Goal: Task Accomplishment & Management: Manage account settings

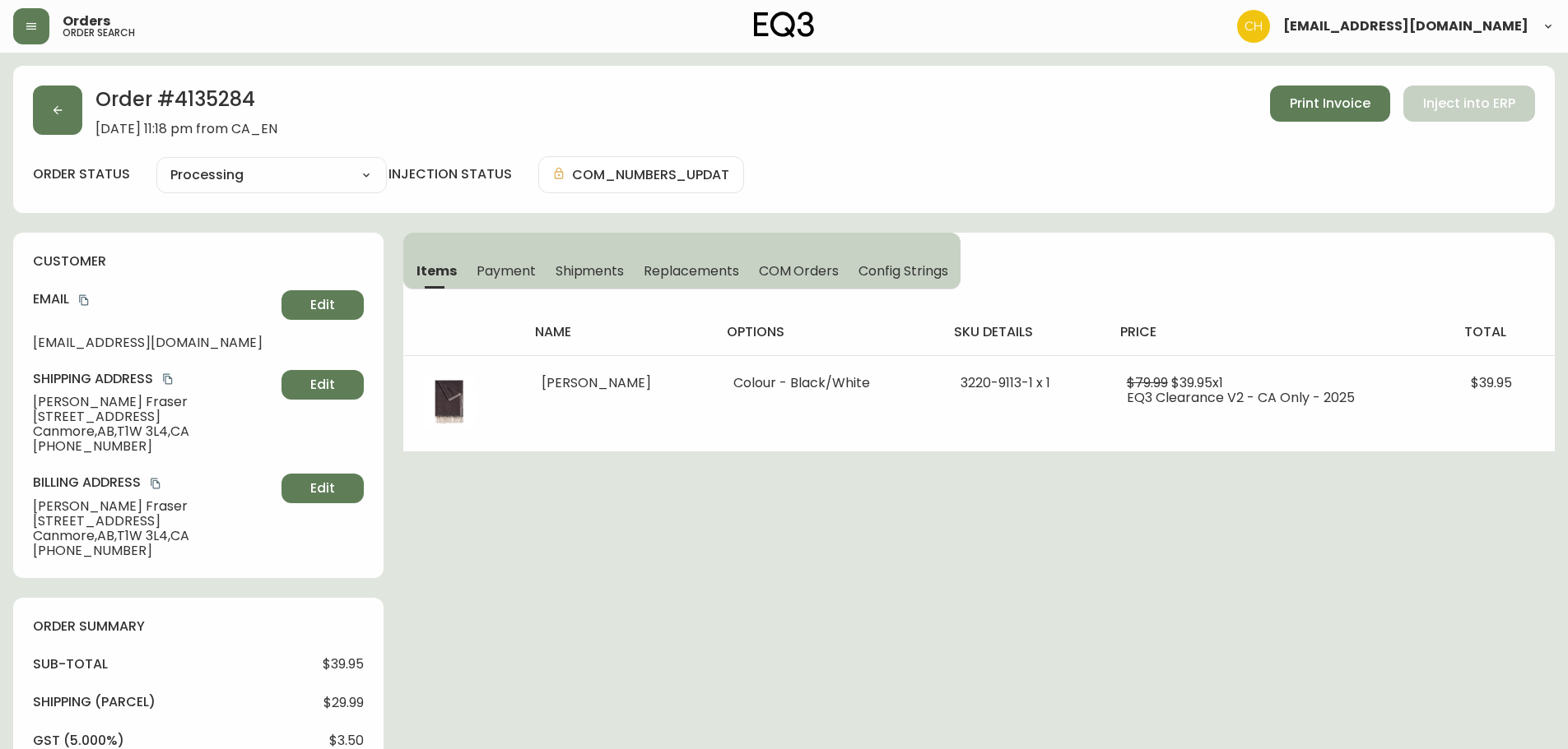
select select "PROCESSING"
click at [64, 107] on button "button" at bounding box center [57, 111] width 49 height 49
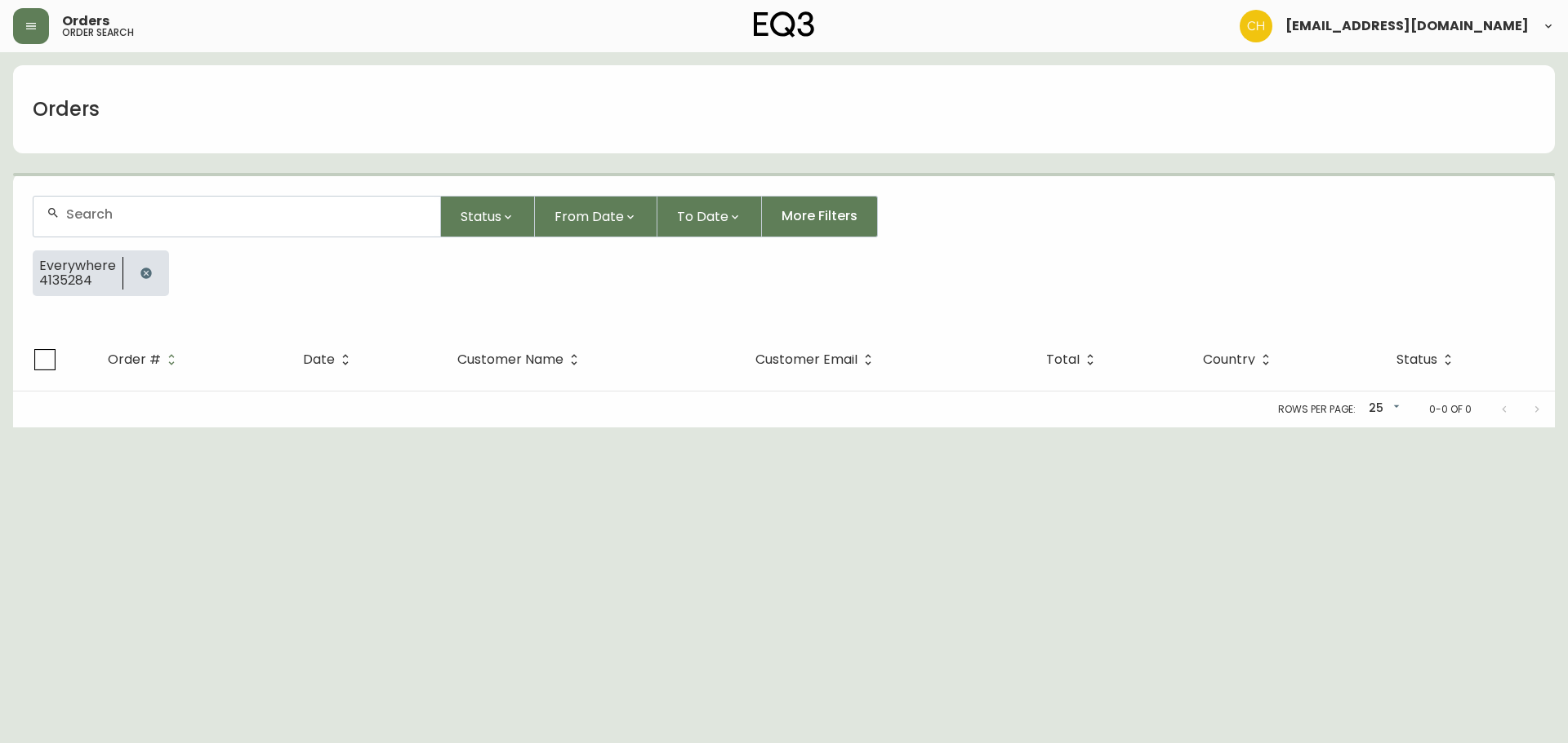
click at [88, 211] on input "text" at bounding box center [247, 214] width 360 height 16
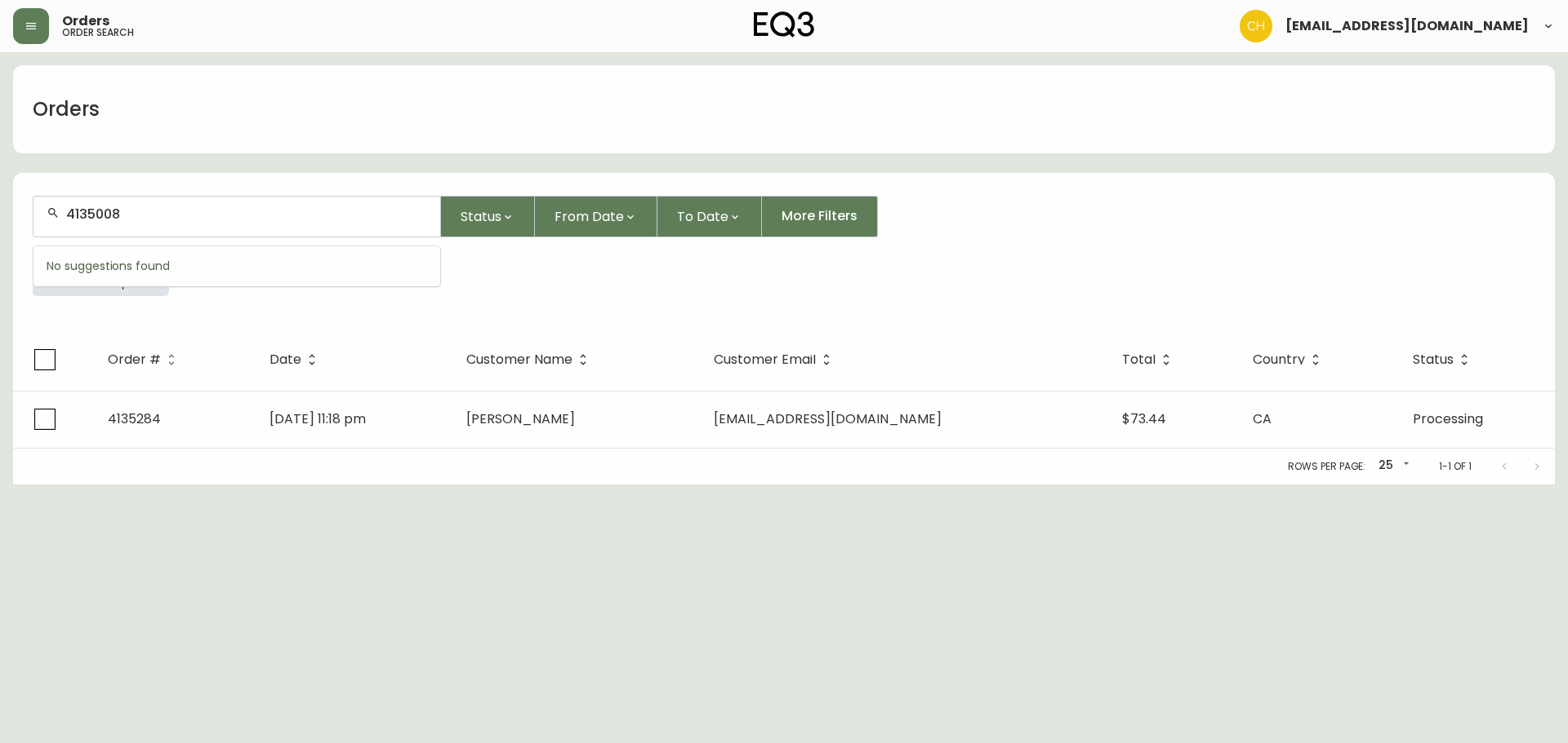
type input "4135008"
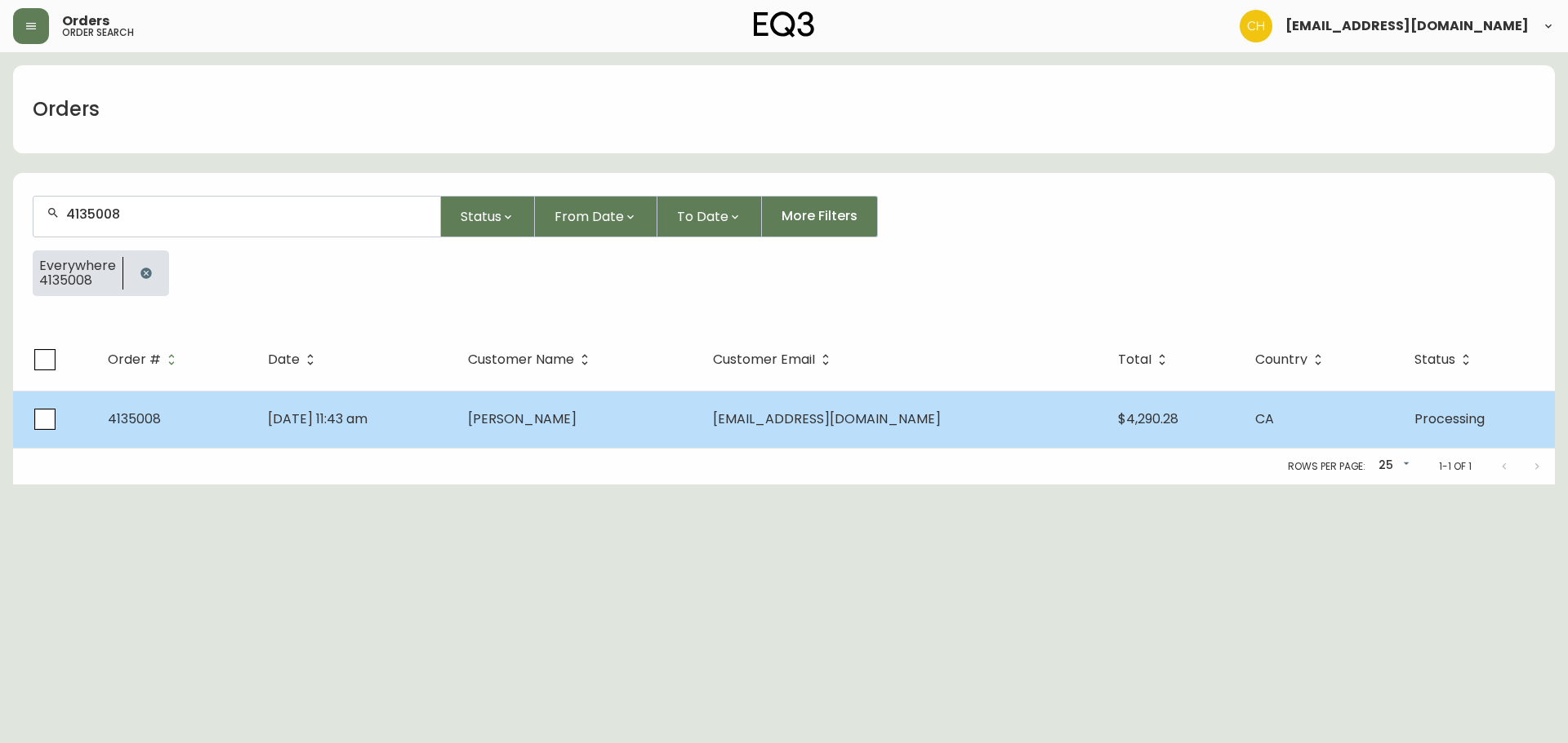
click at [577, 426] on span "[PERSON_NAME]" at bounding box center [522, 418] width 109 height 19
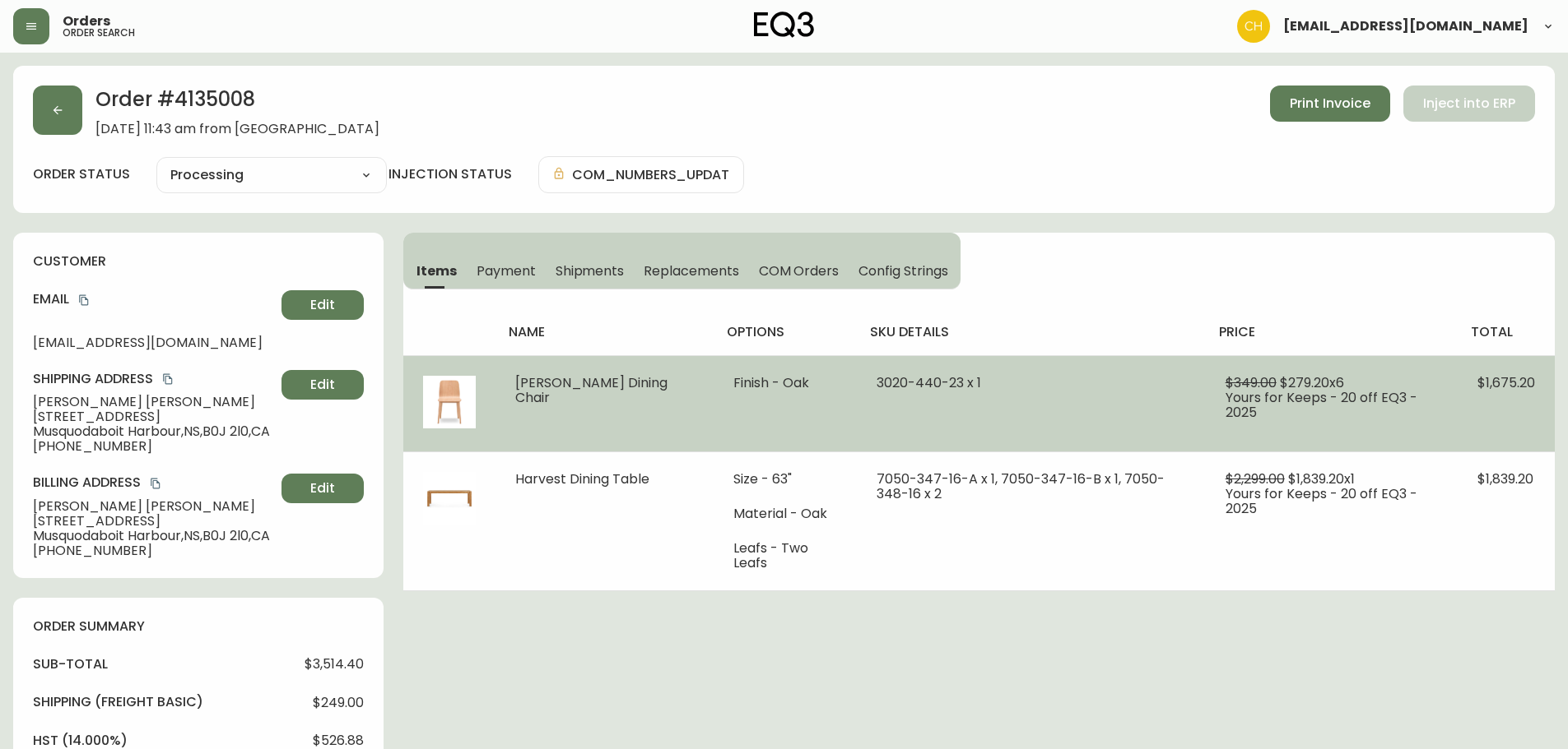
type input "Processing"
select select "PROCESSING"
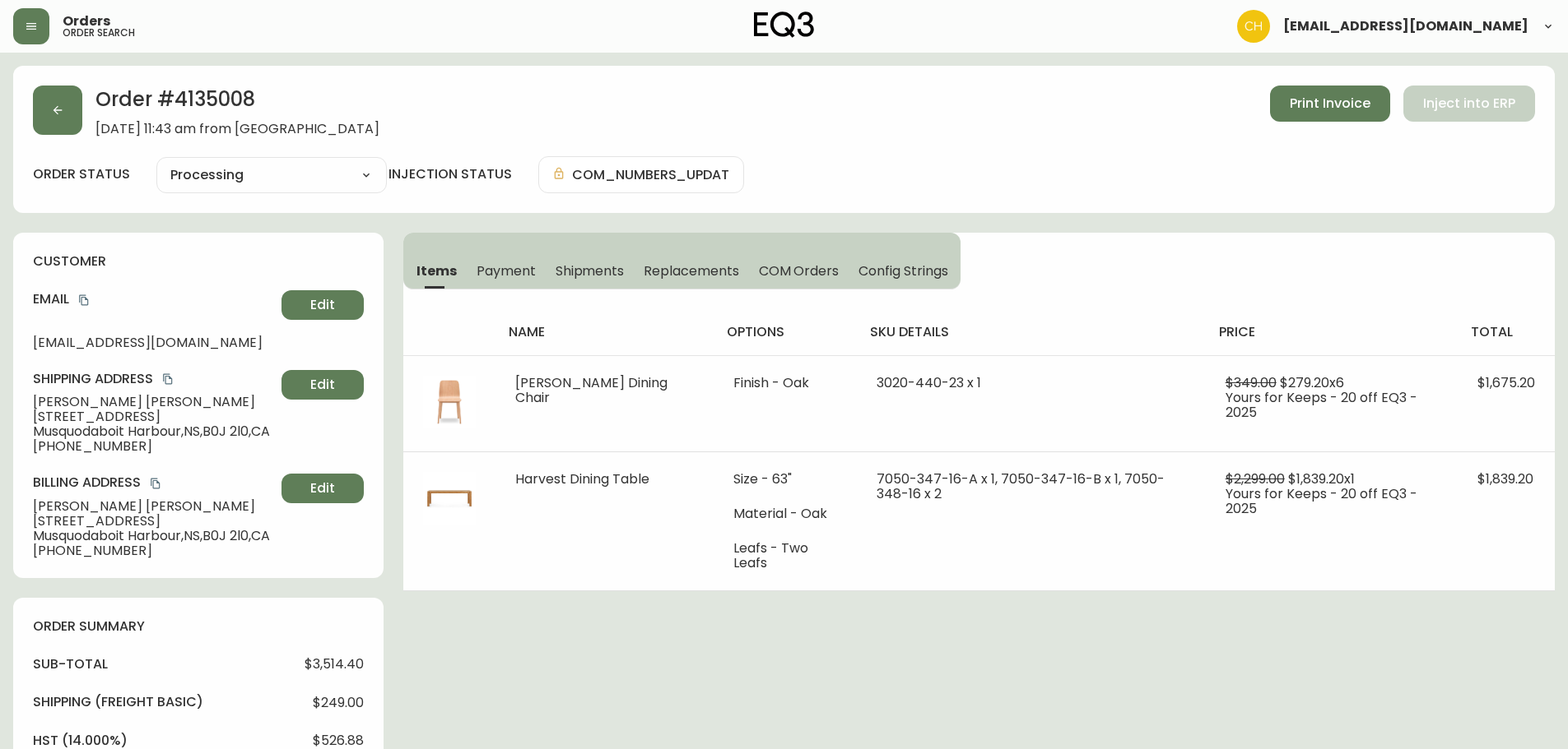
click at [586, 265] on span "Shipments" at bounding box center [590, 271] width 69 height 18
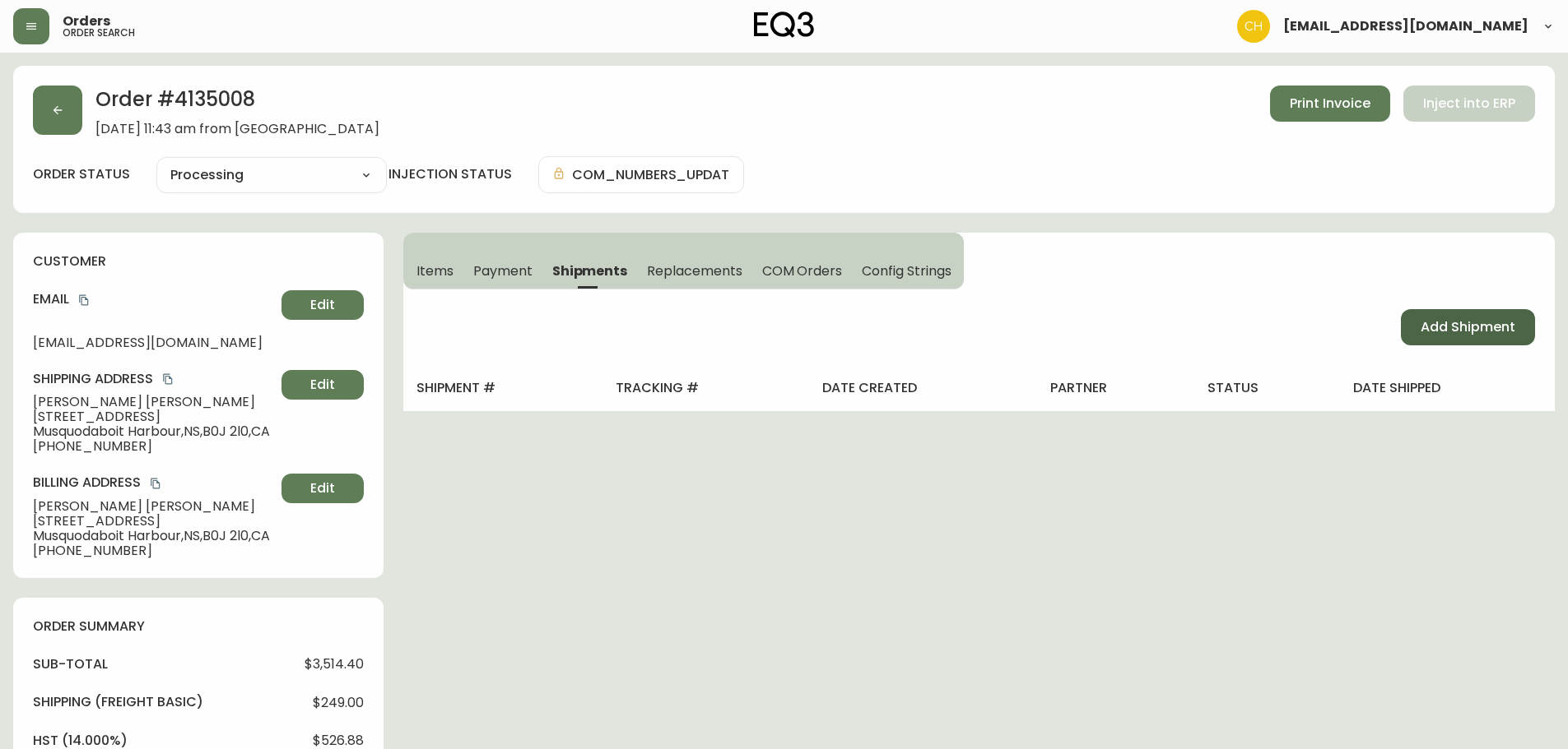
click at [1439, 329] on span "Add Shipment" at bounding box center [1468, 328] width 95 height 18
select select "PENDING"
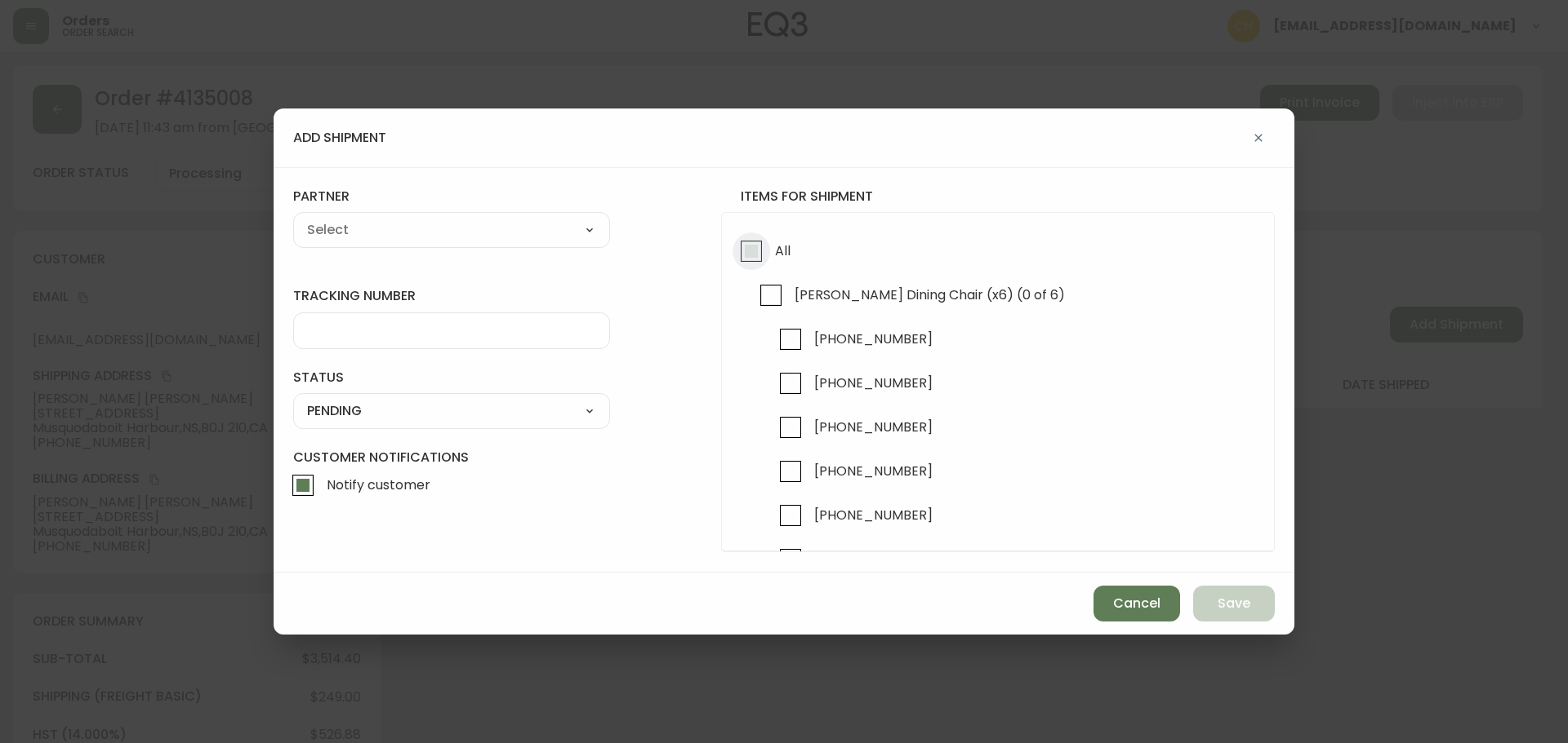
click at [756, 255] on input "All" at bounding box center [751, 252] width 37 height 37
checkbox input "true"
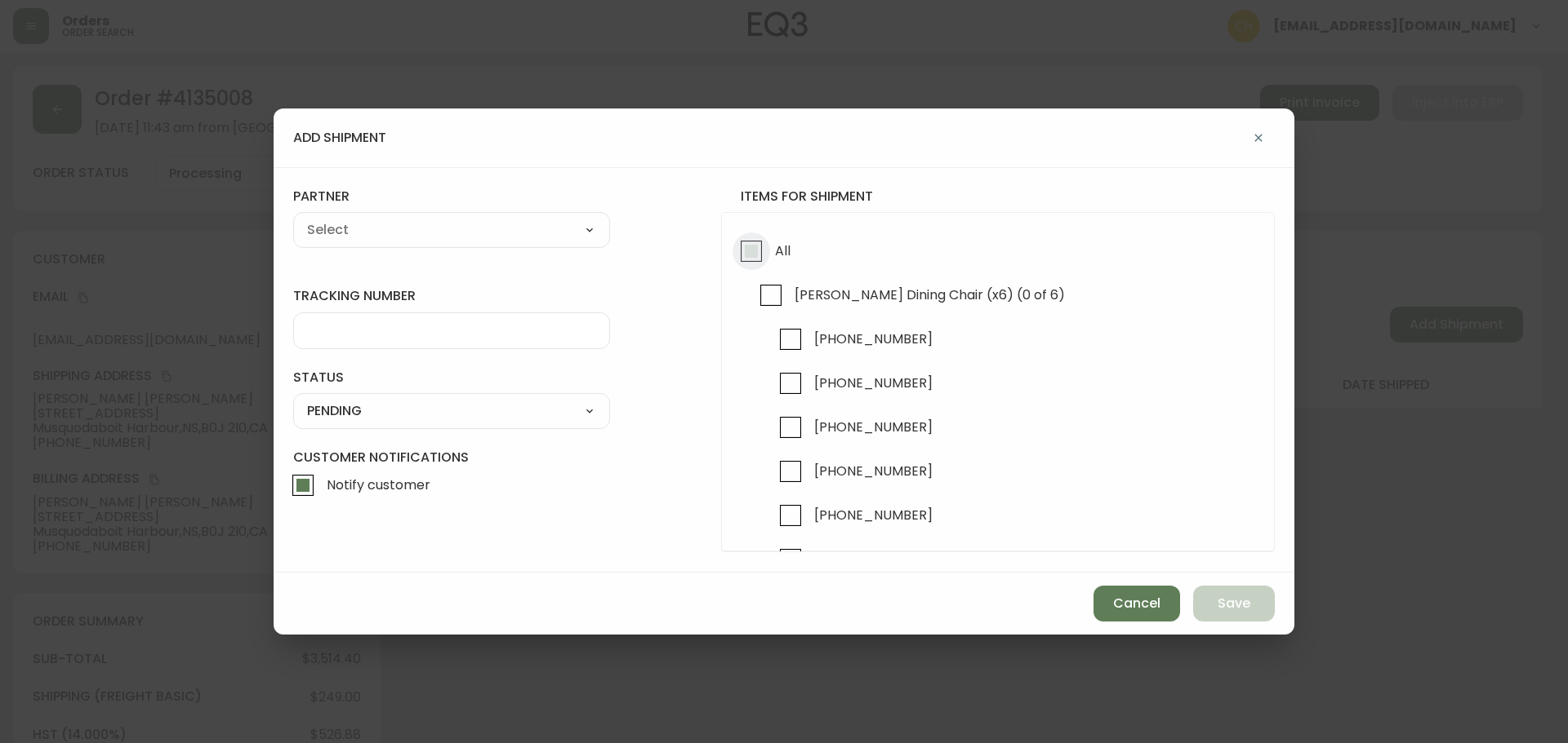
checkbox input "true"
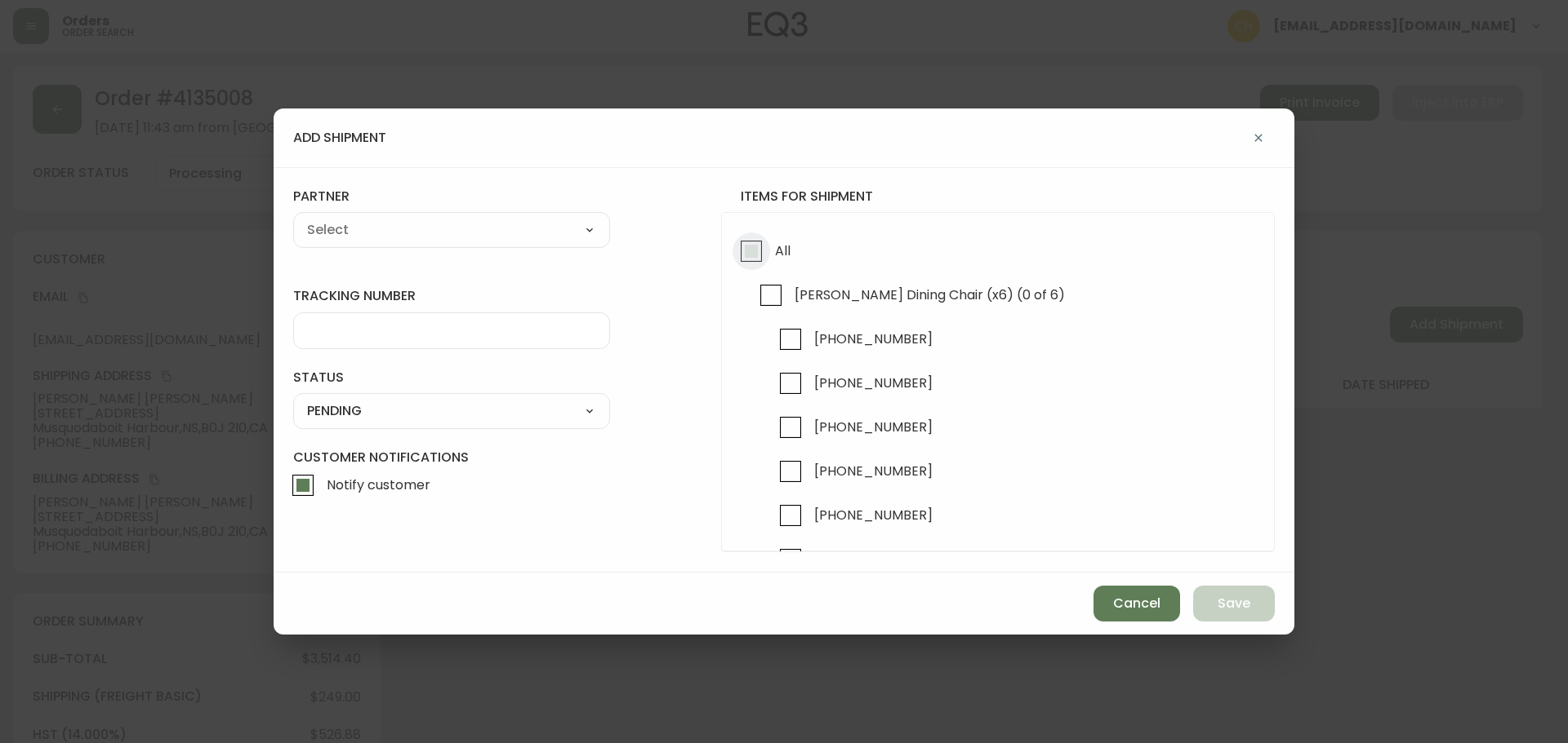
checkbox input "true"
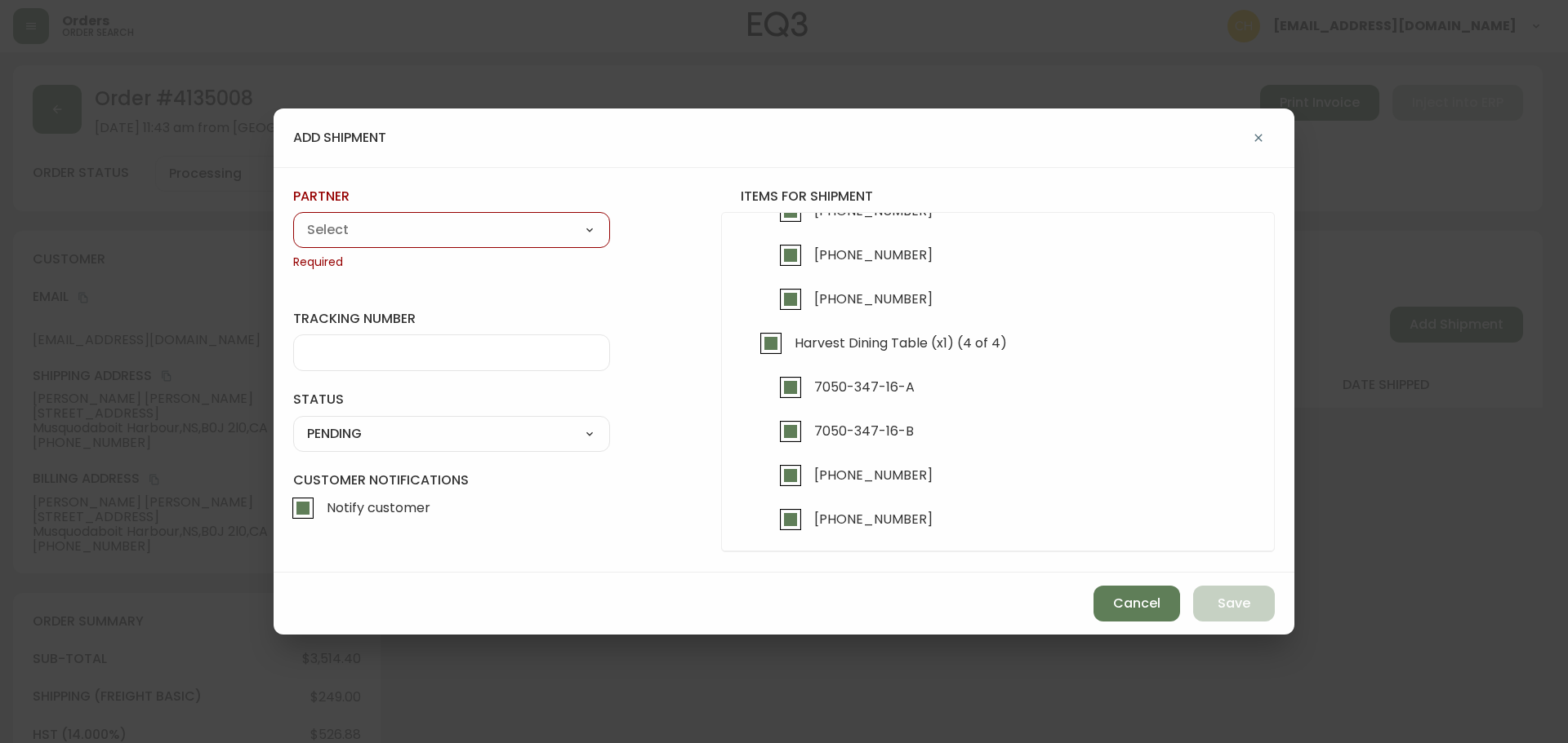
scroll to position [267, 0]
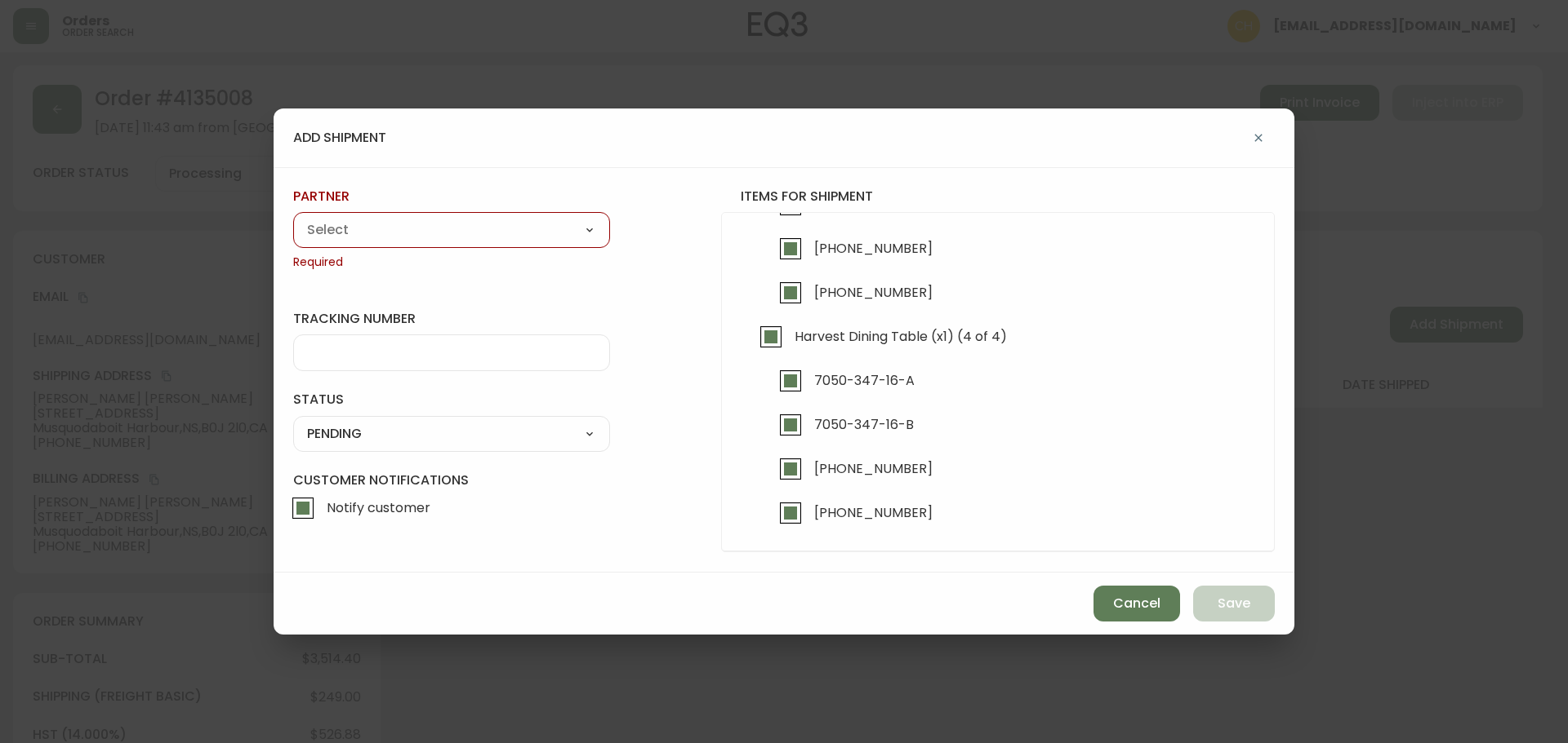
click at [441, 232] on select "A Move to Remember LLC ABF Freight Alero [PERSON_NAME] Canada Post Canpar Expre…" at bounding box center [451, 230] width 316 height 24
select select "cjy0a7tsa01wt0166txg2mu0a"
click at [293, 218] on select "A Move to Remember LLC ABF Freight Alero [PERSON_NAME] Canada Post Canpar Expre…" at bounding box center [451, 230] width 316 height 24
type input "Alero"
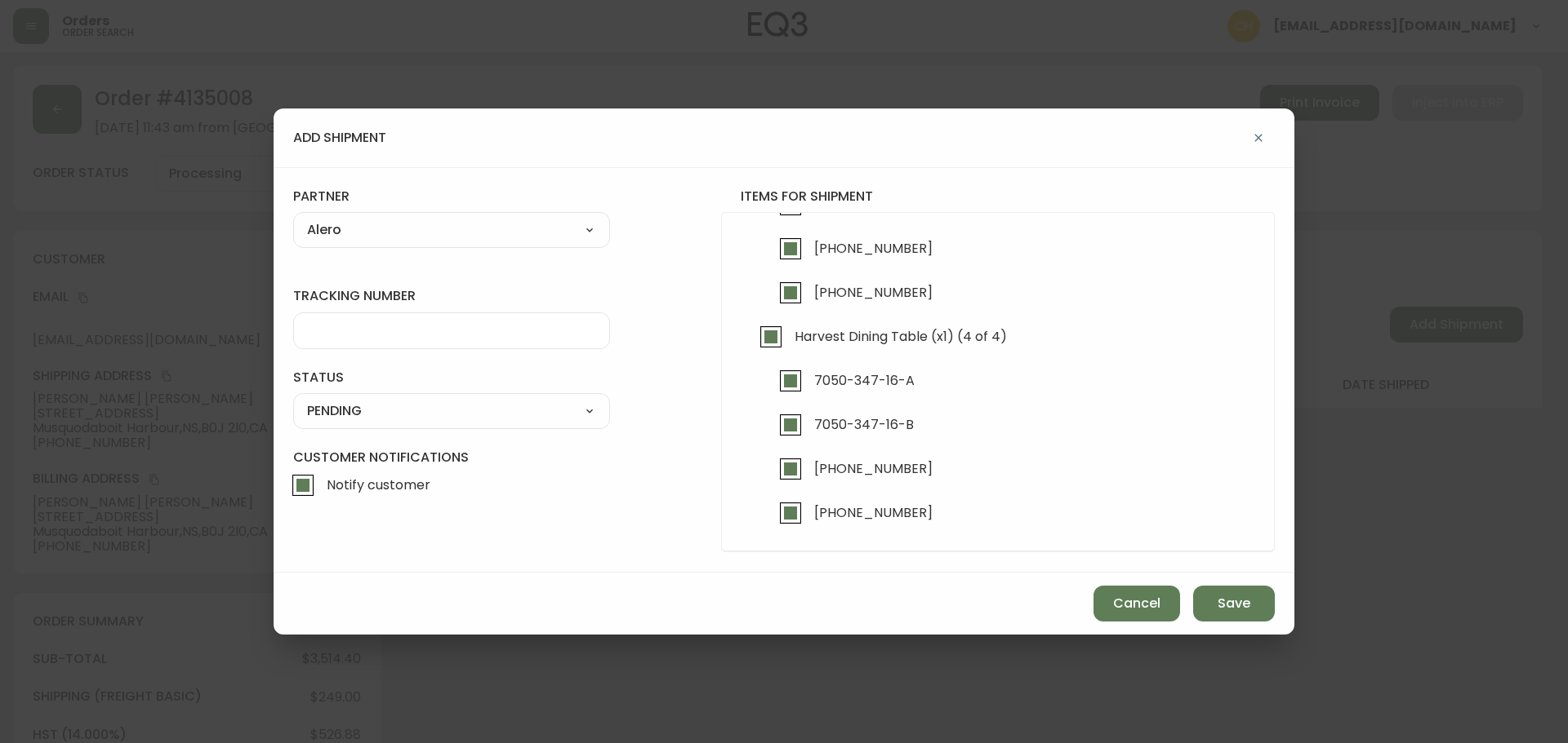
click at [390, 324] on input "tracking number" at bounding box center [451, 331] width 289 height 16
type input "8024005"
click at [1123, 591] on button "Cancel" at bounding box center [1136, 604] width 86 height 36
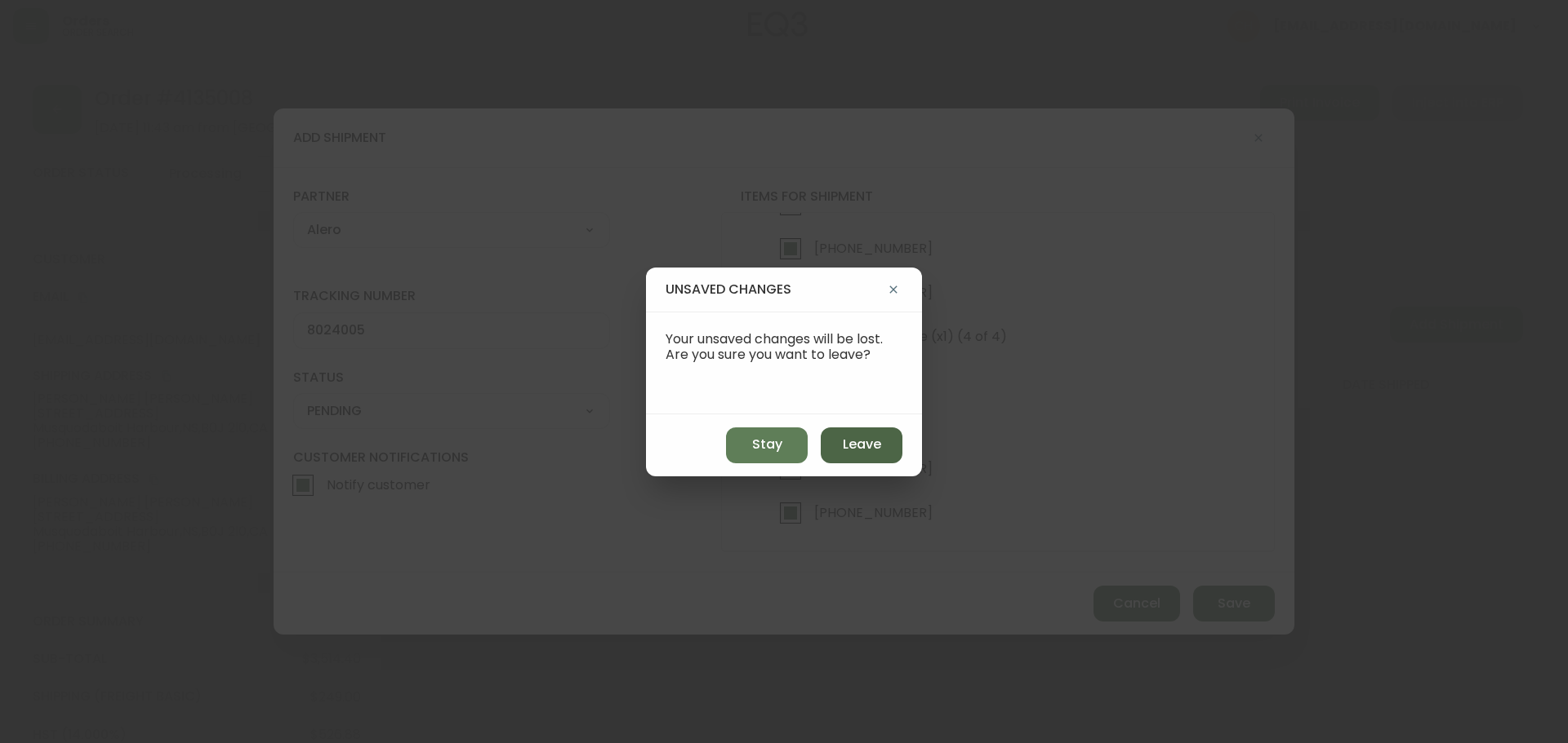
click at [852, 451] on span "Leave" at bounding box center [861, 444] width 38 height 18
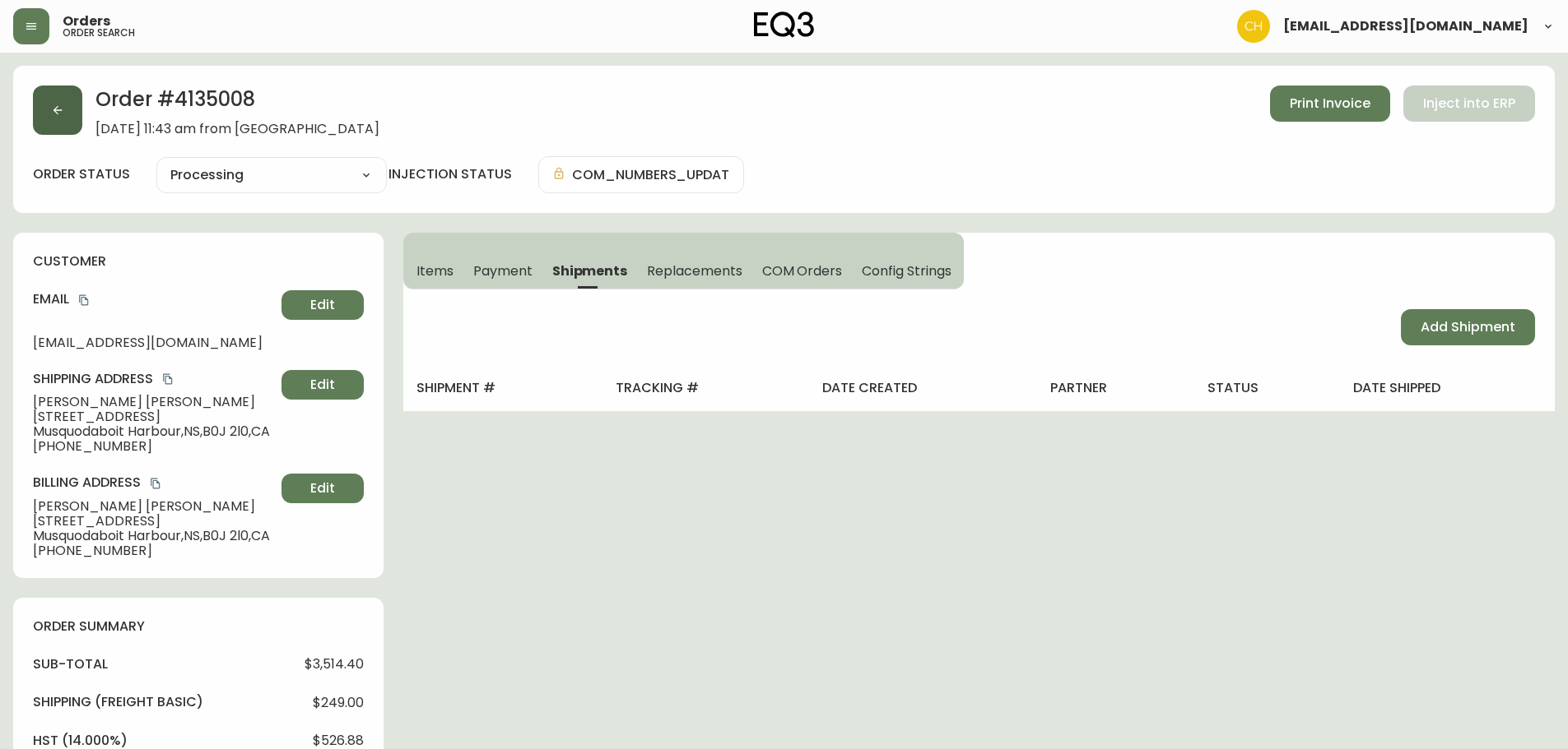
click at [53, 121] on button "button" at bounding box center [57, 111] width 49 height 49
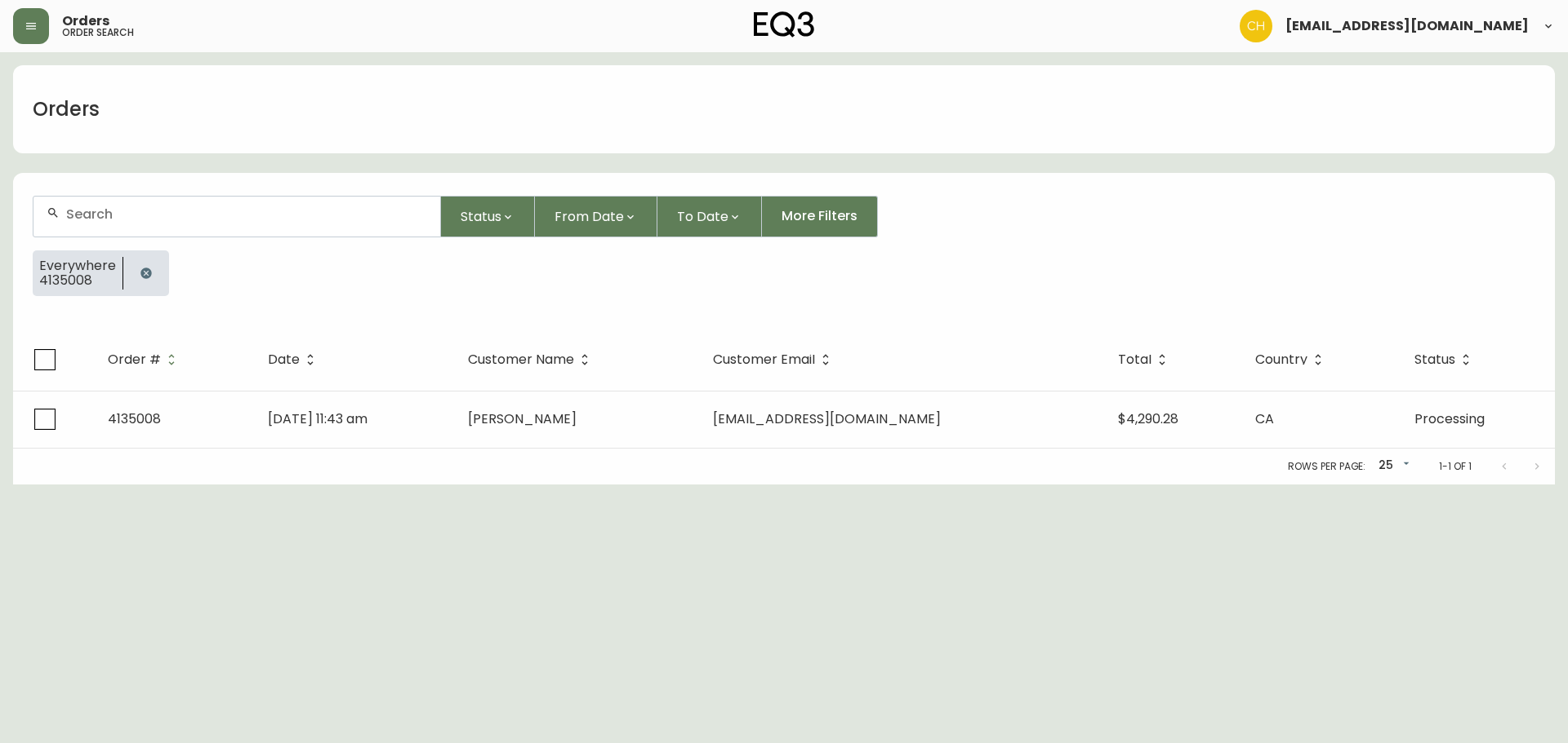
click at [126, 217] on input "text" at bounding box center [247, 214] width 360 height 16
click at [206, 213] on input "text" at bounding box center [247, 214] width 360 height 16
type input "4134822"
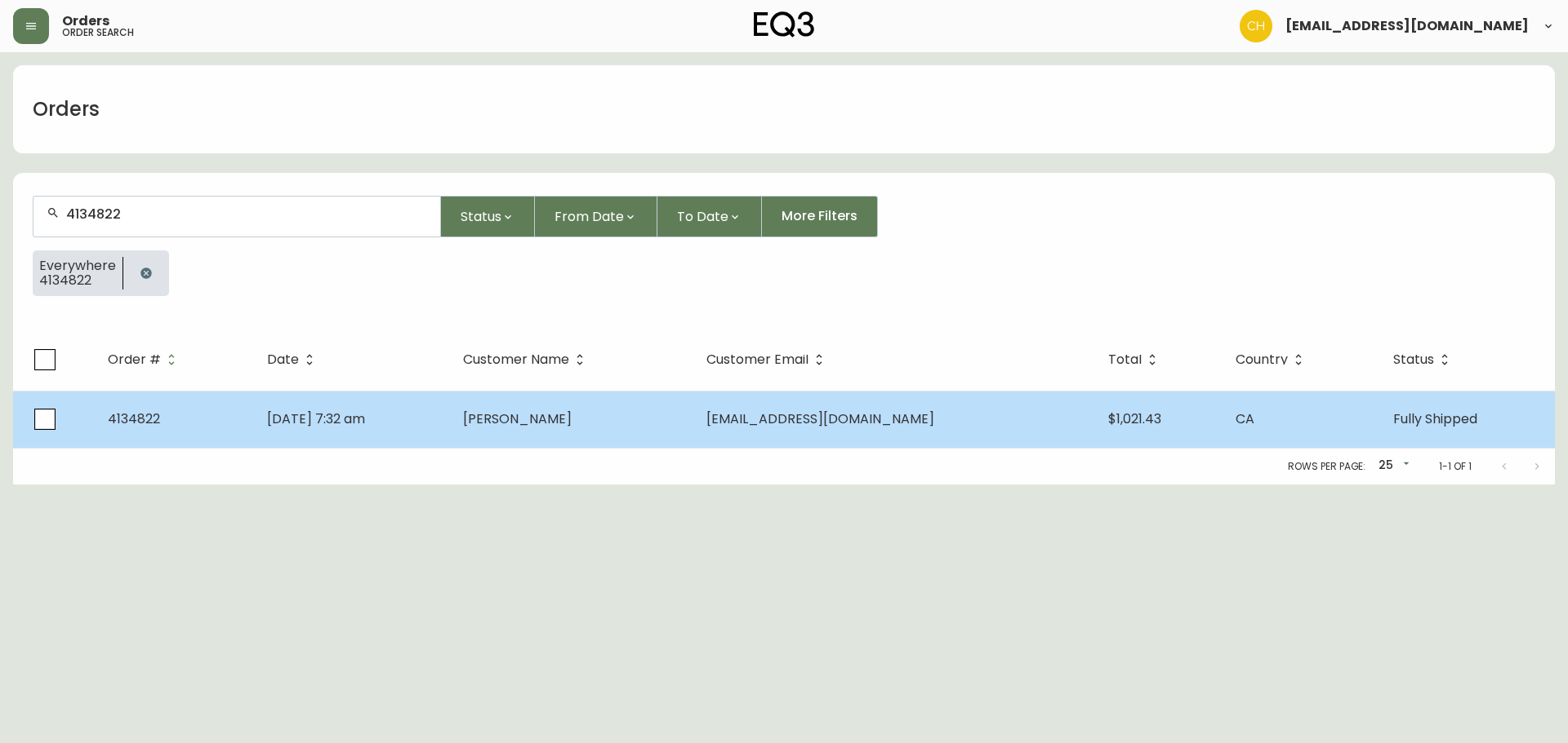
click at [533, 419] on span "[PERSON_NAME]" at bounding box center [517, 418] width 109 height 19
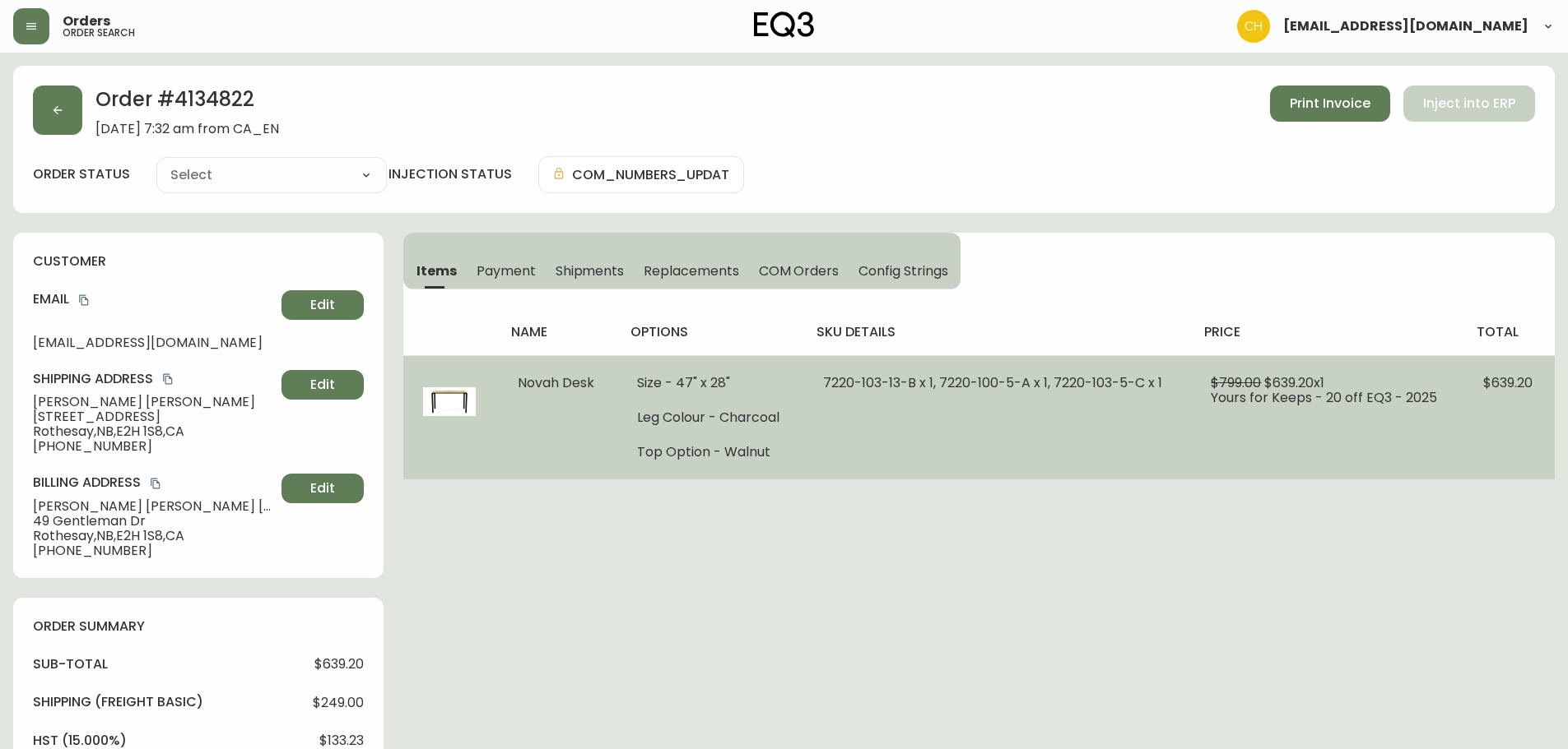
type input "Fully Shipped"
select select "FULLY_SHIPPED"
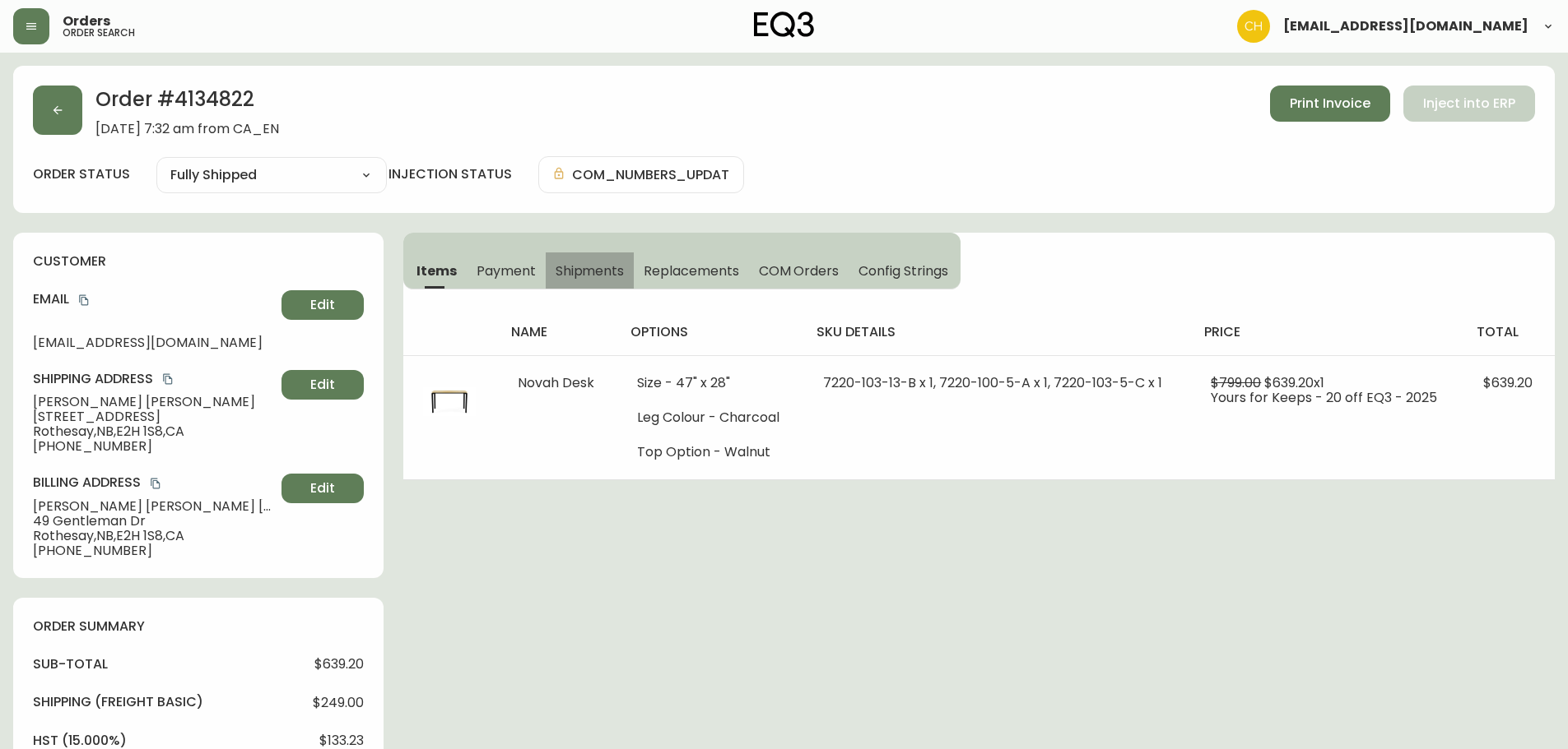
click at [589, 264] on span "Shipments" at bounding box center [590, 271] width 69 height 18
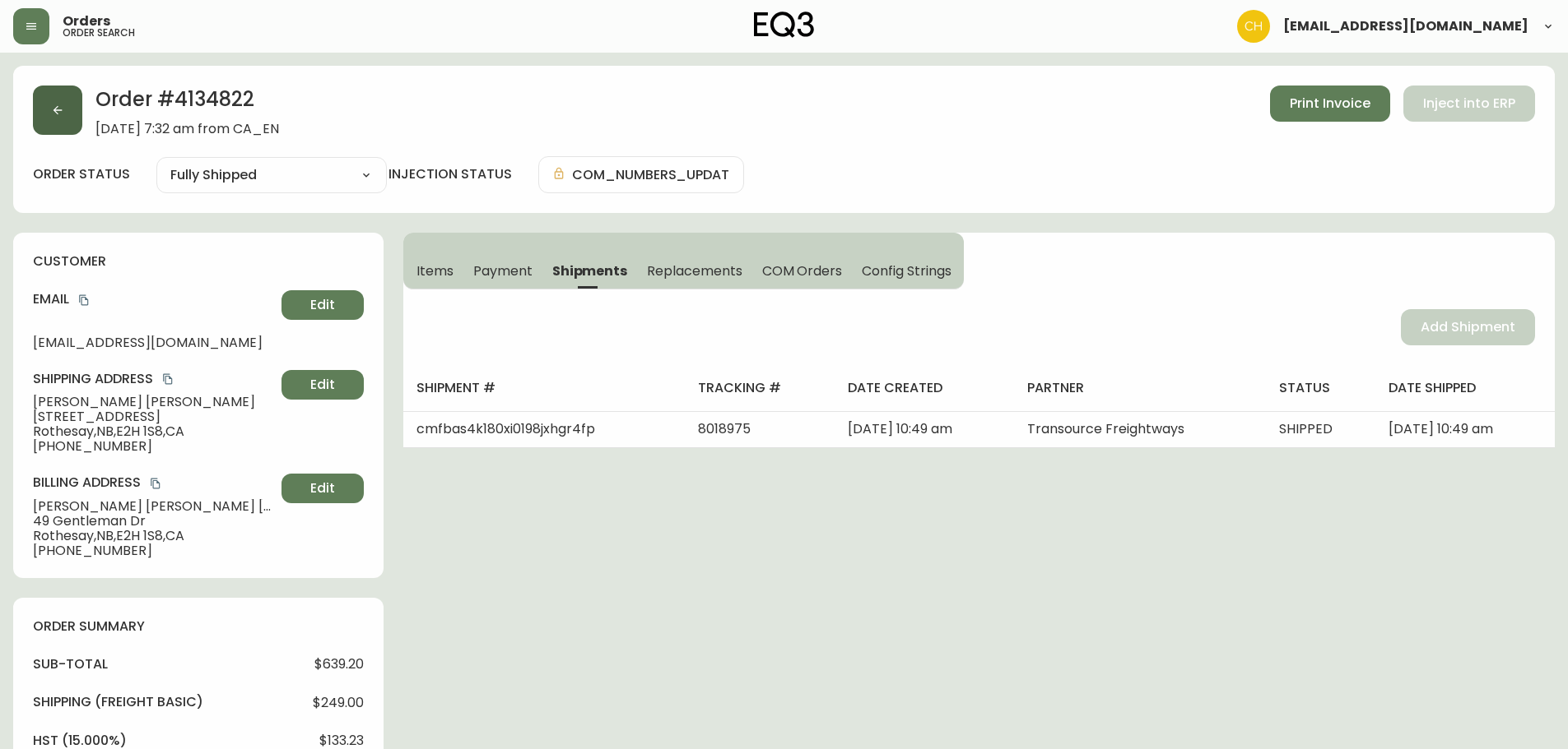
click at [59, 112] on icon "button" at bounding box center [57, 110] width 13 height 13
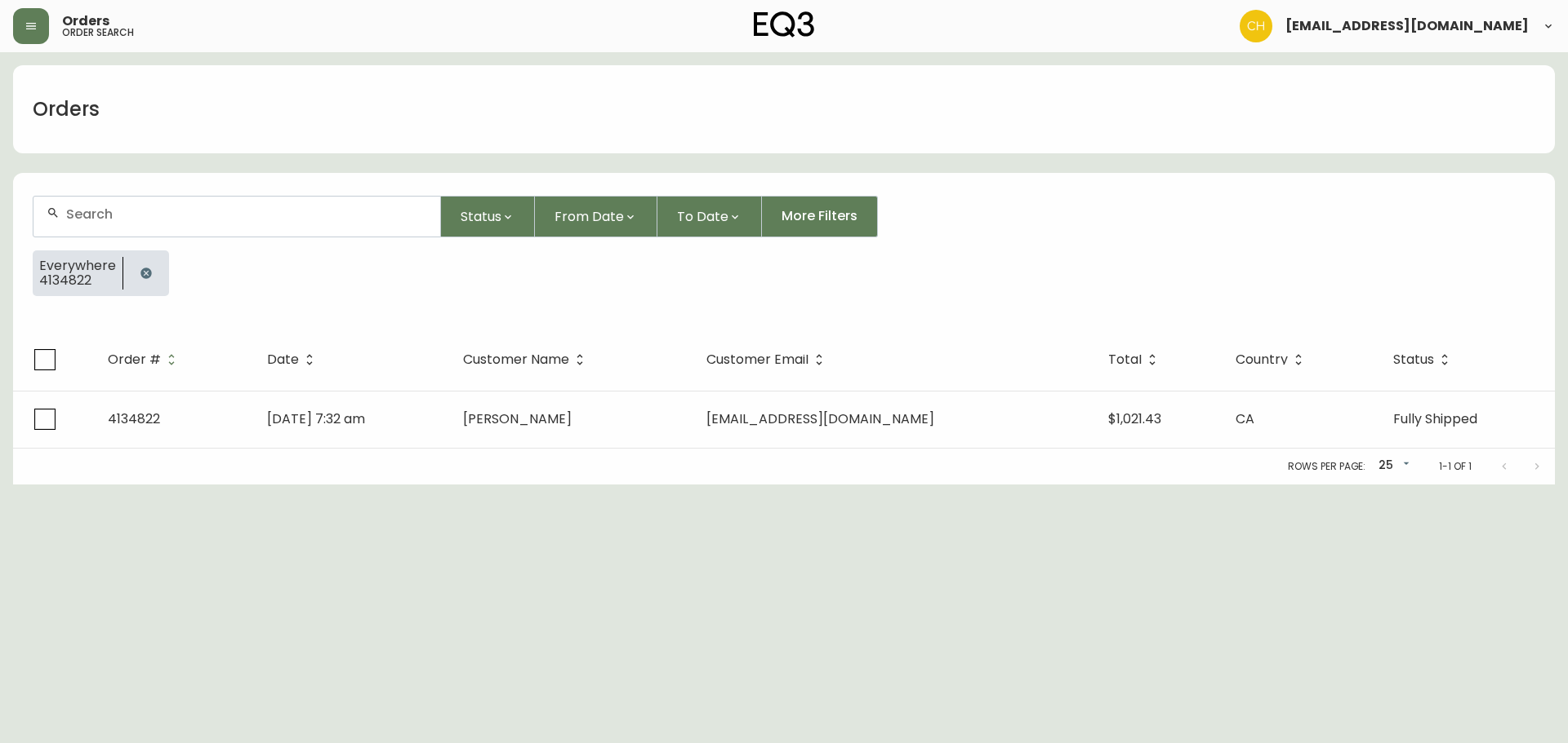
click at [145, 210] on input "text" at bounding box center [247, 214] width 360 height 16
type input "4135008"
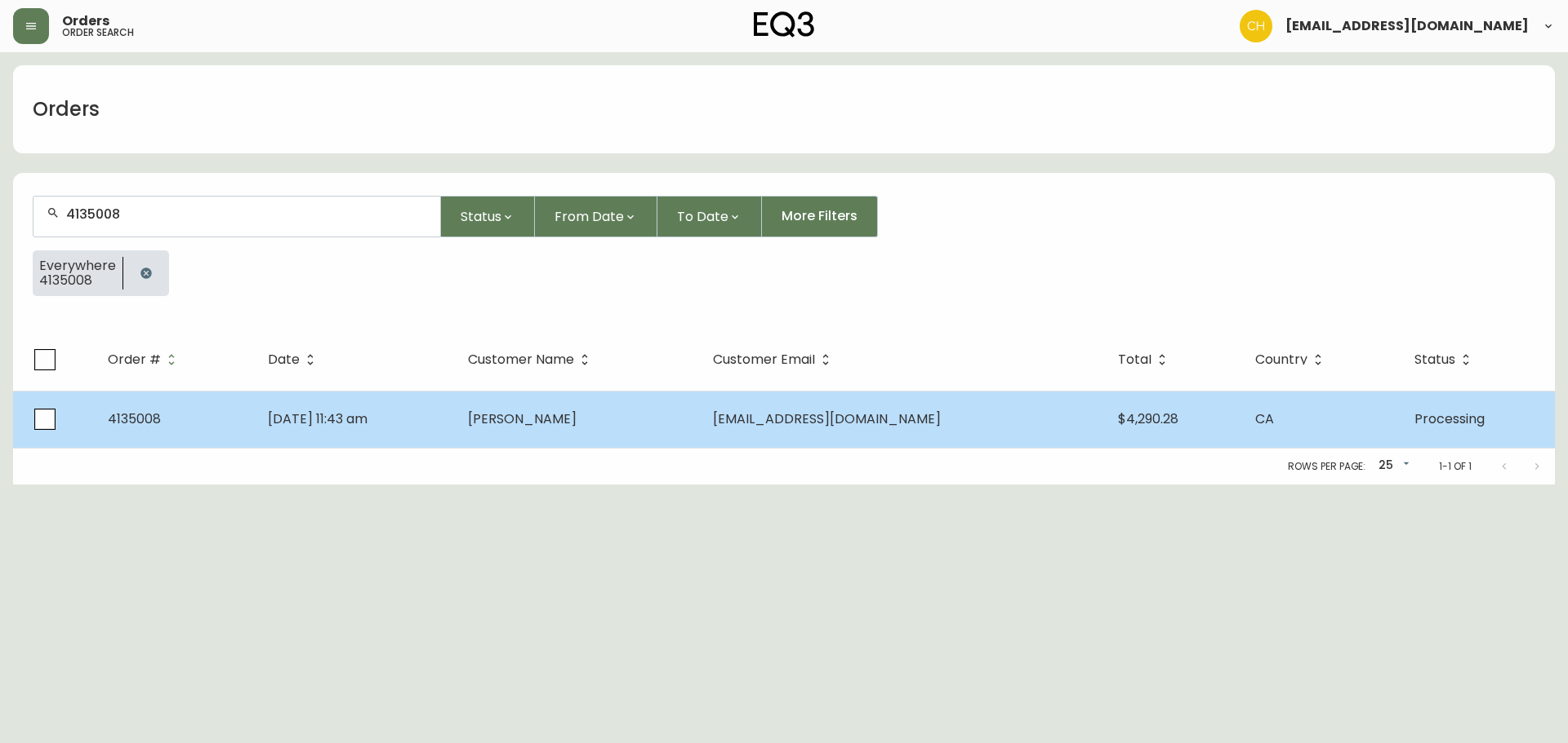
click at [577, 410] on span "[PERSON_NAME]" at bounding box center [522, 418] width 109 height 19
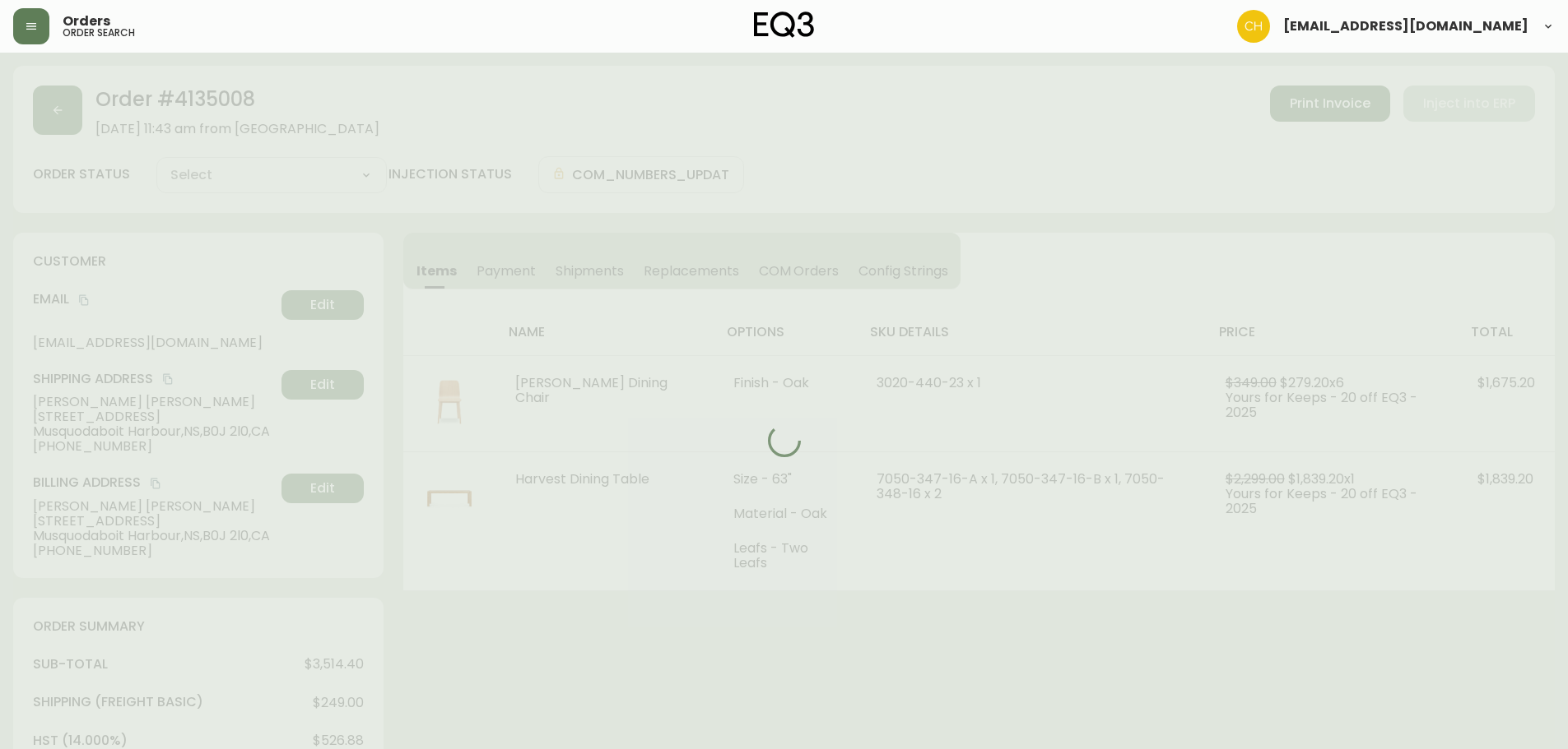
type input "Processing"
select select "PROCESSING"
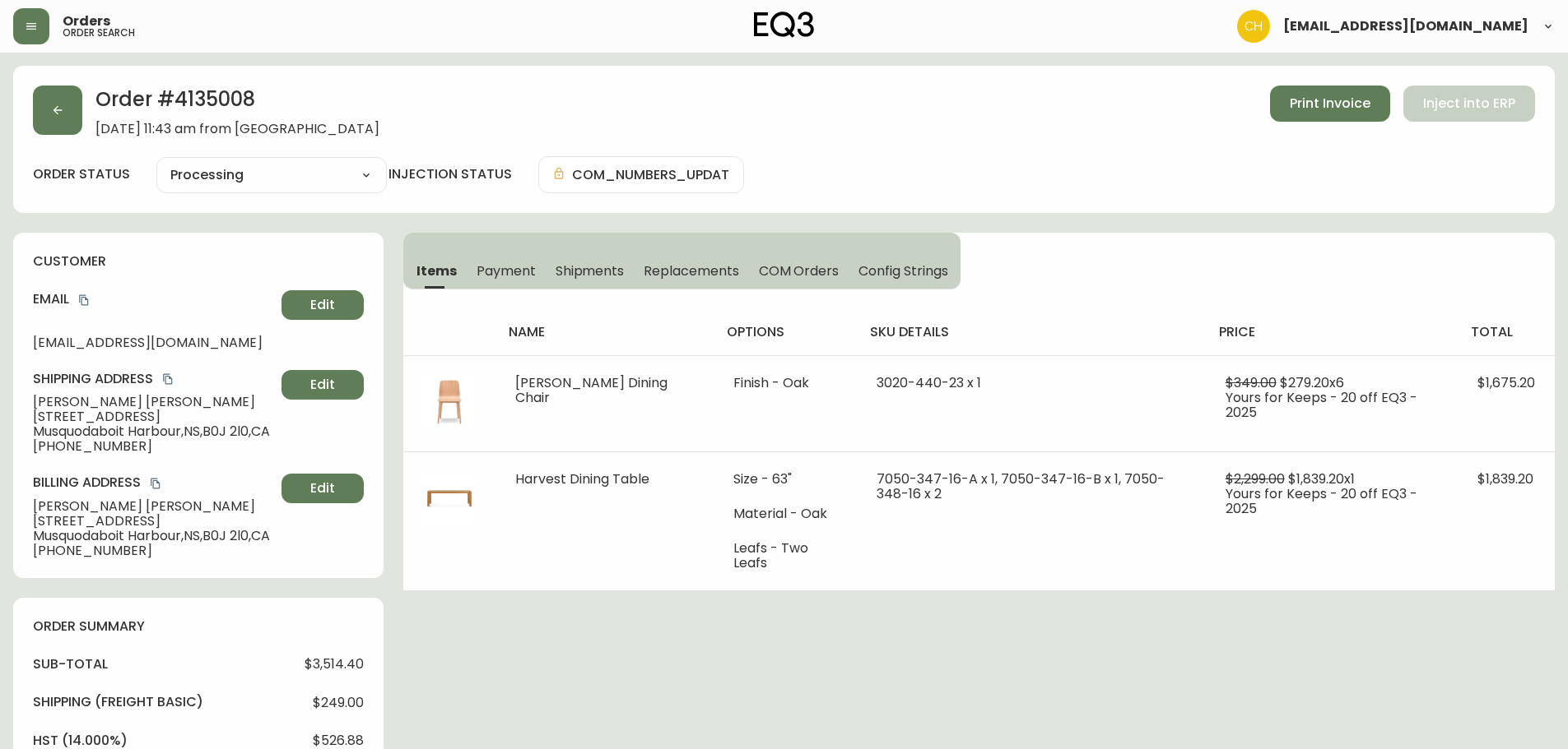
click at [584, 272] on span "Shipments" at bounding box center [590, 271] width 69 height 18
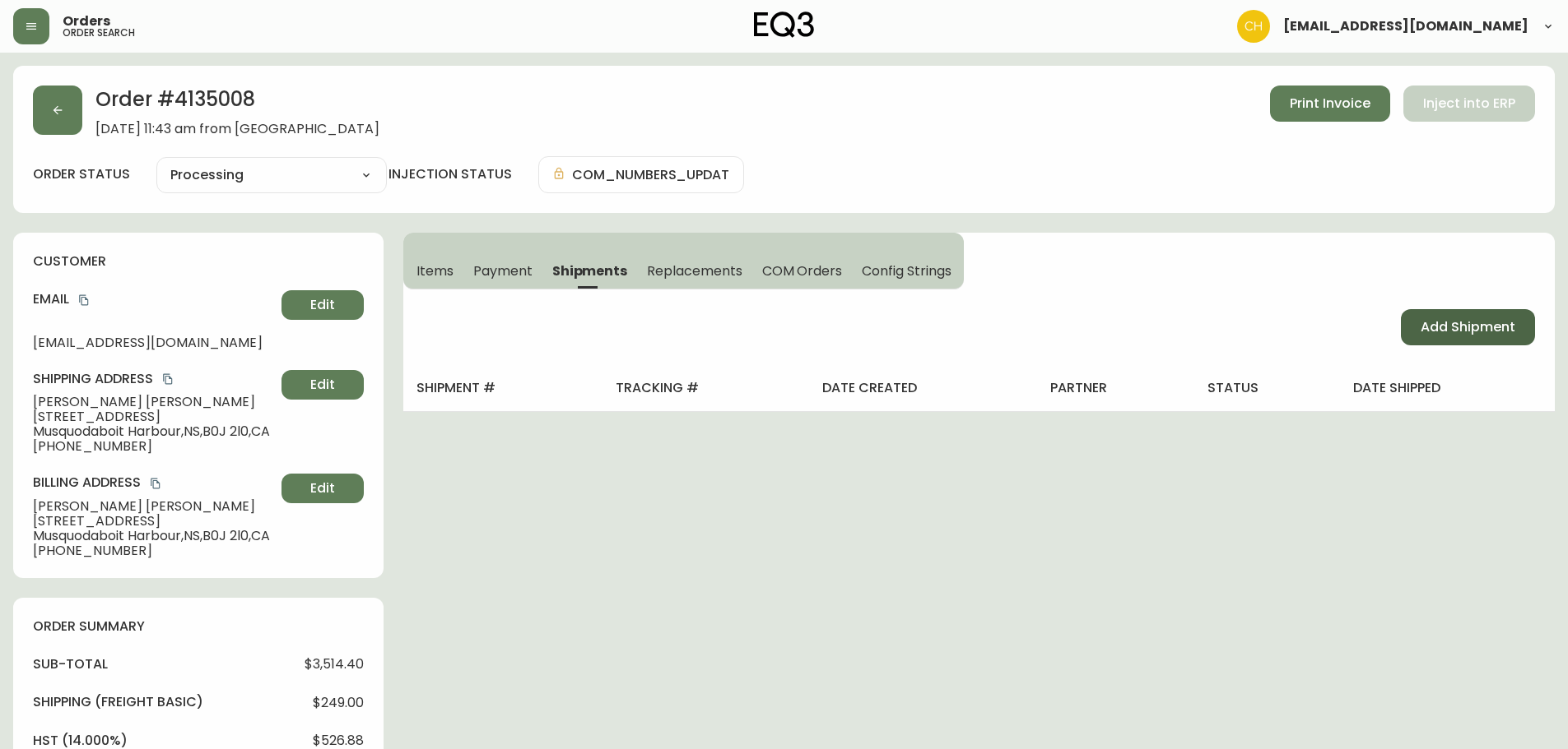
click at [1441, 321] on span "Add Shipment" at bounding box center [1468, 328] width 95 height 18
select select "PENDING"
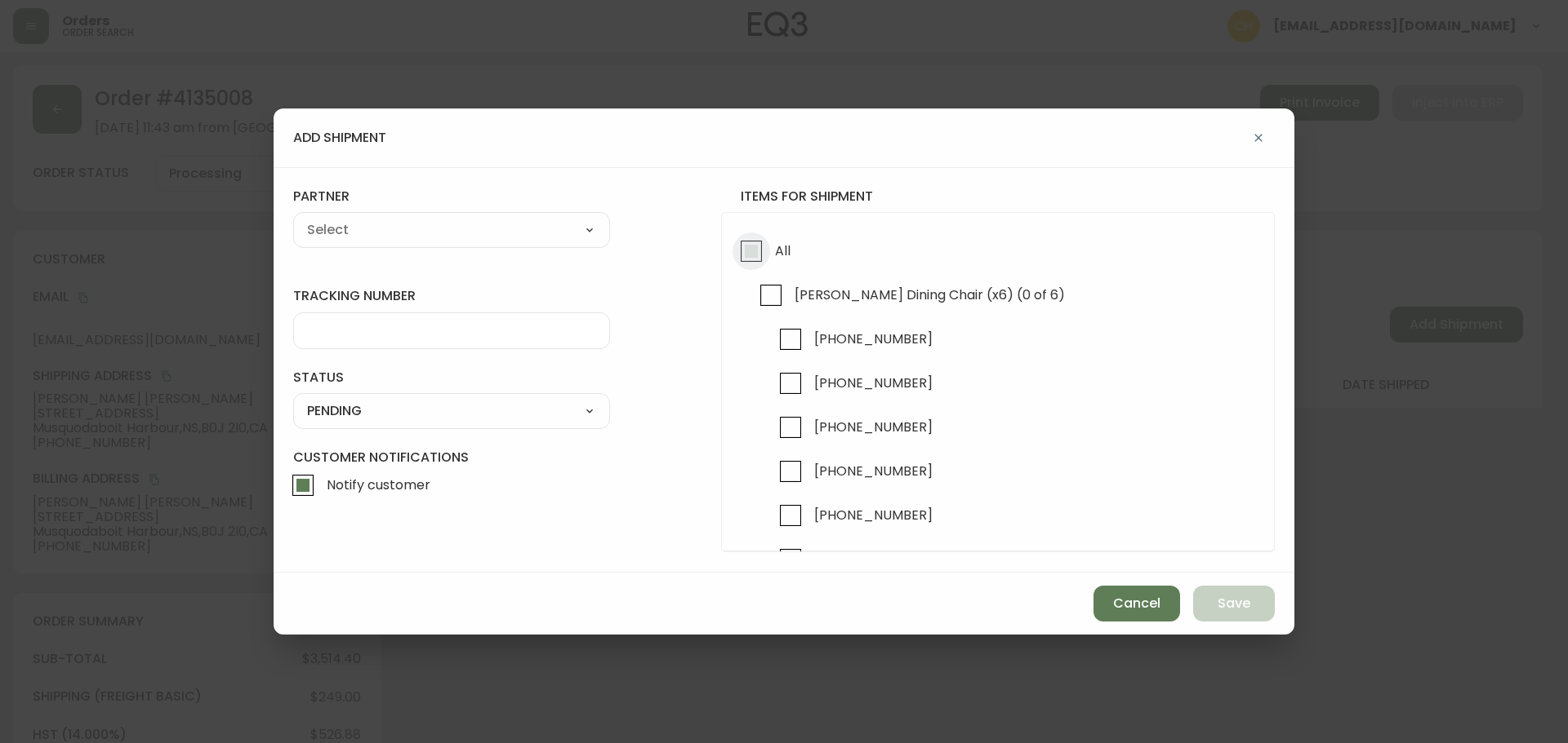
click at [763, 254] on input "All" at bounding box center [751, 252] width 37 height 37
checkbox input "true"
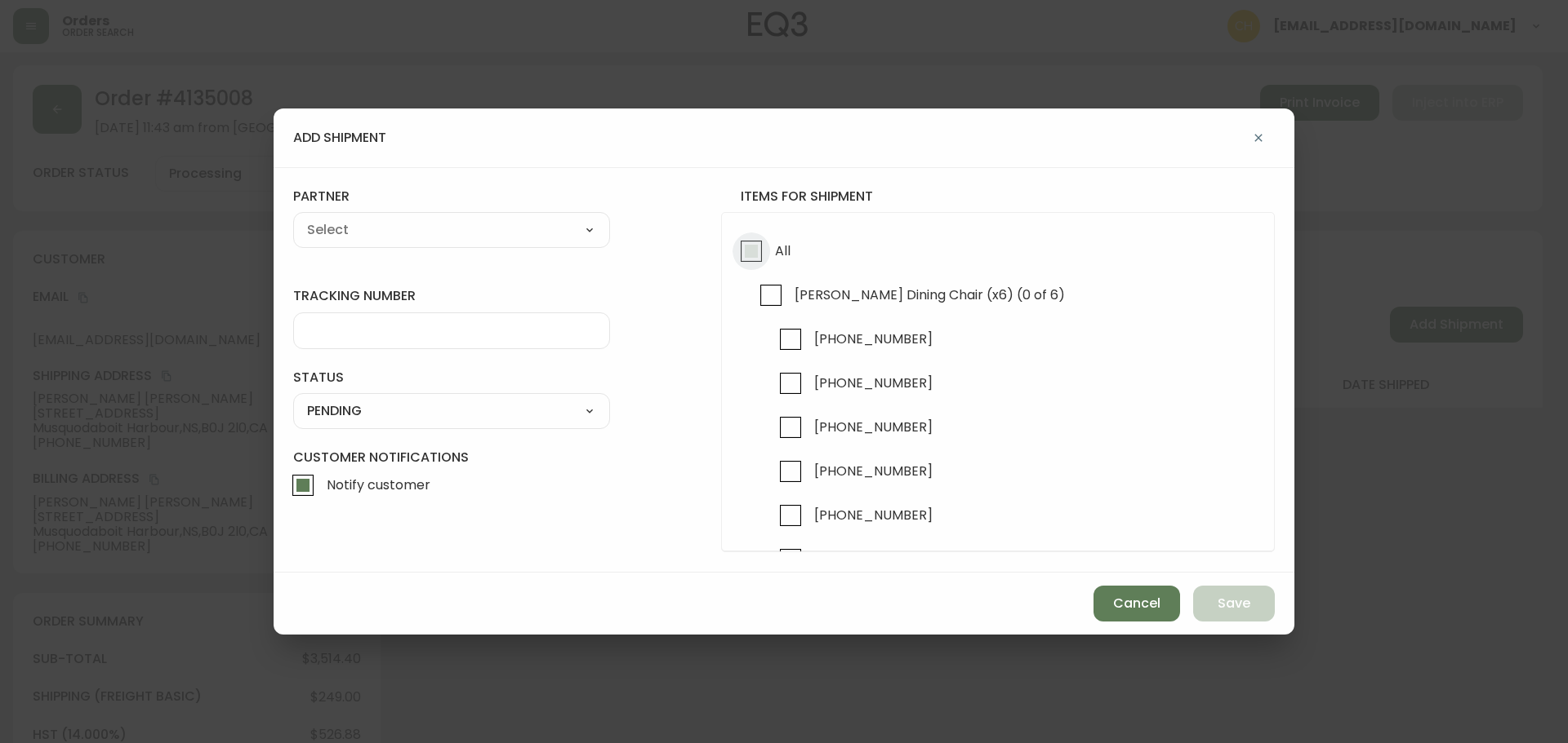
checkbox input "true"
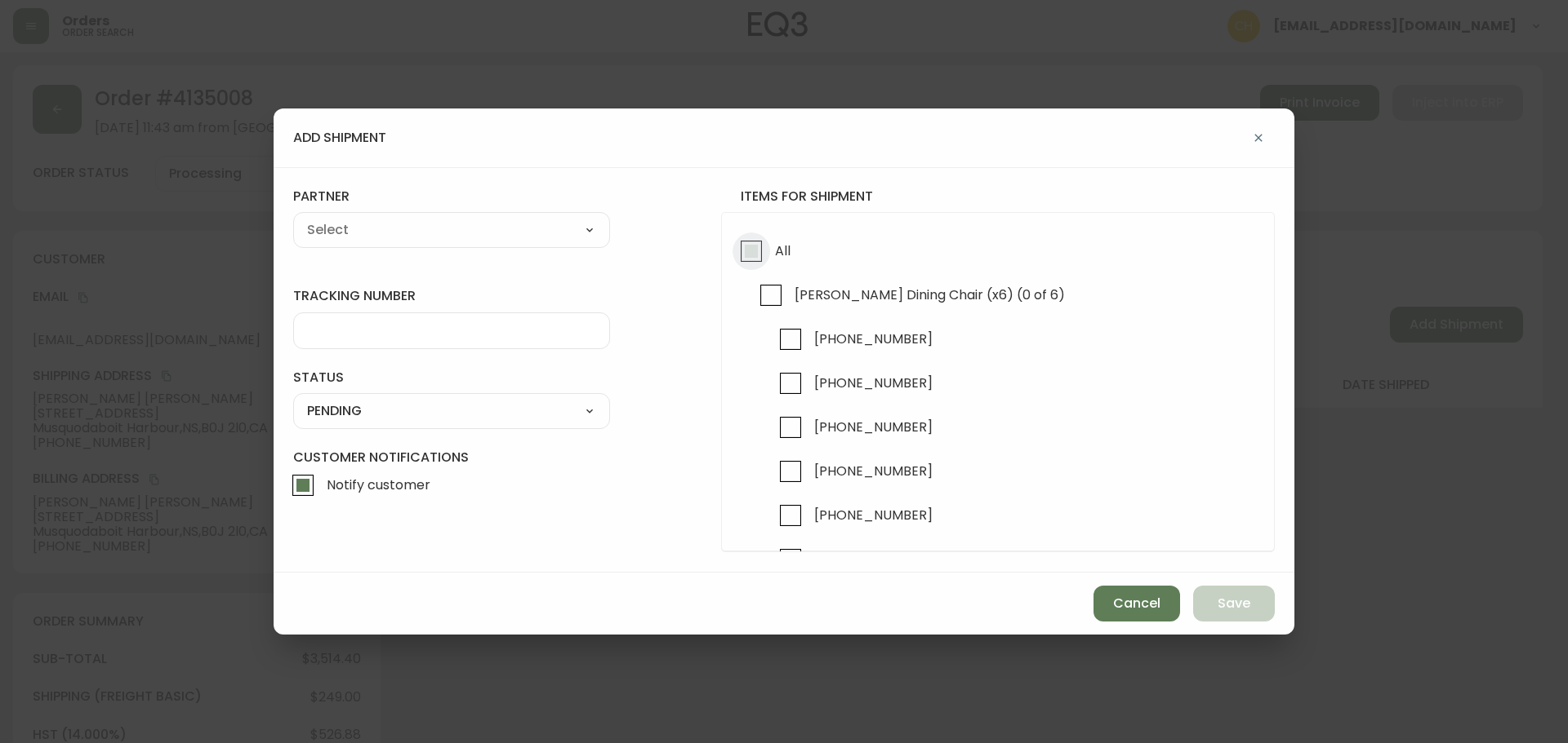
checkbox input "true"
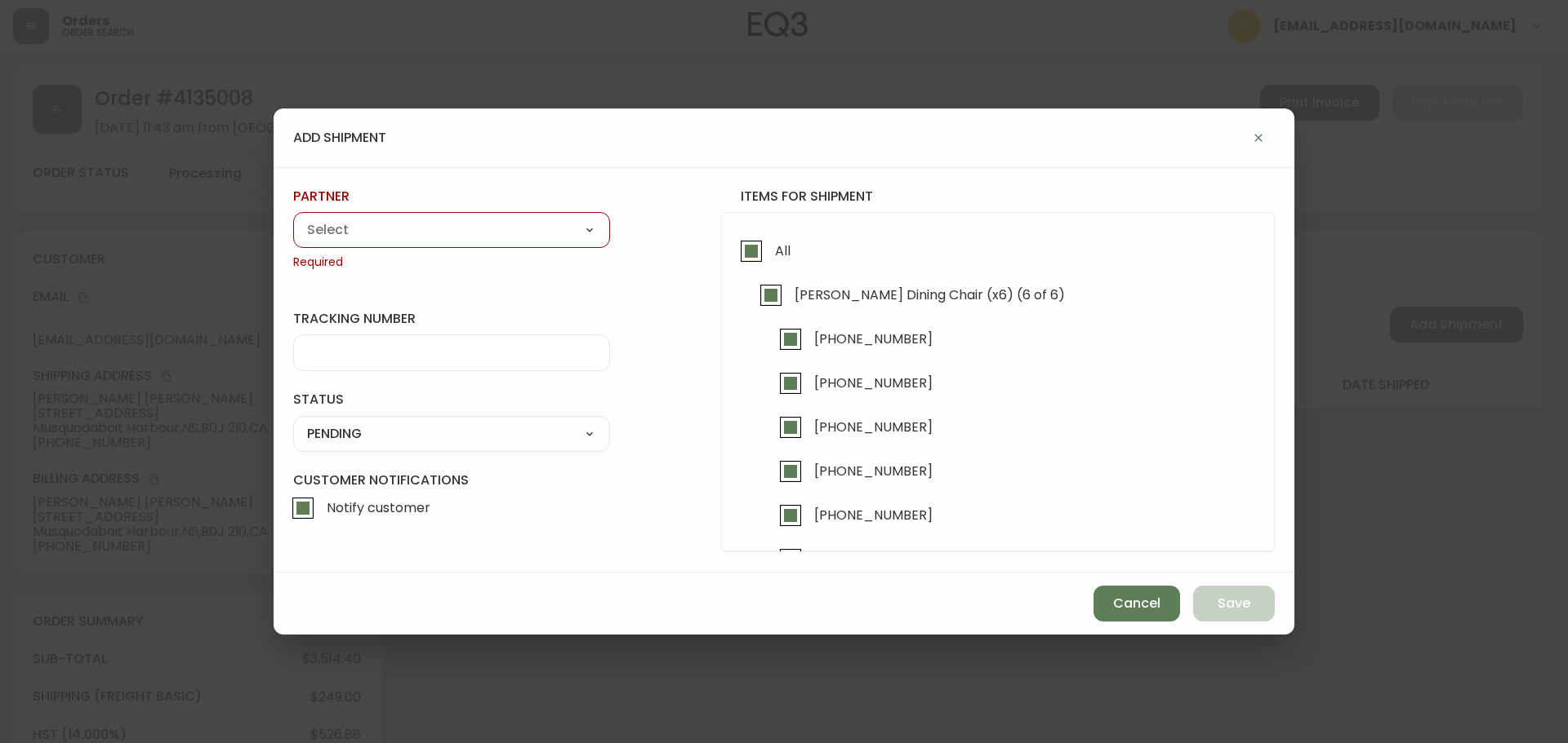
click at [431, 253] on div "partner A Move to Remember LLC ABF Freight Alero [PERSON_NAME] Canada Post Canp…" at bounding box center [451, 229] width 316 height 83
click at [414, 238] on select "A Move to Remember LLC ABF Freight Alero [PERSON_NAME] Canada Post Canpar Expre…" at bounding box center [451, 230] width 316 height 24
select select "cm36aljh91kyh01104d2qpq4w"
click at [293, 218] on select "A Move to Remember LLC ABF Freight Alero [PERSON_NAME] Canada Post Canpar Expre…" at bounding box center [451, 230] width 316 height 24
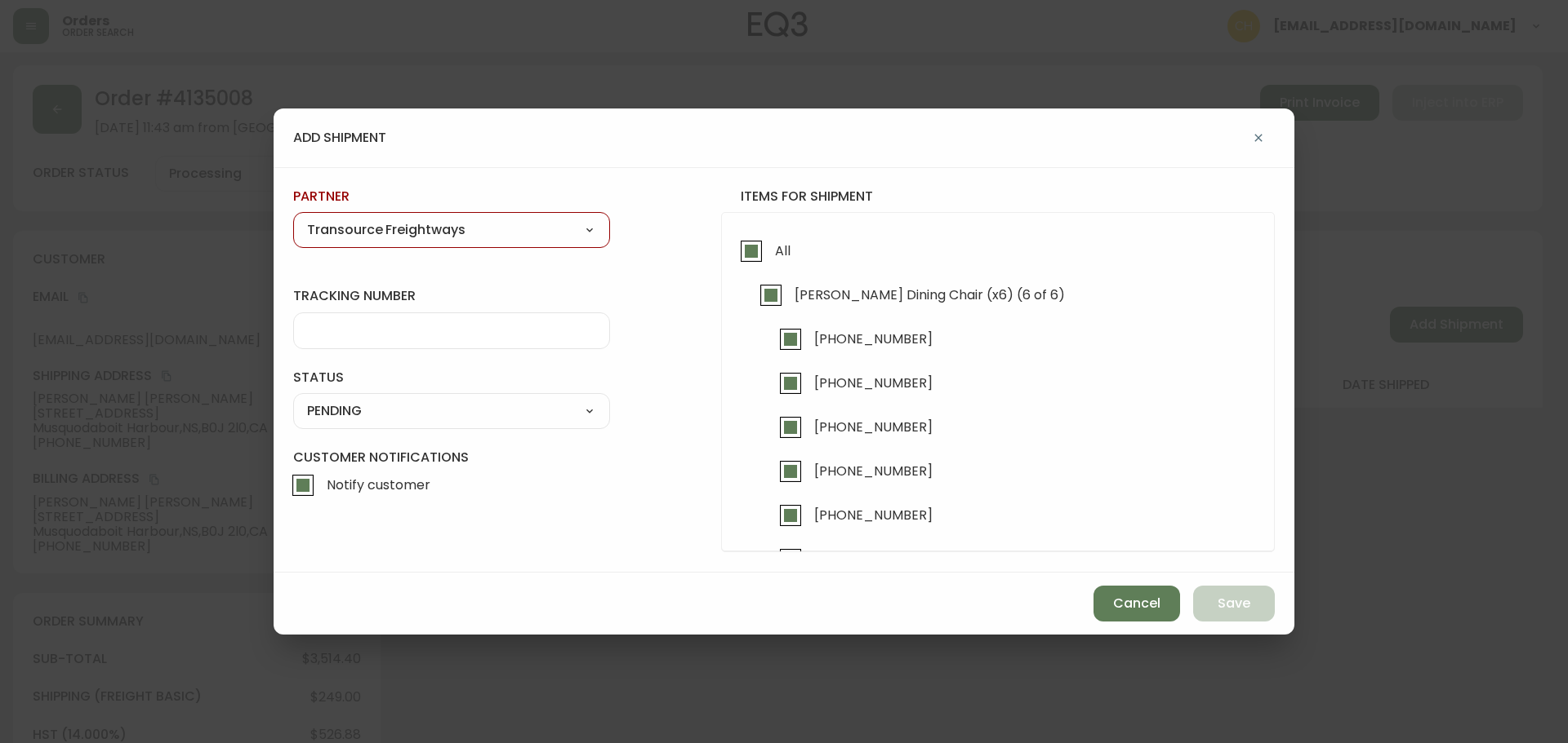
type input "Transource Freightways"
click at [375, 335] on input "tracking number" at bounding box center [451, 331] width 289 height 16
type input "8024005"
click at [358, 420] on select "SHIPPED PENDING CANCELLED" at bounding box center [451, 411] width 316 height 24
click at [293, 399] on select "SHIPPED PENDING CANCELLED" at bounding box center [451, 411] width 316 height 24
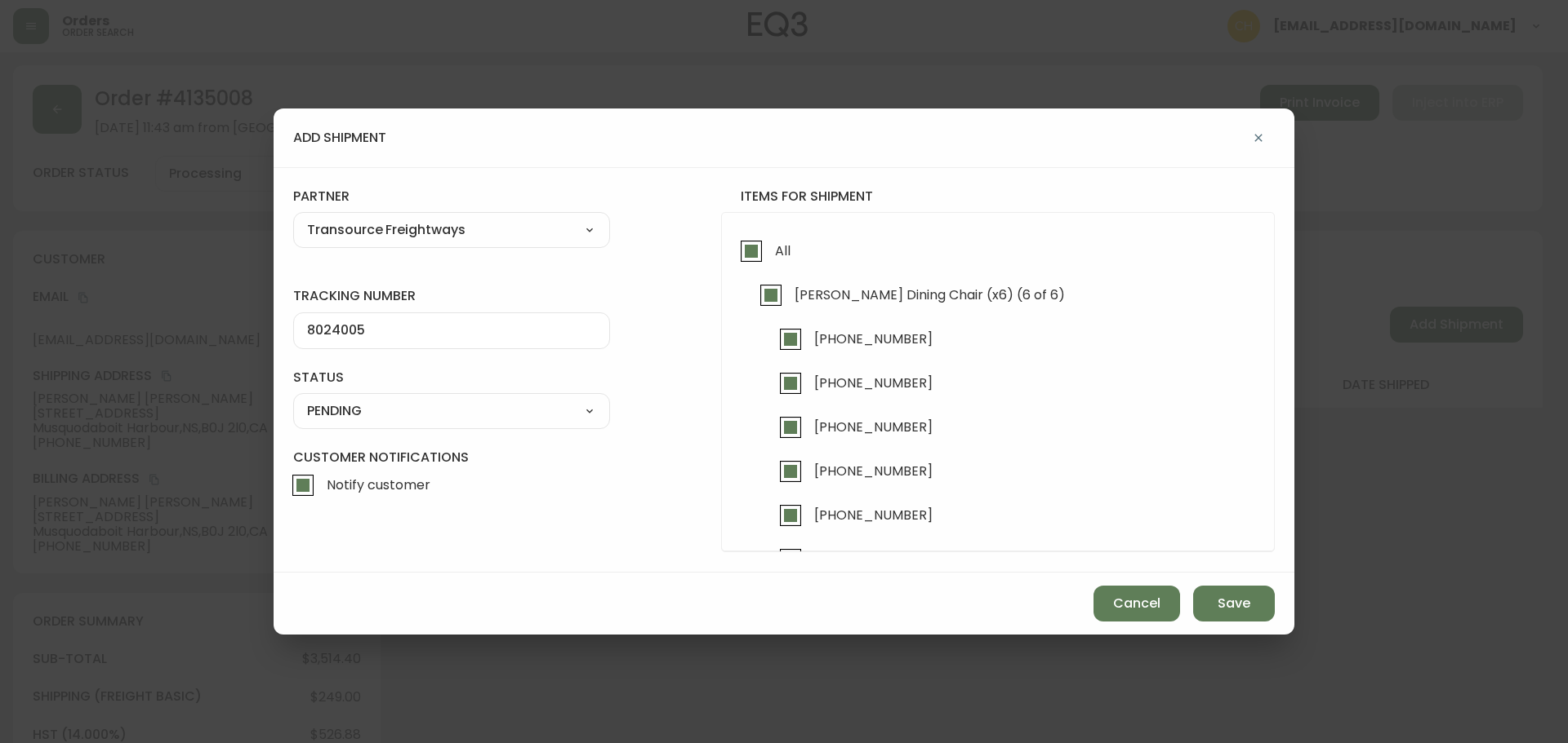
select select "PENDING"
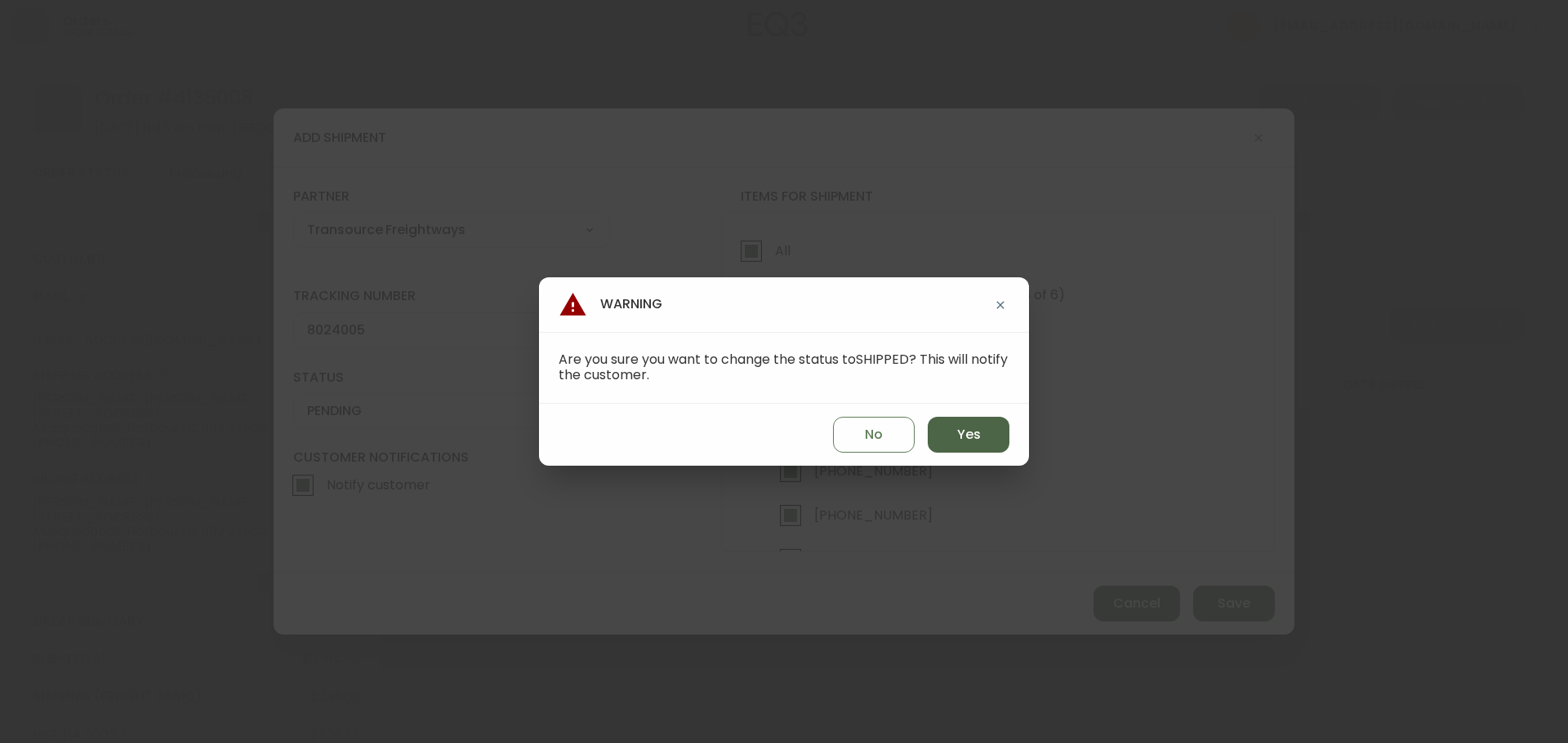
click at [965, 431] on span "Yes" at bounding box center [969, 435] width 24 height 18
type input "SHIPPED"
select select "SHIPPED"
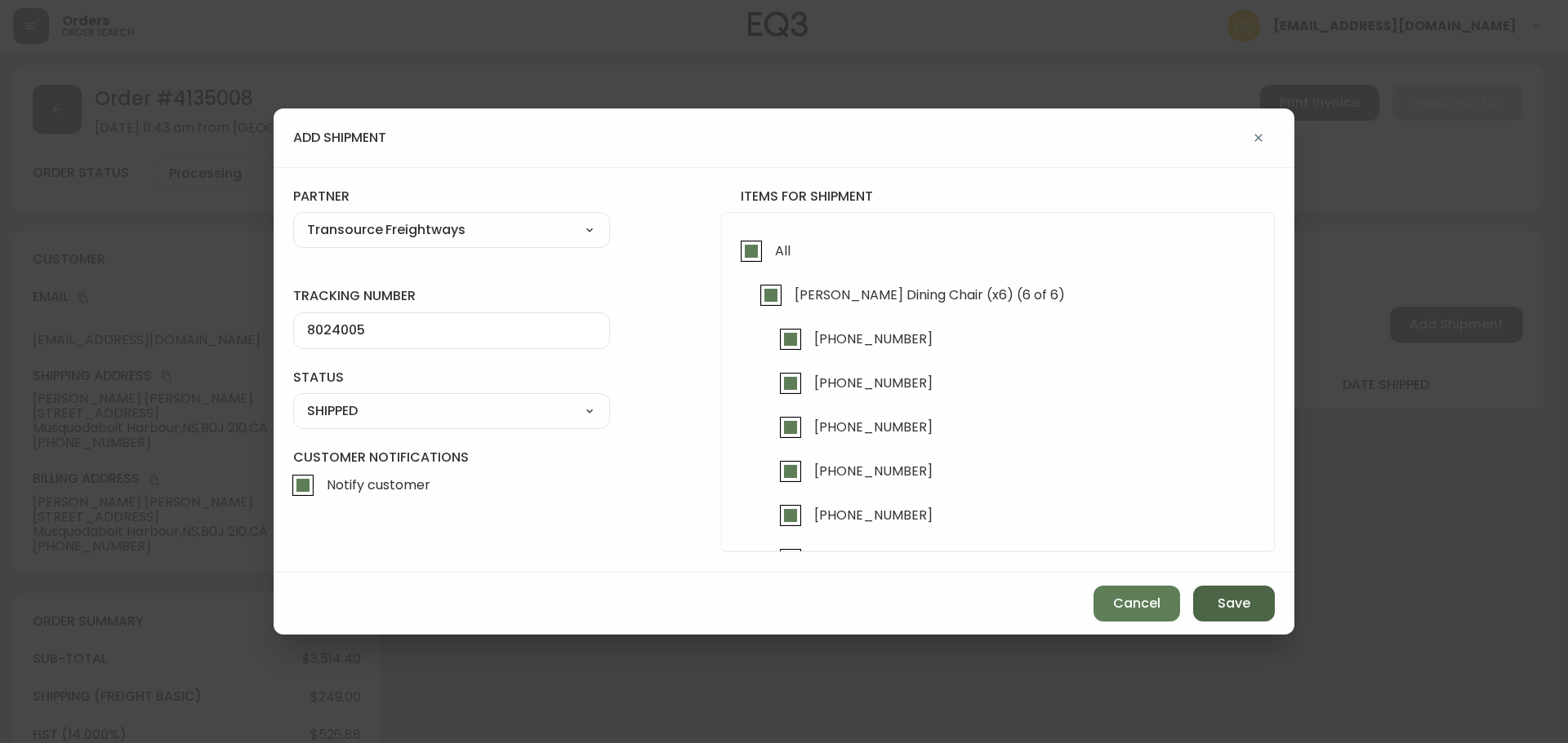
click at [1228, 597] on span "Save" at bounding box center [1233, 604] width 32 height 18
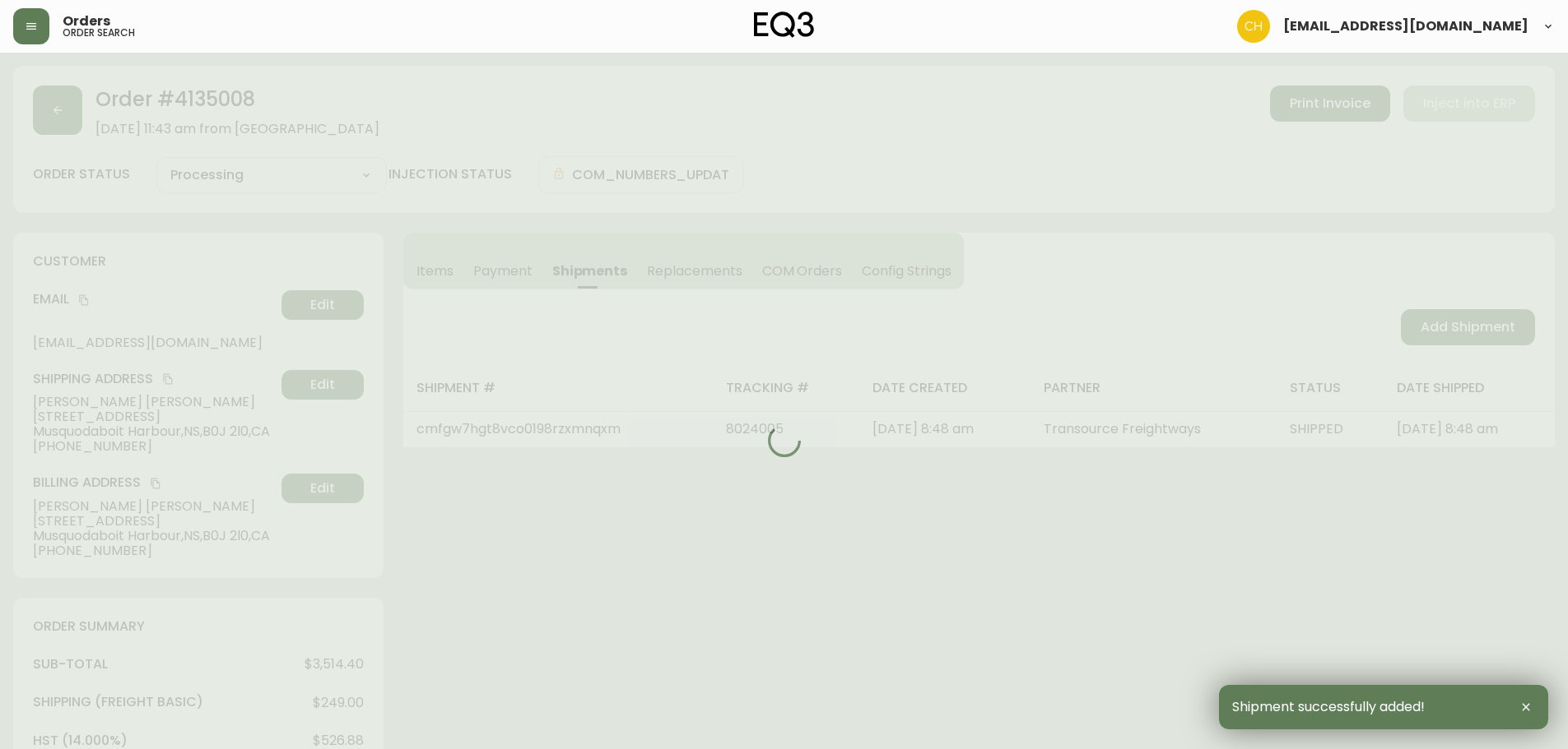
type input "Fully Shipped"
select select "FULLY_SHIPPED"
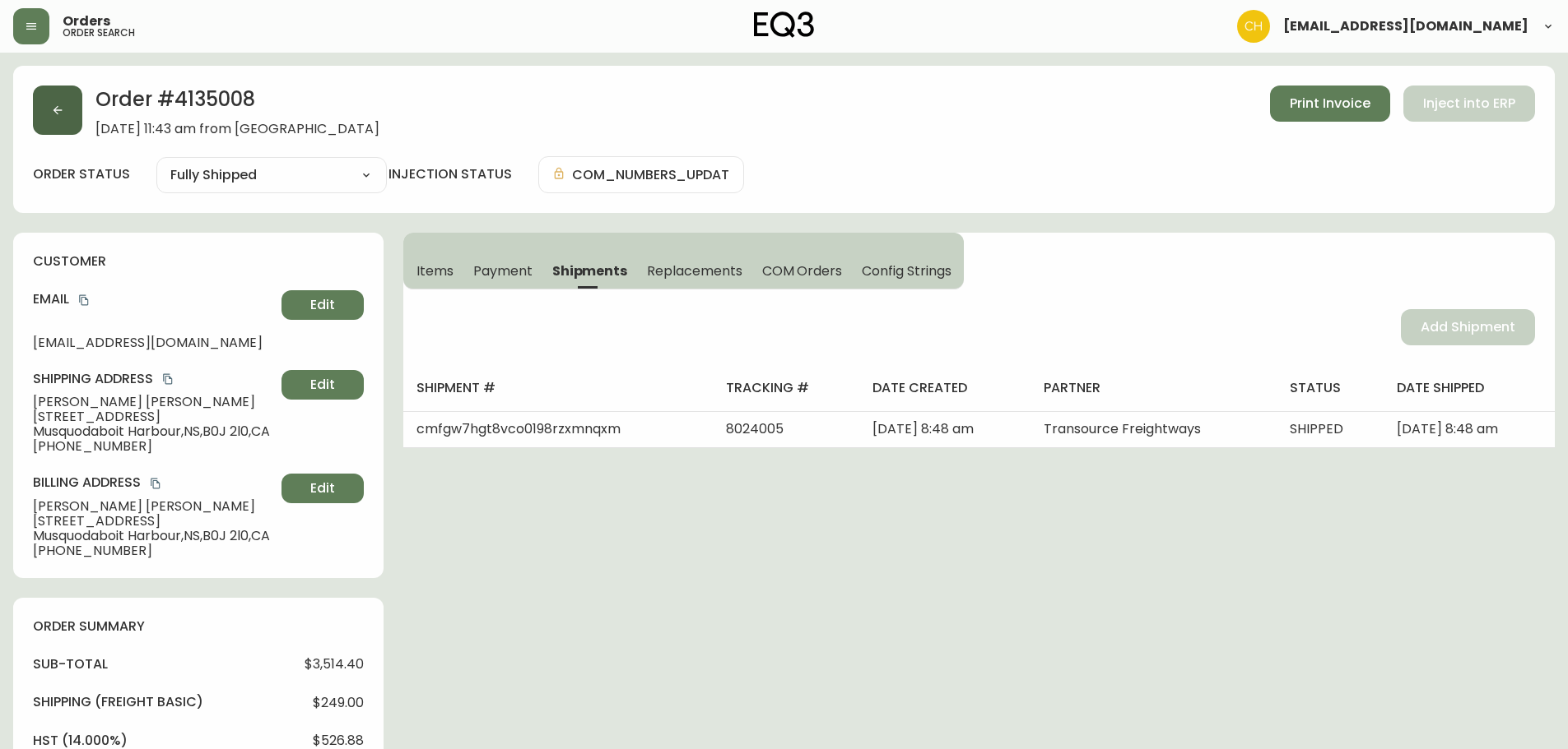
click at [64, 112] on button "button" at bounding box center [57, 111] width 49 height 49
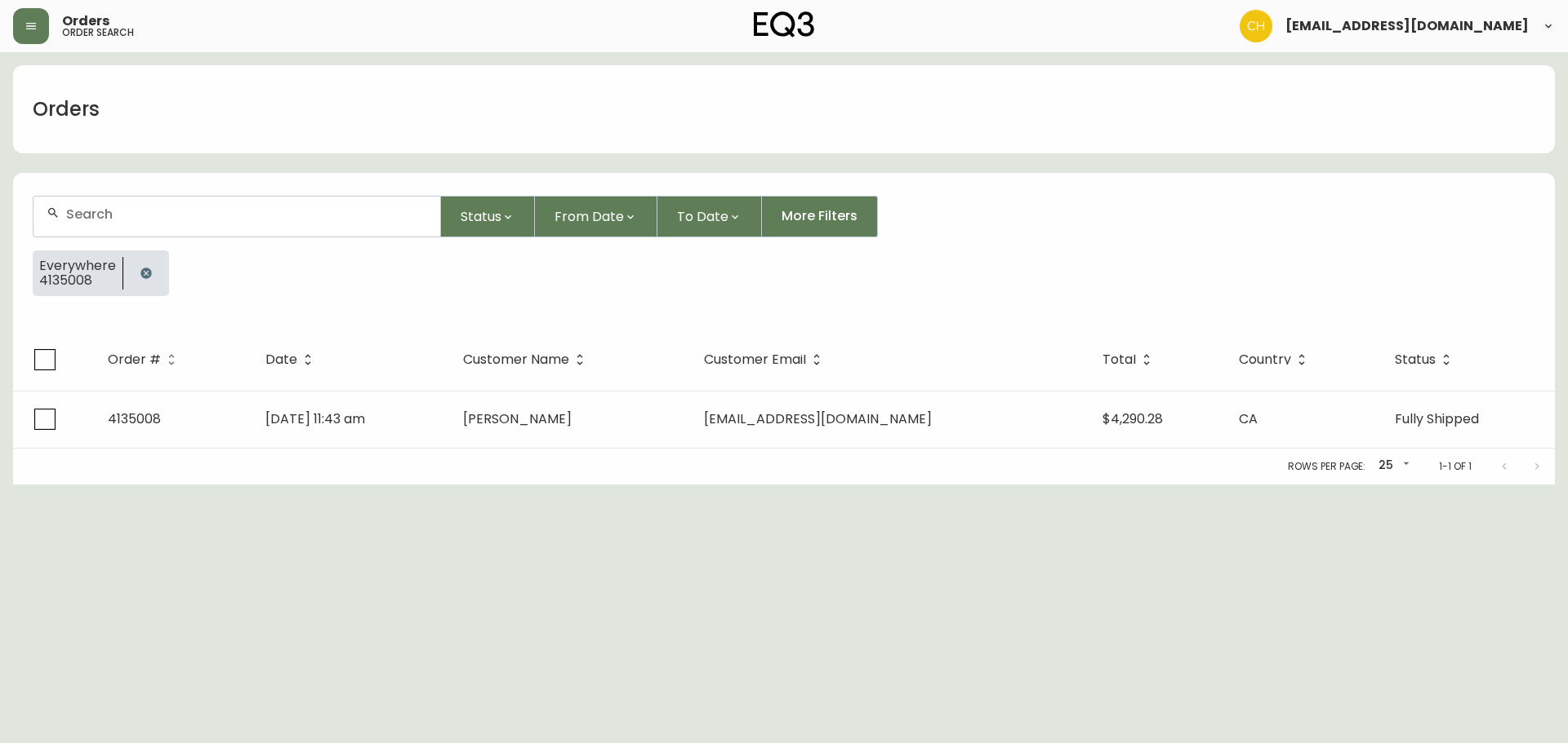
click at [119, 209] on input "text" at bounding box center [247, 214] width 360 height 16
type input "4135047"
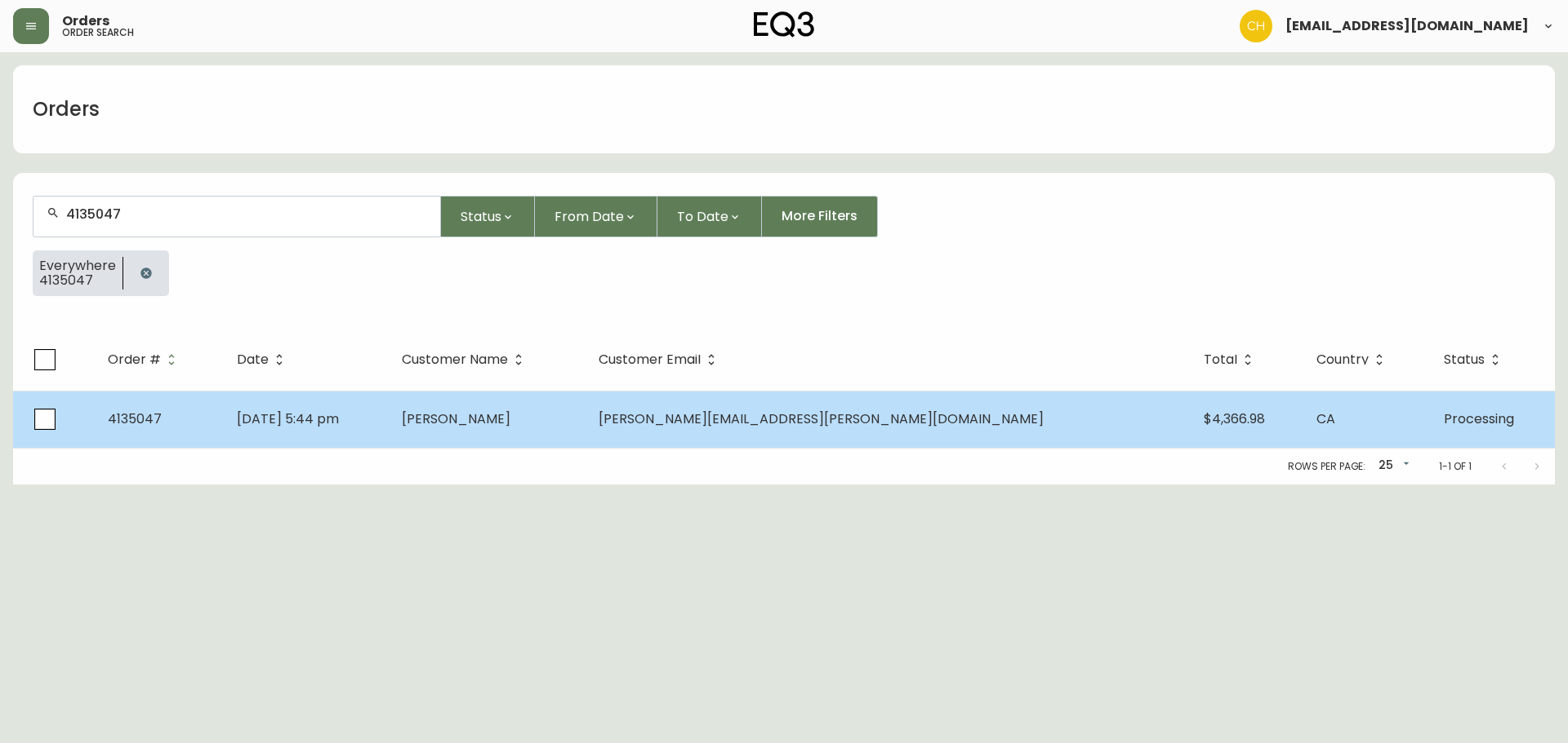
click at [389, 402] on td "[DATE] 5:44 pm" at bounding box center [306, 419] width 165 height 57
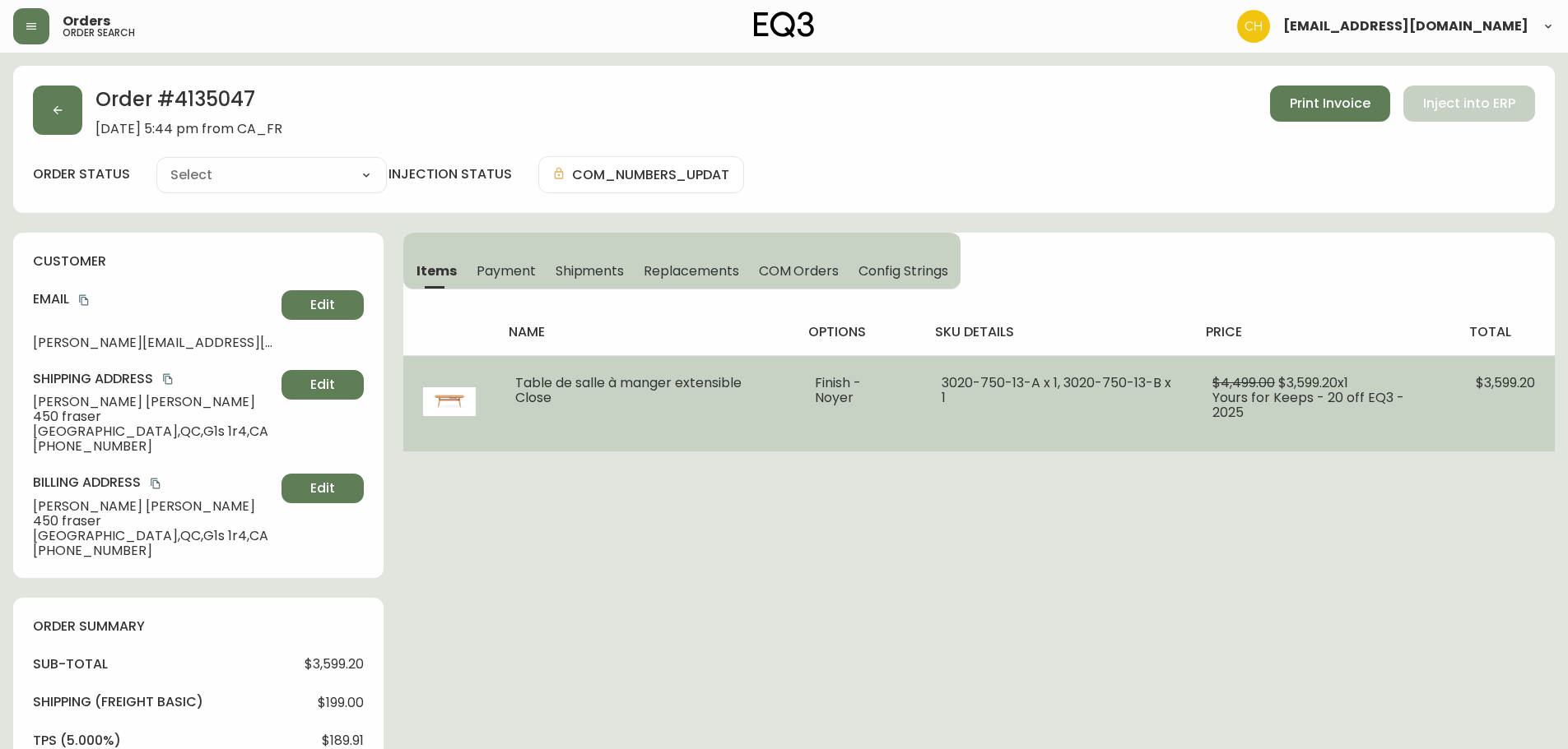
type input "Processing"
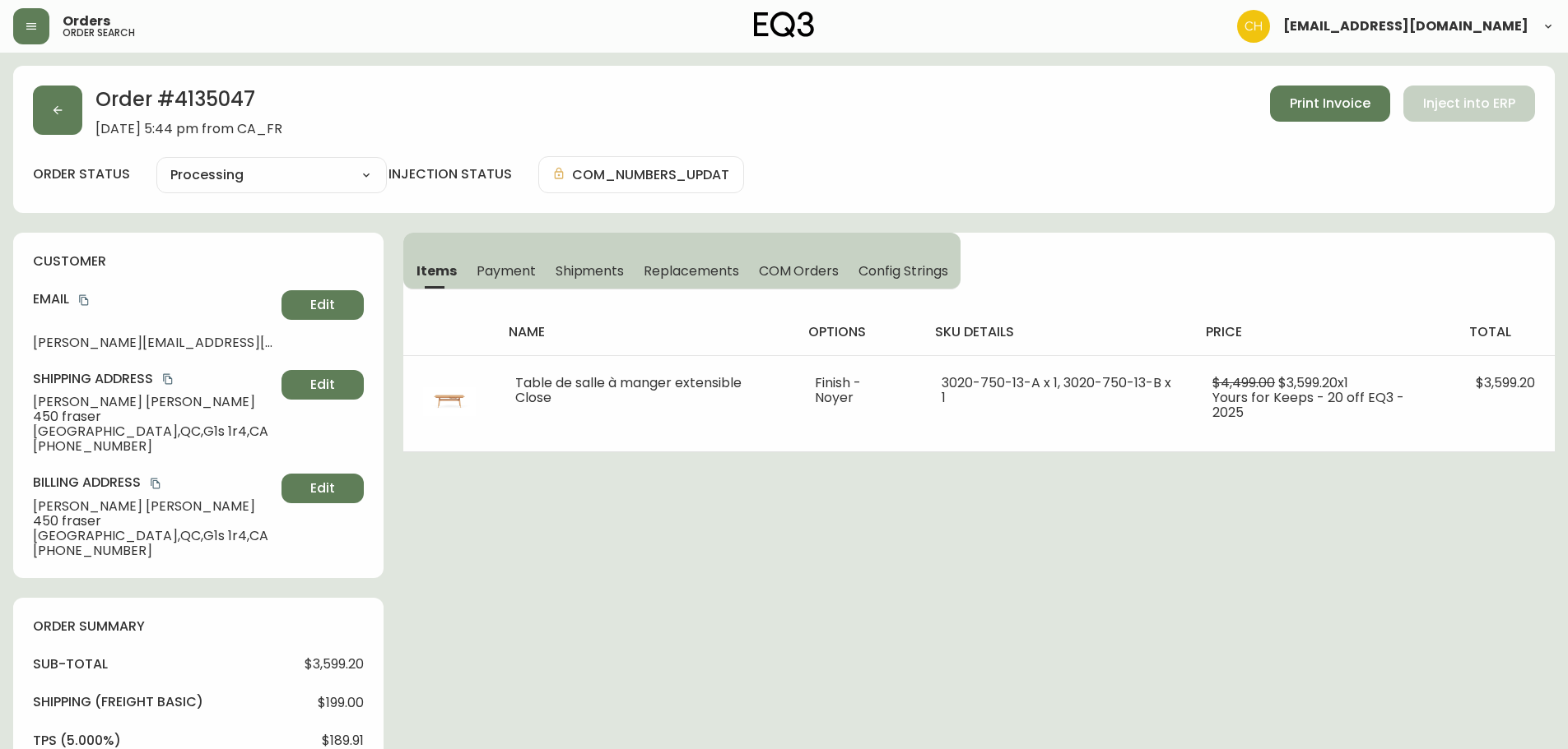
select select "PROCESSING"
click at [596, 274] on span "Shipments" at bounding box center [590, 271] width 69 height 18
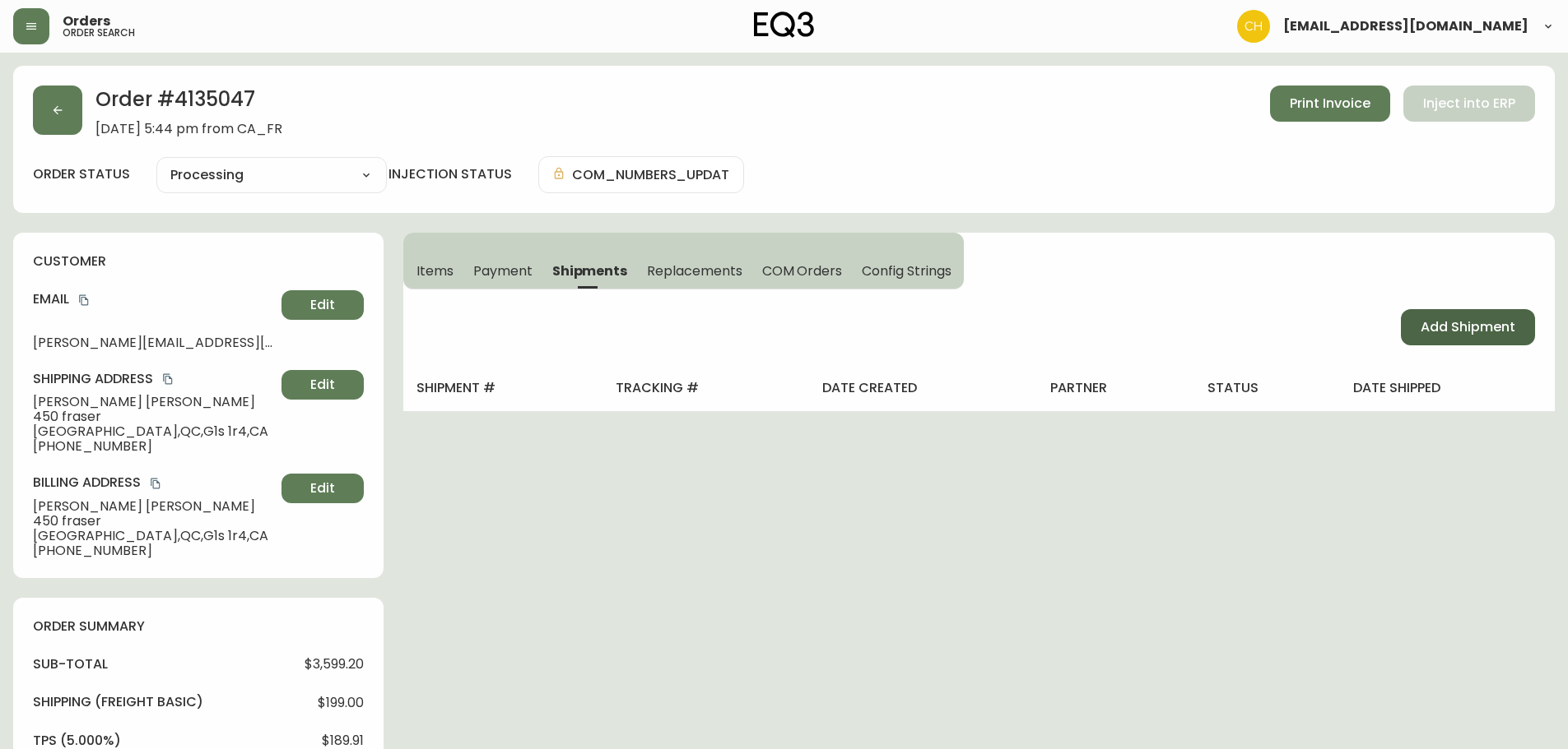
click at [1441, 339] on button "Add Shipment" at bounding box center [1468, 327] width 134 height 37
select select "PENDING"
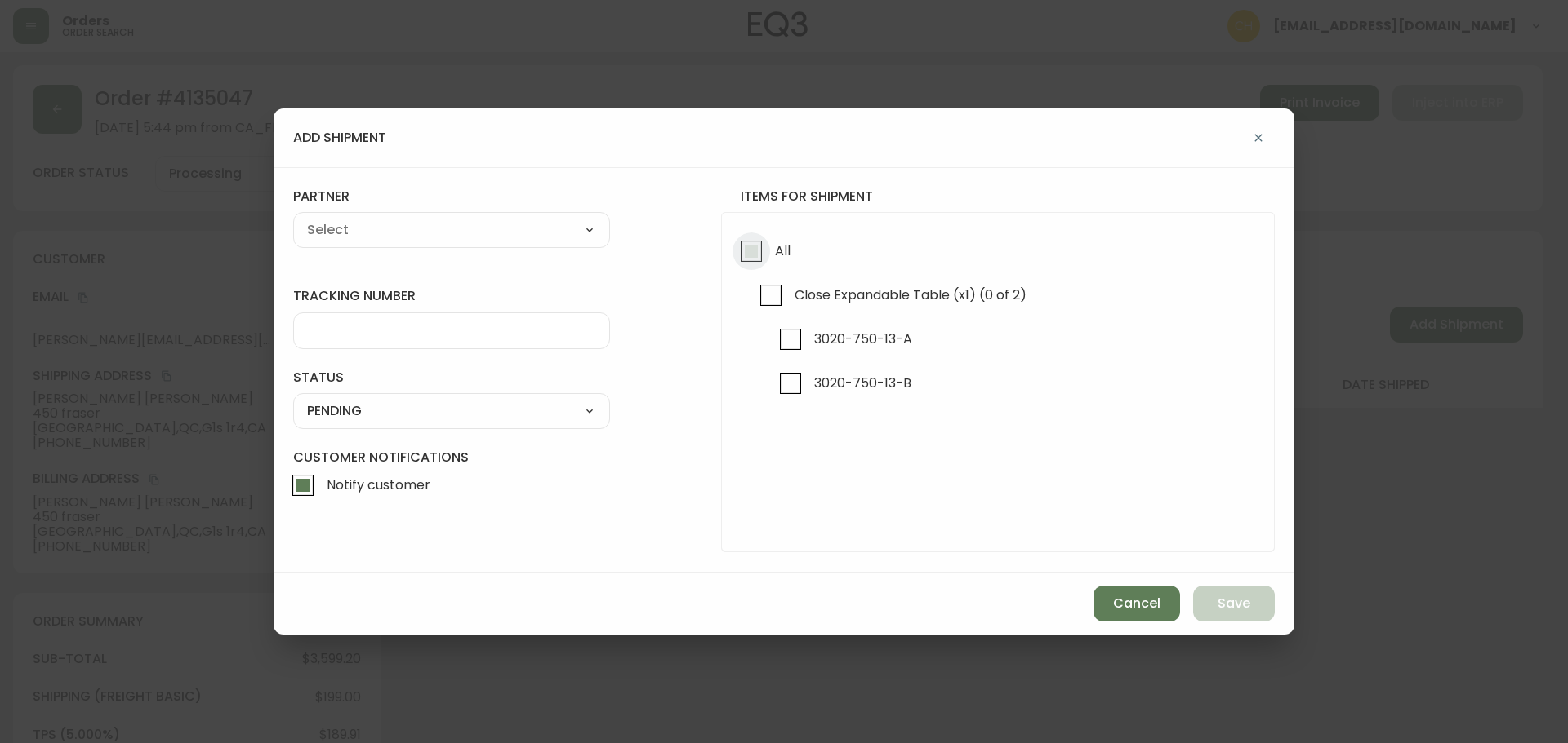
click at [758, 249] on input "All" at bounding box center [751, 252] width 37 height 37
checkbox input "true"
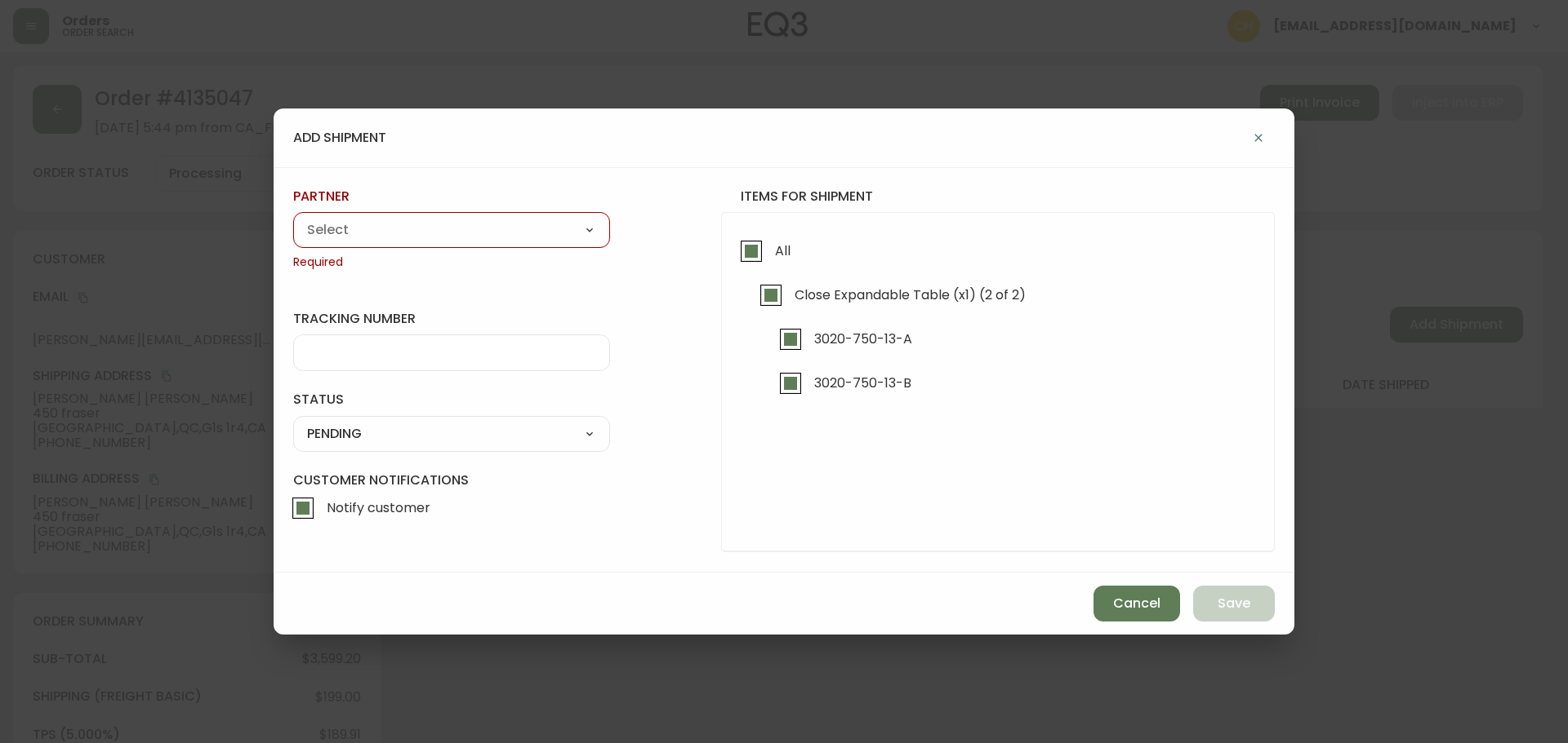
click at [562, 237] on select "A Move to Remember LLC ABF Freight Alero [PERSON_NAME] Canada Post Canpar Expre…" at bounding box center [451, 230] width 316 height 24
select select "cm36aljh91kyh01104d2qpq4w"
click at [293, 218] on select "A Move to Remember LLC ABF Freight Alero [PERSON_NAME] Canada Post Canpar Expre…" at bounding box center [451, 230] width 316 height 24
type input "Transource Freightways"
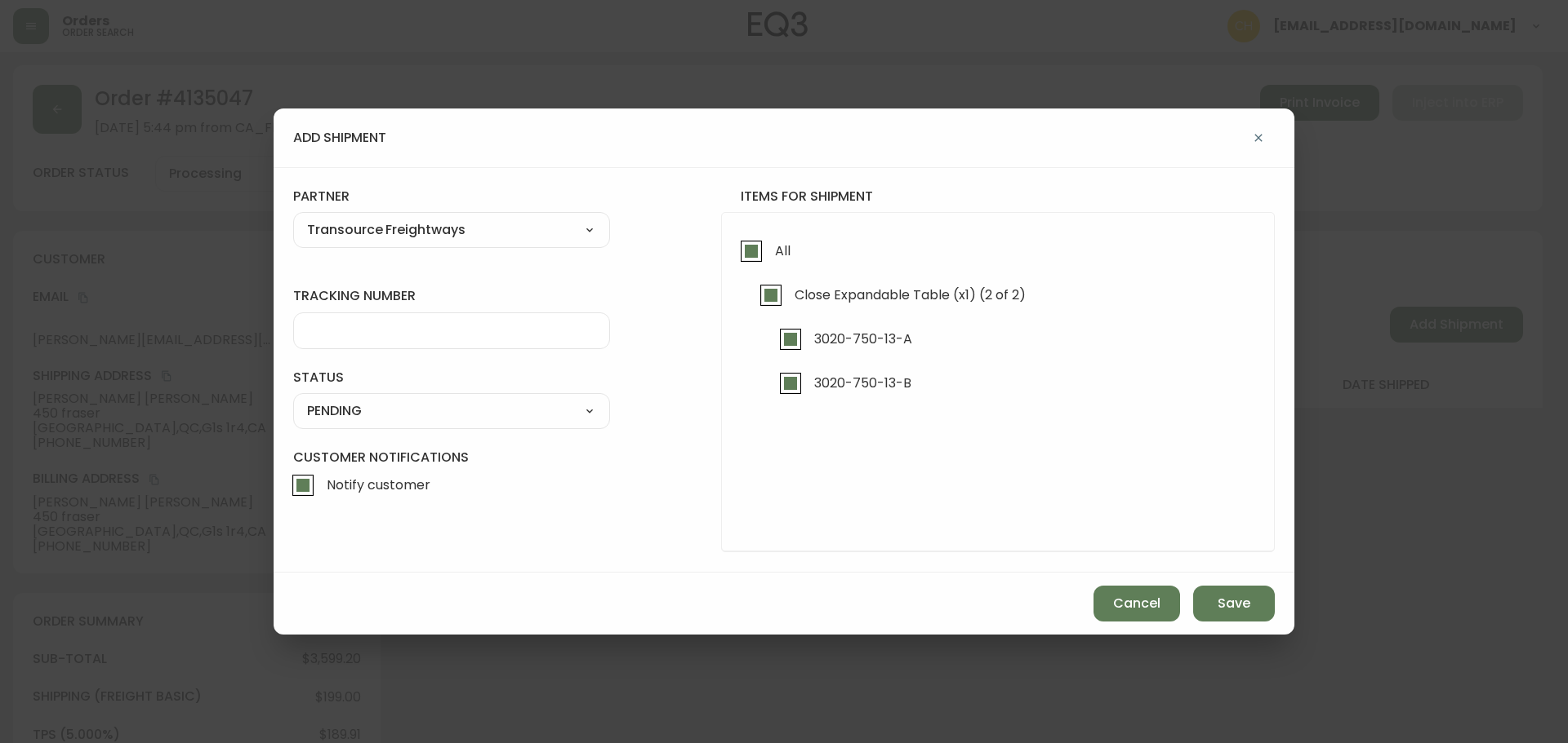
click at [332, 326] on input "tracking number" at bounding box center [451, 331] width 289 height 16
type input "8026213"
click at [330, 413] on select "SHIPPED PENDING CANCELLED" at bounding box center [451, 411] width 316 height 24
click at [293, 399] on select "SHIPPED PENDING CANCELLED" at bounding box center [451, 411] width 316 height 24
select select "PENDING"
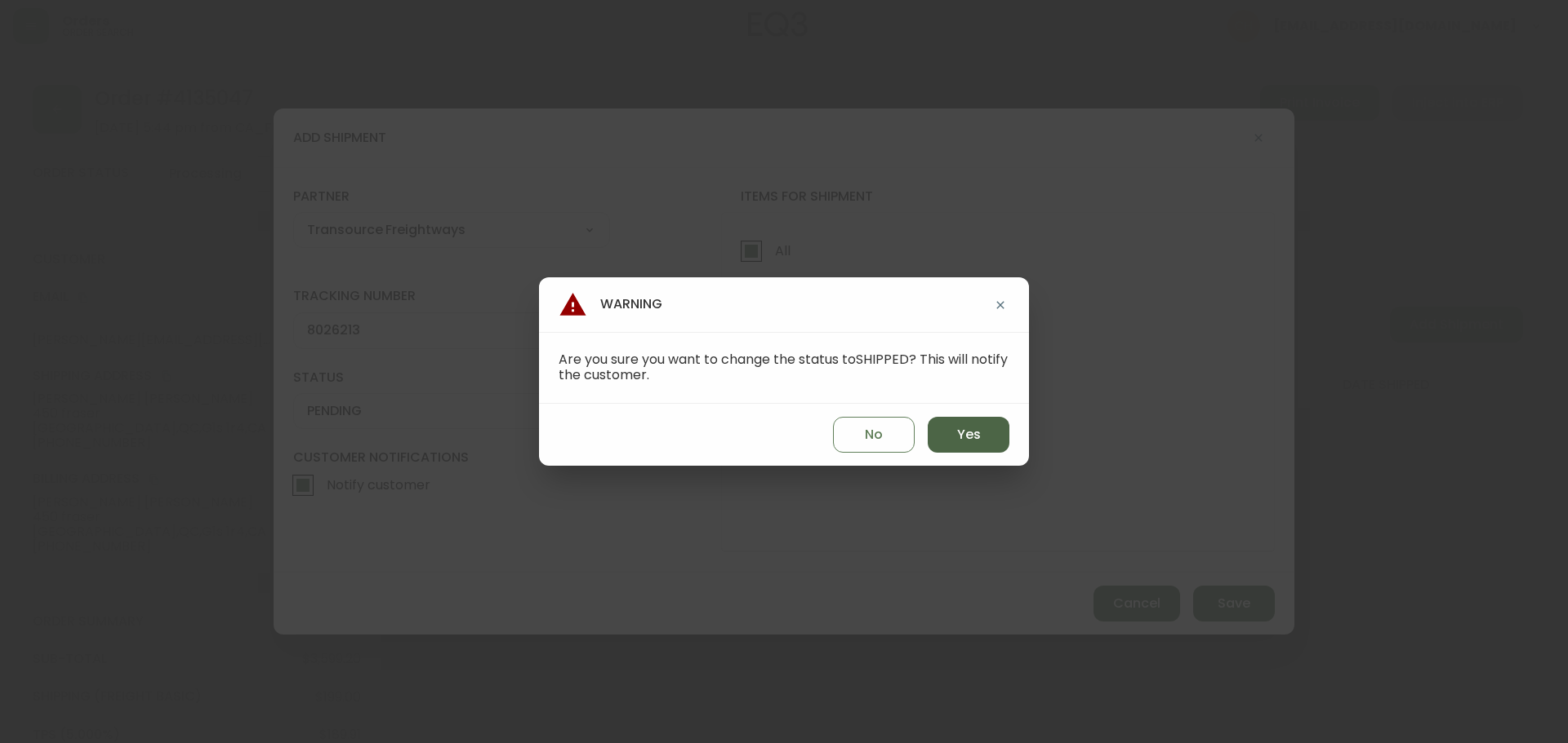
drag, startPoint x: 962, startPoint y: 419, endPoint x: 971, endPoint y: 431, distance: 15.0
click at [963, 419] on button "Yes" at bounding box center [968, 435] width 81 height 36
type input "SHIPPED"
select select "SHIPPED"
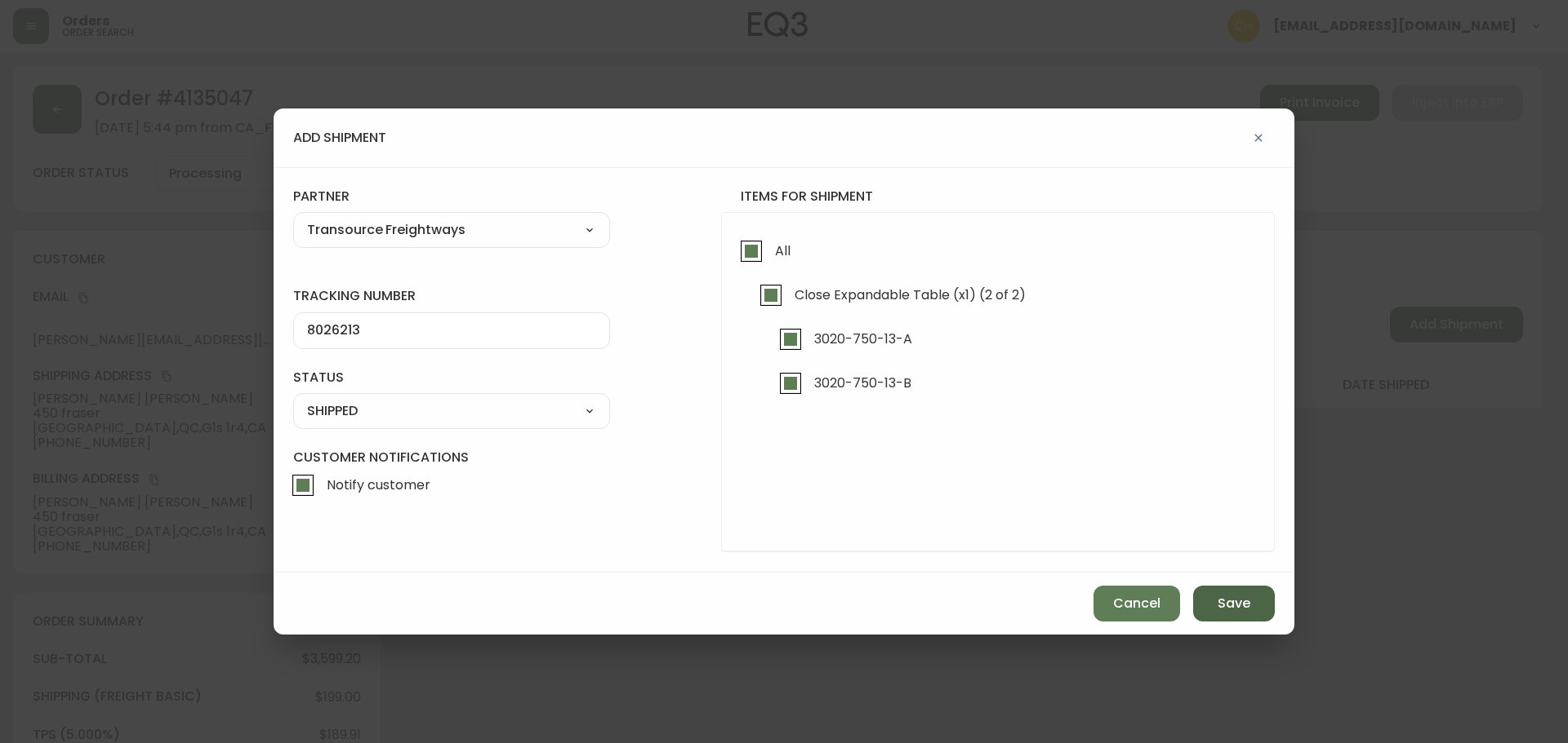
click at [1221, 595] on span "Save" at bounding box center [1233, 604] width 32 height 18
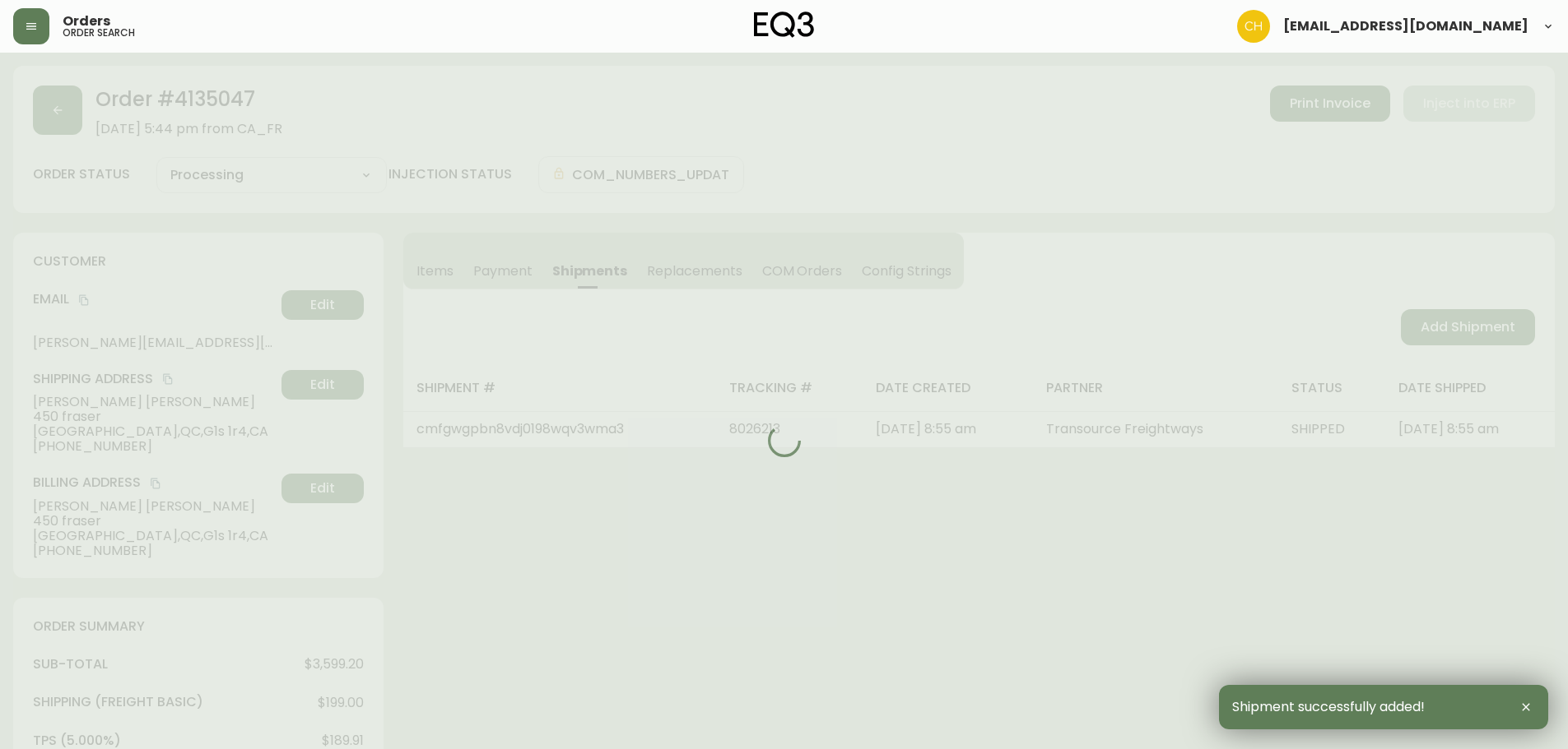
type input "Fully Shipped"
select select "FULLY_SHIPPED"
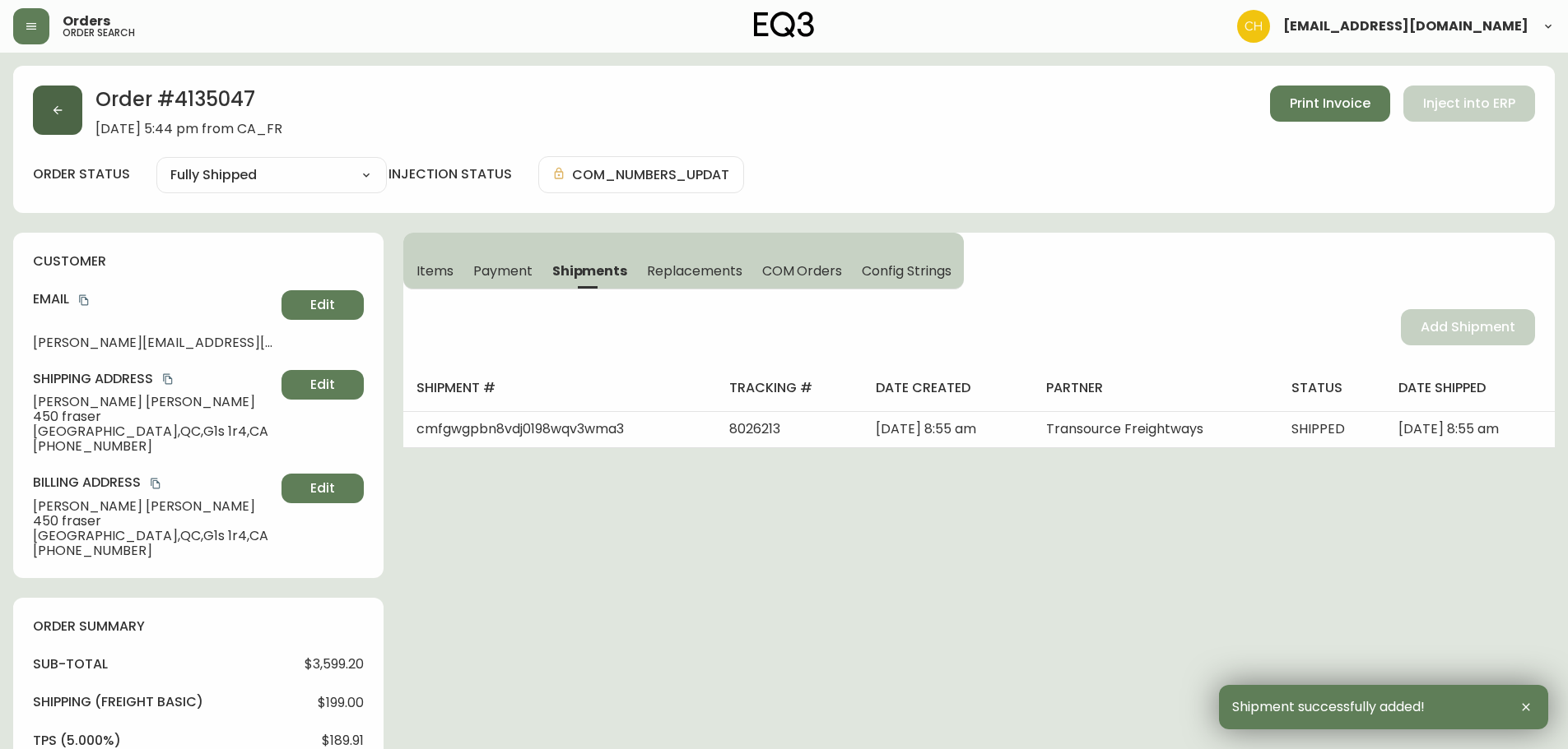
click at [60, 121] on button "button" at bounding box center [57, 111] width 49 height 49
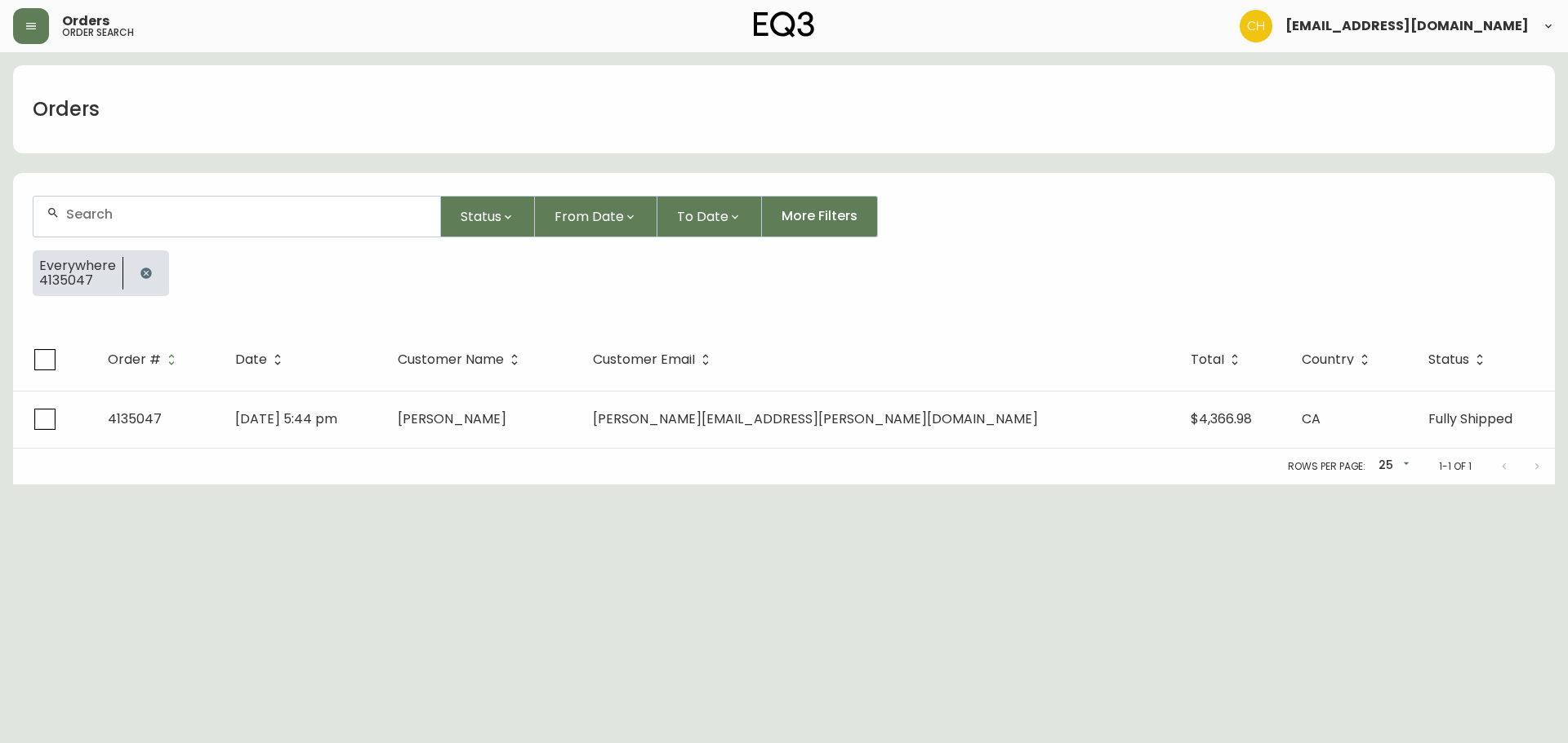
drag, startPoint x: 116, startPoint y: 212, endPoint x: 119, endPoint y: 192, distance: 20.2
click at [116, 213] on input "text" at bounding box center [247, 214] width 360 height 16
type input "4134941"
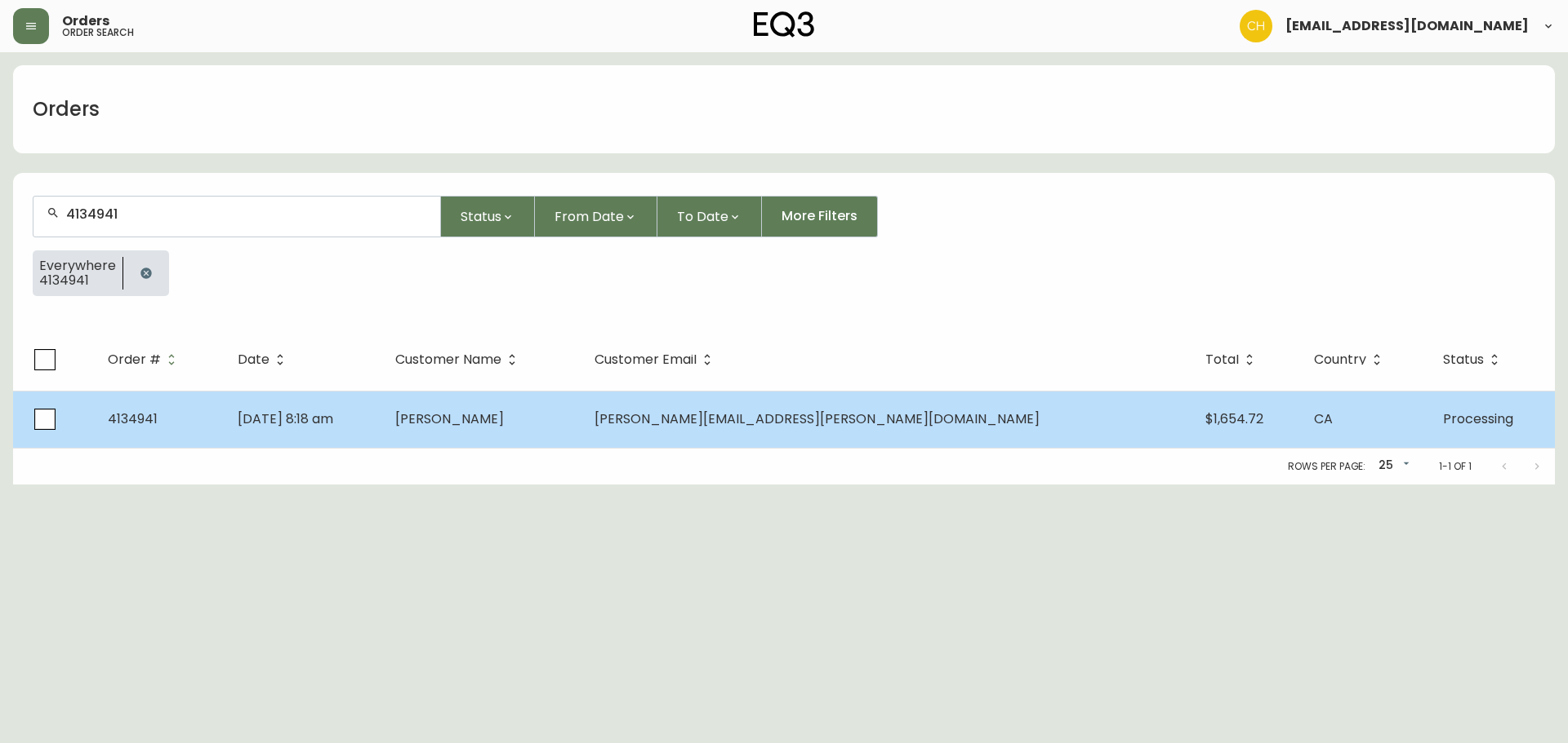
click at [503, 411] on span "[PERSON_NAME]" at bounding box center [449, 418] width 109 height 19
drag, startPoint x: 584, startPoint y: 433, endPoint x: 592, endPoint y: 421, distance: 14.4
click at [582, 434] on td "[PERSON_NAME]" at bounding box center [481, 419] width 199 height 57
click at [503, 420] on span "[PERSON_NAME]" at bounding box center [449, 418] width 109 height 19
click at [582, 419] on td "[PERSON_NAME]" at bounding box center [481, 419] width 199 height 57
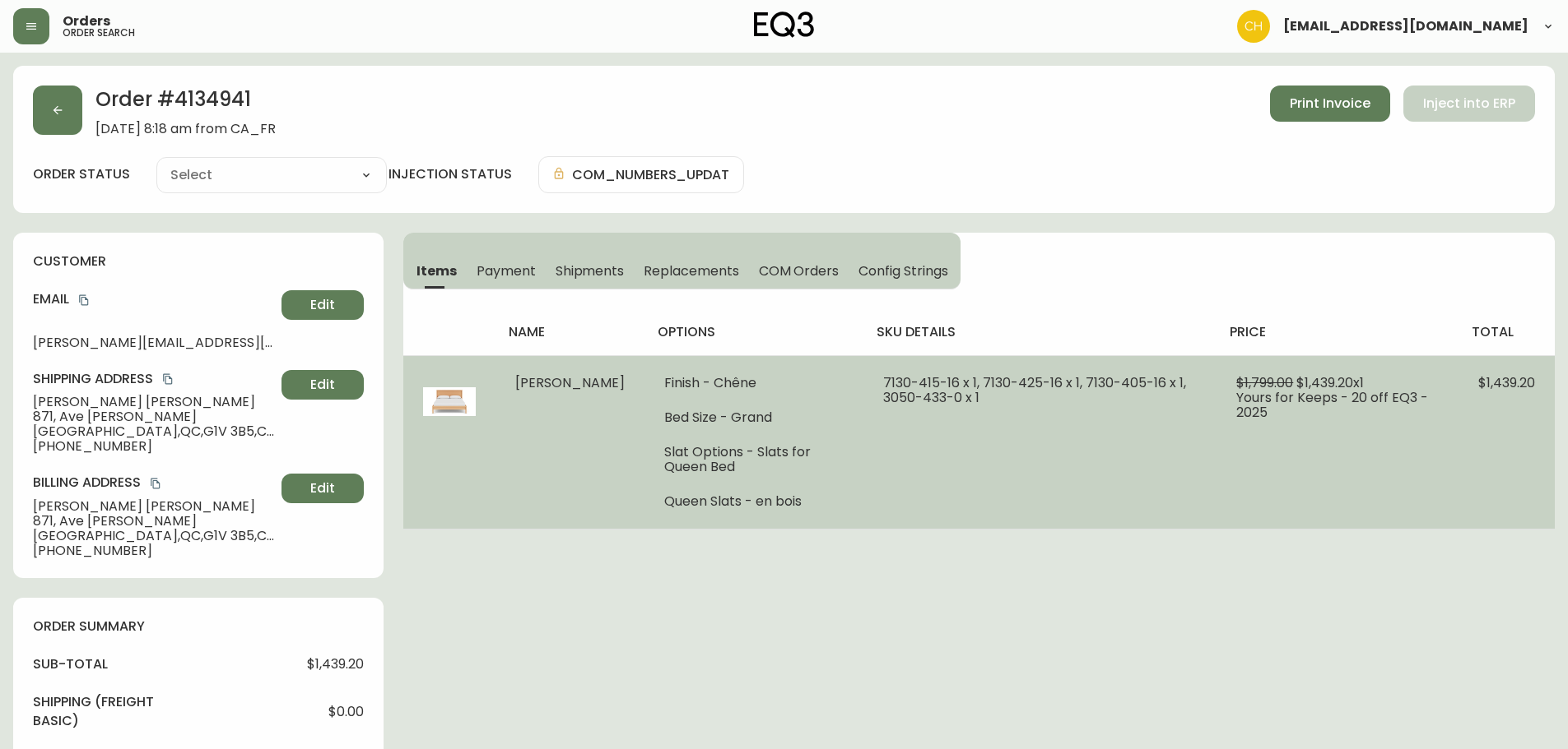
type input "Processing"
select select "PROCESSING"
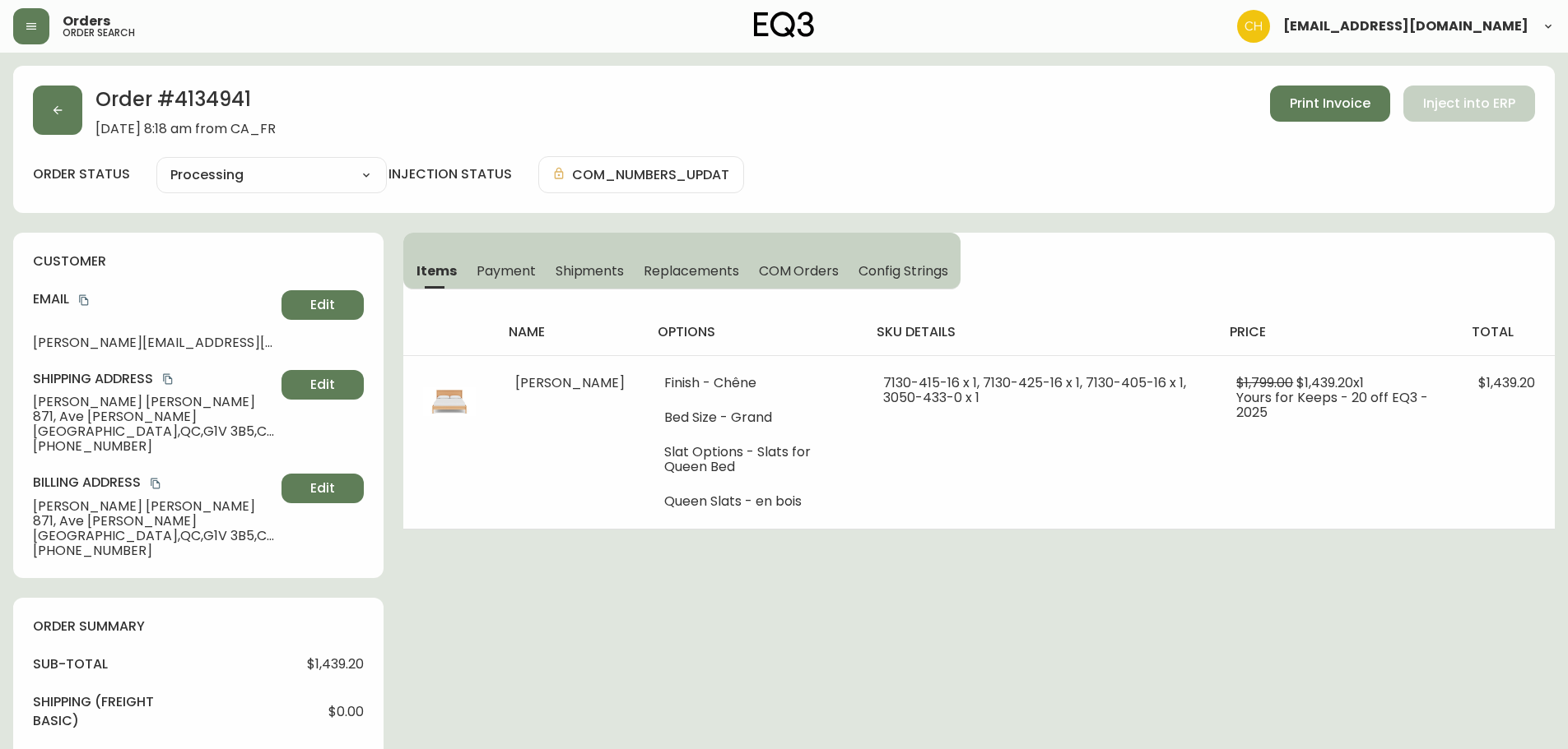
click at [591, 270] on span "Shipments" at bounding box center [590, 271] width 69 height 18
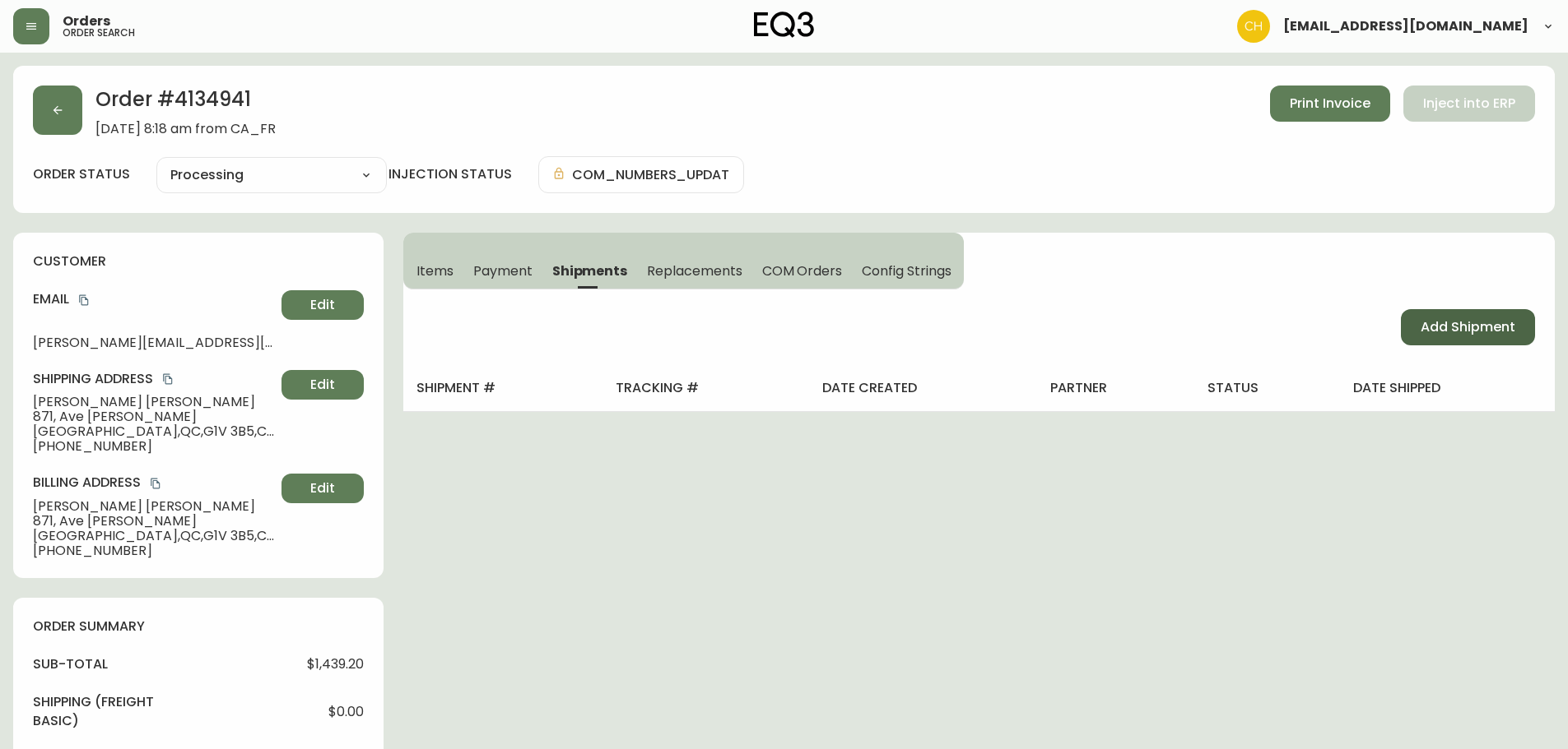
click at [1433, 328] on span "Add Shipment" at bounding box center [1468, 328] width 95 height 18
select select "PENDING"
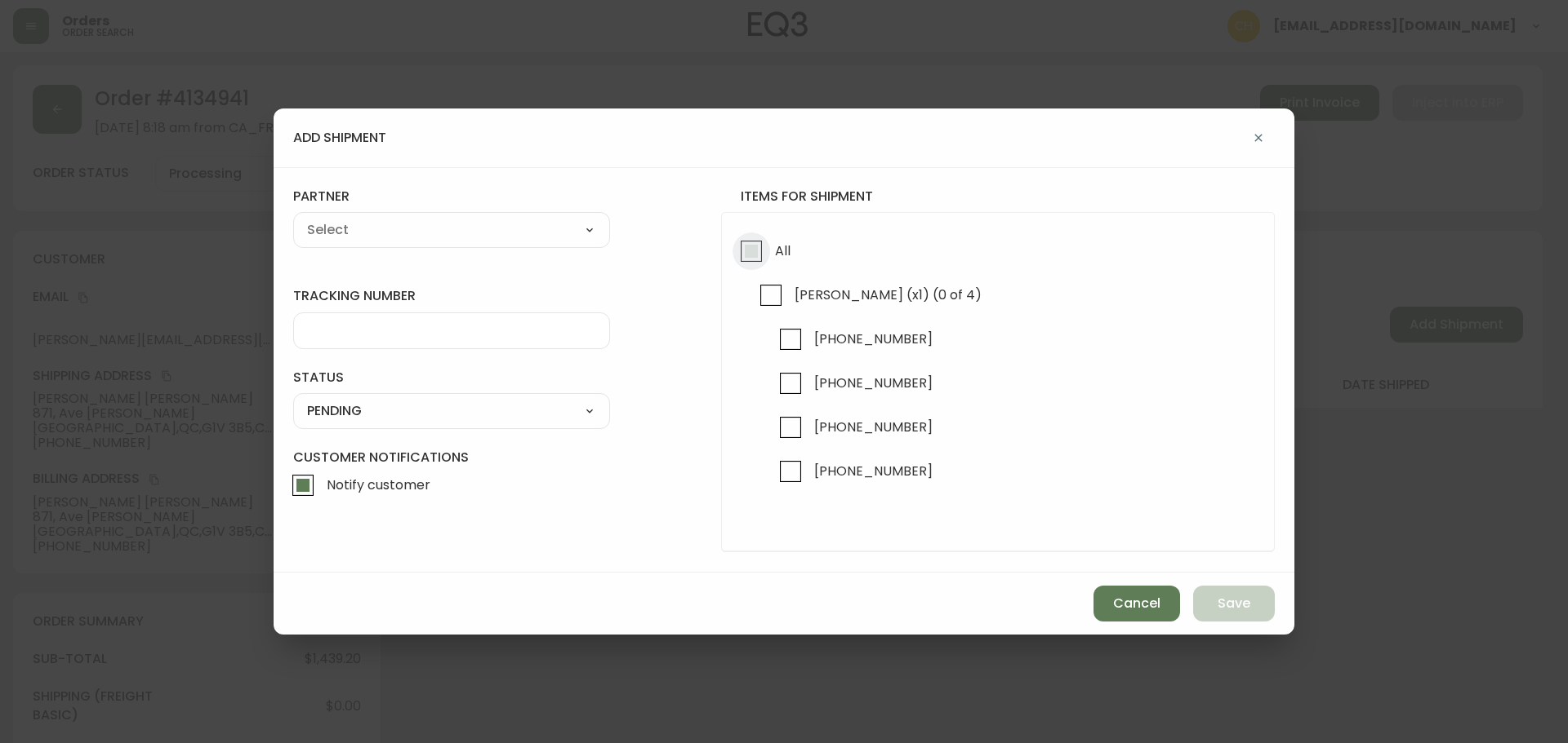
drag, startPoint x: 757, startPoint y: 258, endPoint x: 744, endPoint y: 255, distance: 13.3
click at [755, 257] on input "All" at bounding box center [751, 252] width 37 height 37
checkbox input "true"
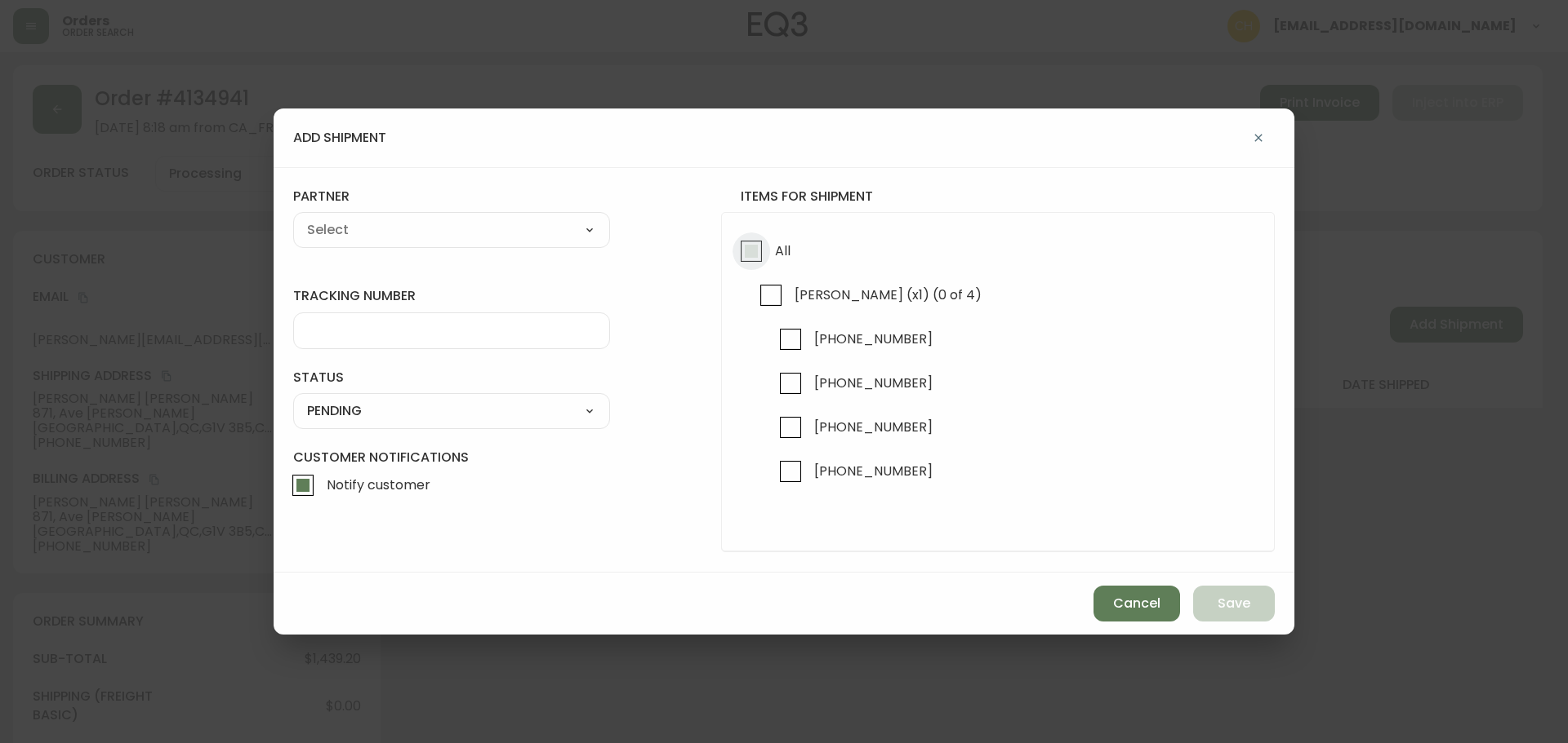
checkbox input "true"
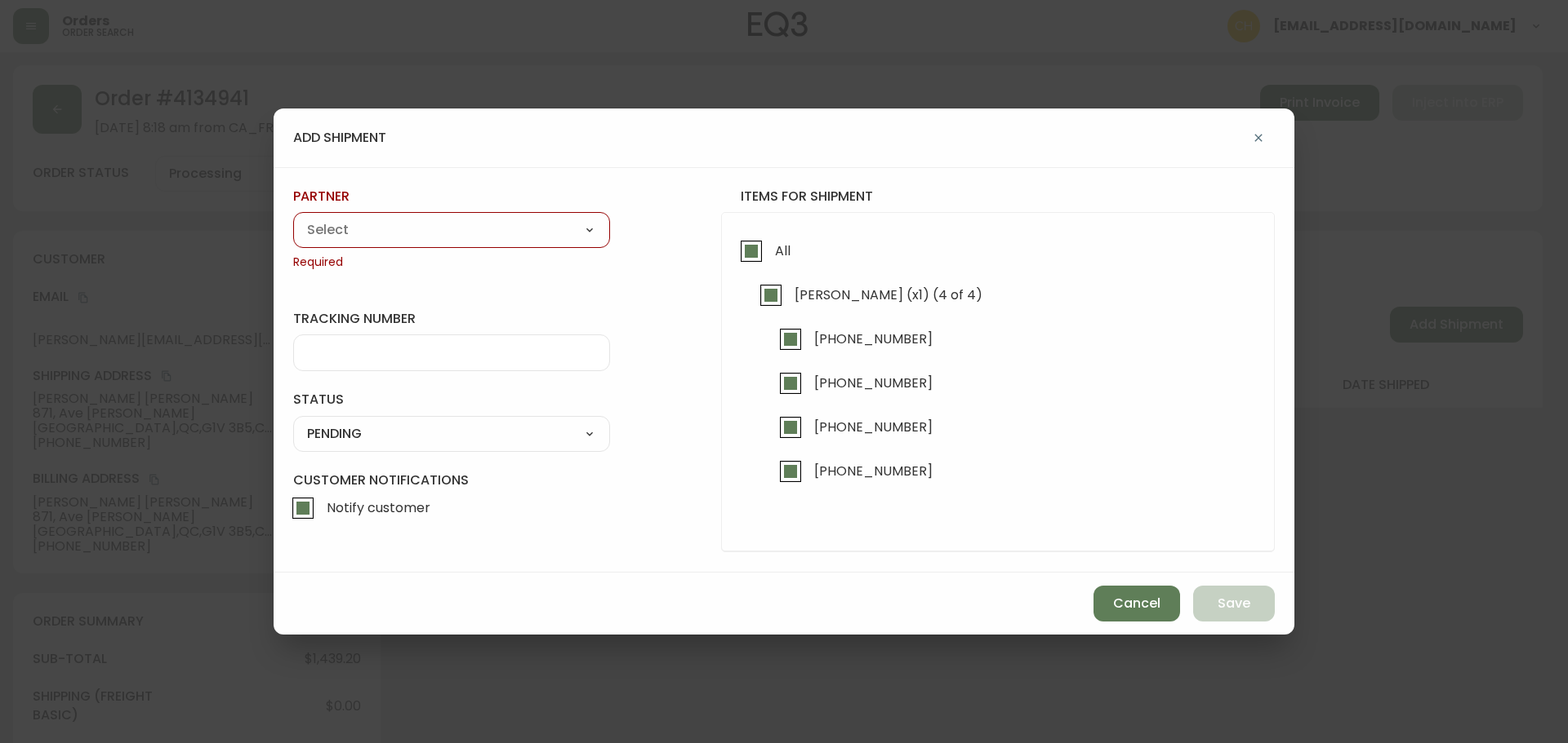
click at [498, 236] on select "A Move to Remember LLC ABF Freight Alero [PERSON_NAME] Canada Post Canpar Expre…" at bounding box center [451, 230] width 316 height 24
click at [395, 228] on select "A Move to Remember LLC ABF Freight Alero [PERSON_NAME] Canada Post Canpar Expre…" at bounding box center [451, 230] width 316 height 24
select select "cm36aljh91kyh01104d2qpq4w"
click at [293, 218] on select "A Move to Remember LLC ABF Freight Alero [PERSON_NAME] Canada Post Canpar Expre…" at bounding box center [451, 230] width 316 height 24
type input "Transource Freightways"
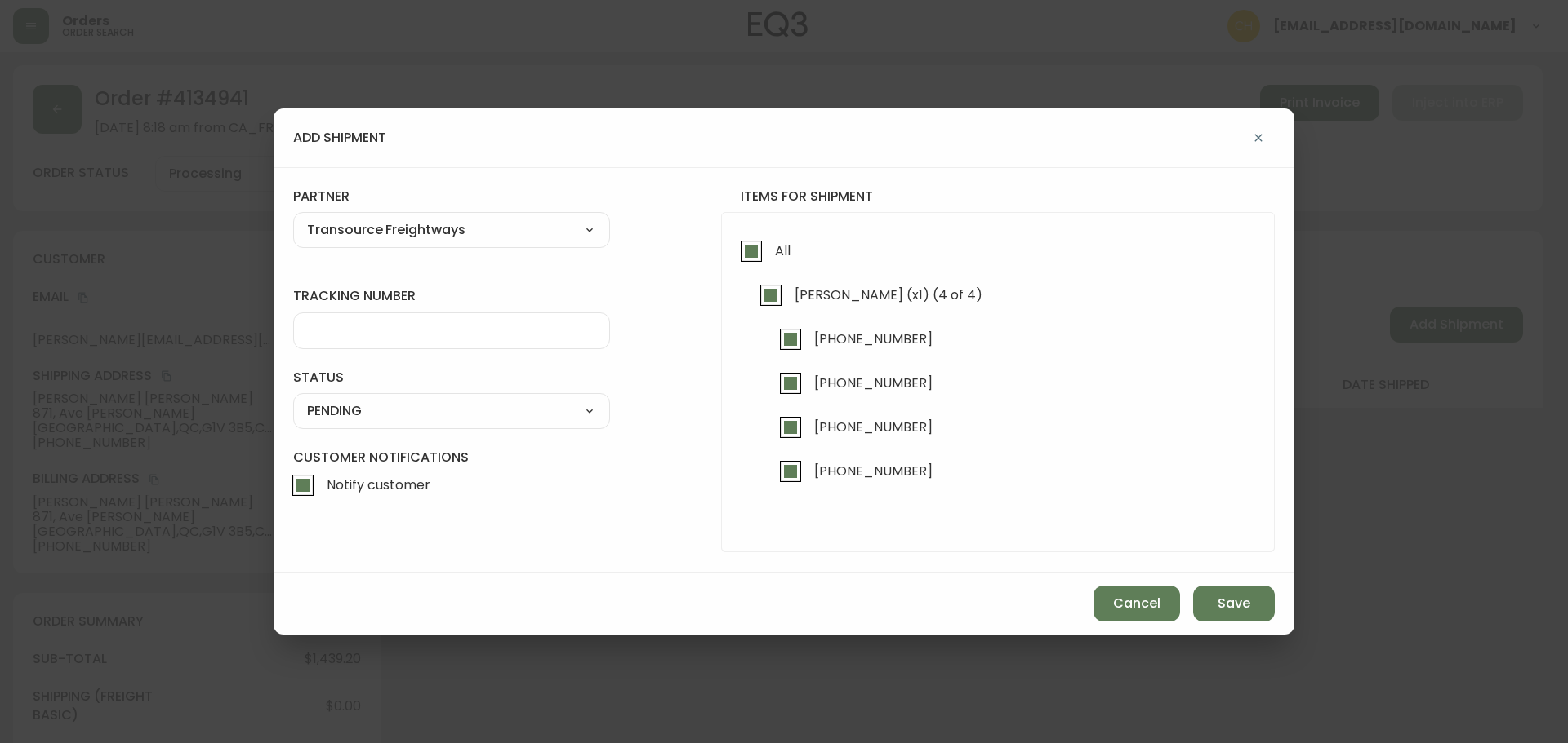
click at [356, 342] on div at bounding box center [451, 331] width 316 height 37
type input "8024003"
click at [347, 417] on select "SHIPPED PENDING CANCELLED" at bounding box center [451, 411] width 316 height 24
click at [293, 399] on select "SHIPPED PENDING CANCELLED" at bounding box center [451, 411] width 316 height 24
select select "PENDING"
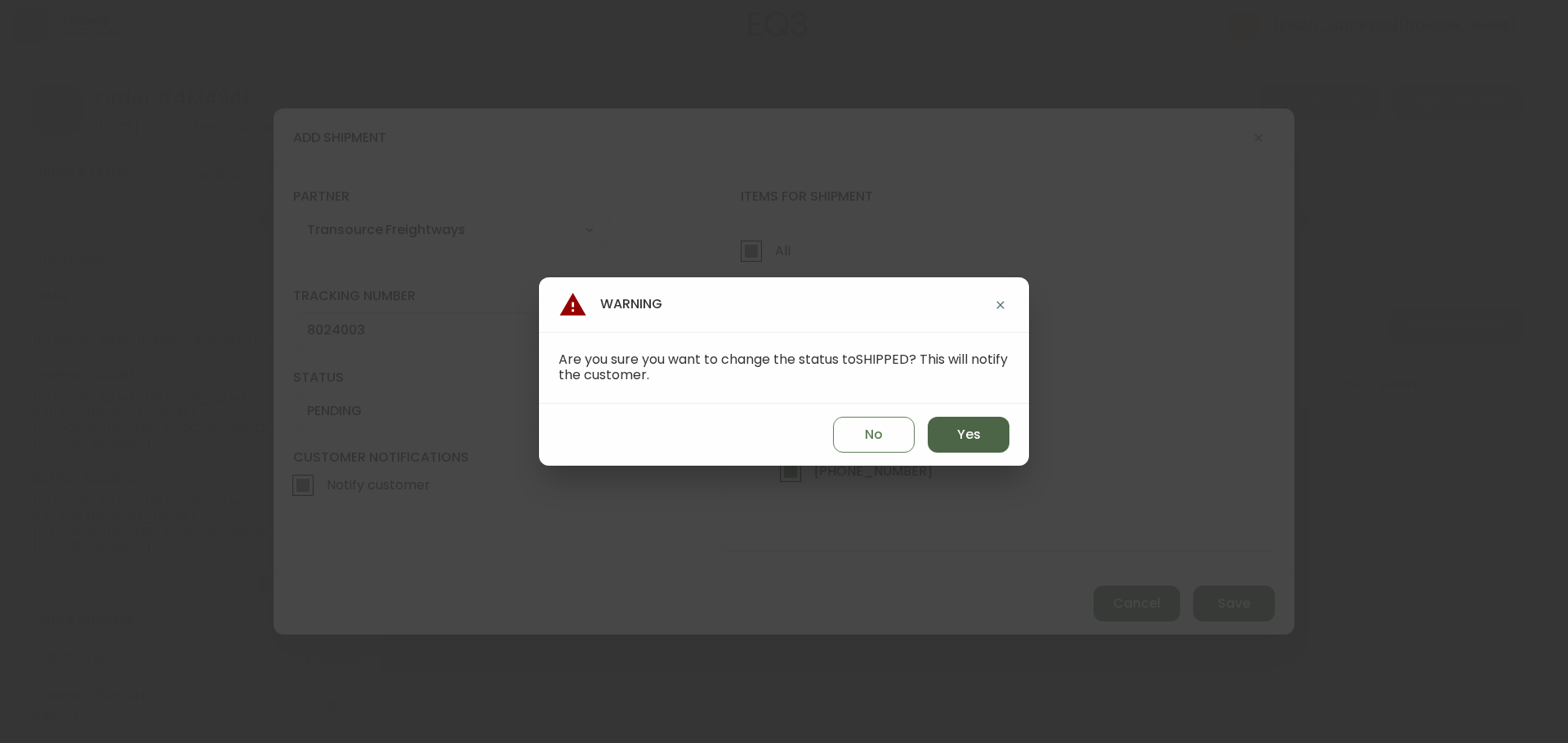
click at [943, 436] on button "Yes" at bounding box center [968, 435] width 81 height 36
type input "SHIPPED"
select select "SHIPPED"
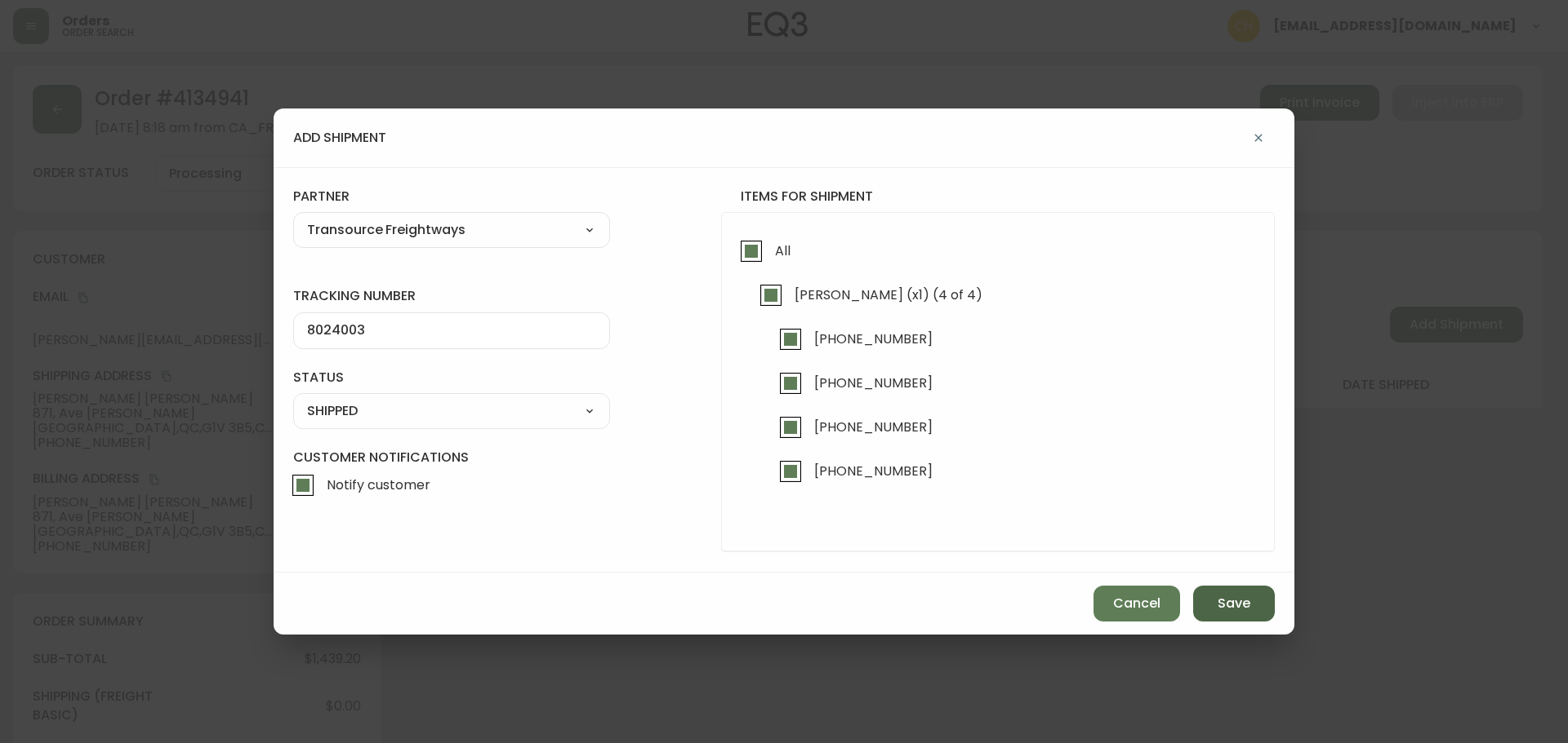
click at [1228, 601] on span "Save" at bounding box center [1233, 604] width 32 height 18
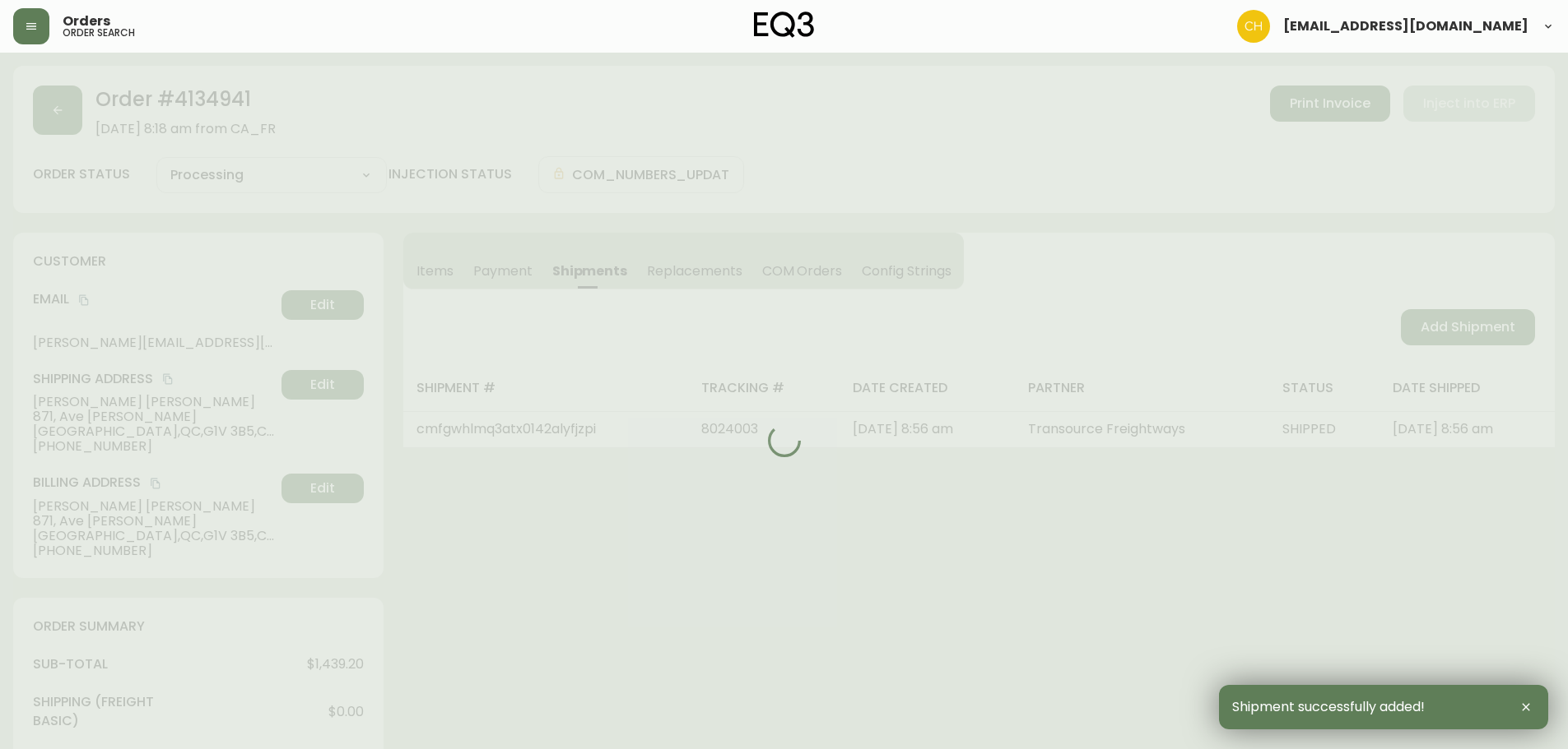
type input "Fully Shipped"
select select "FULLY_SHIPPED"
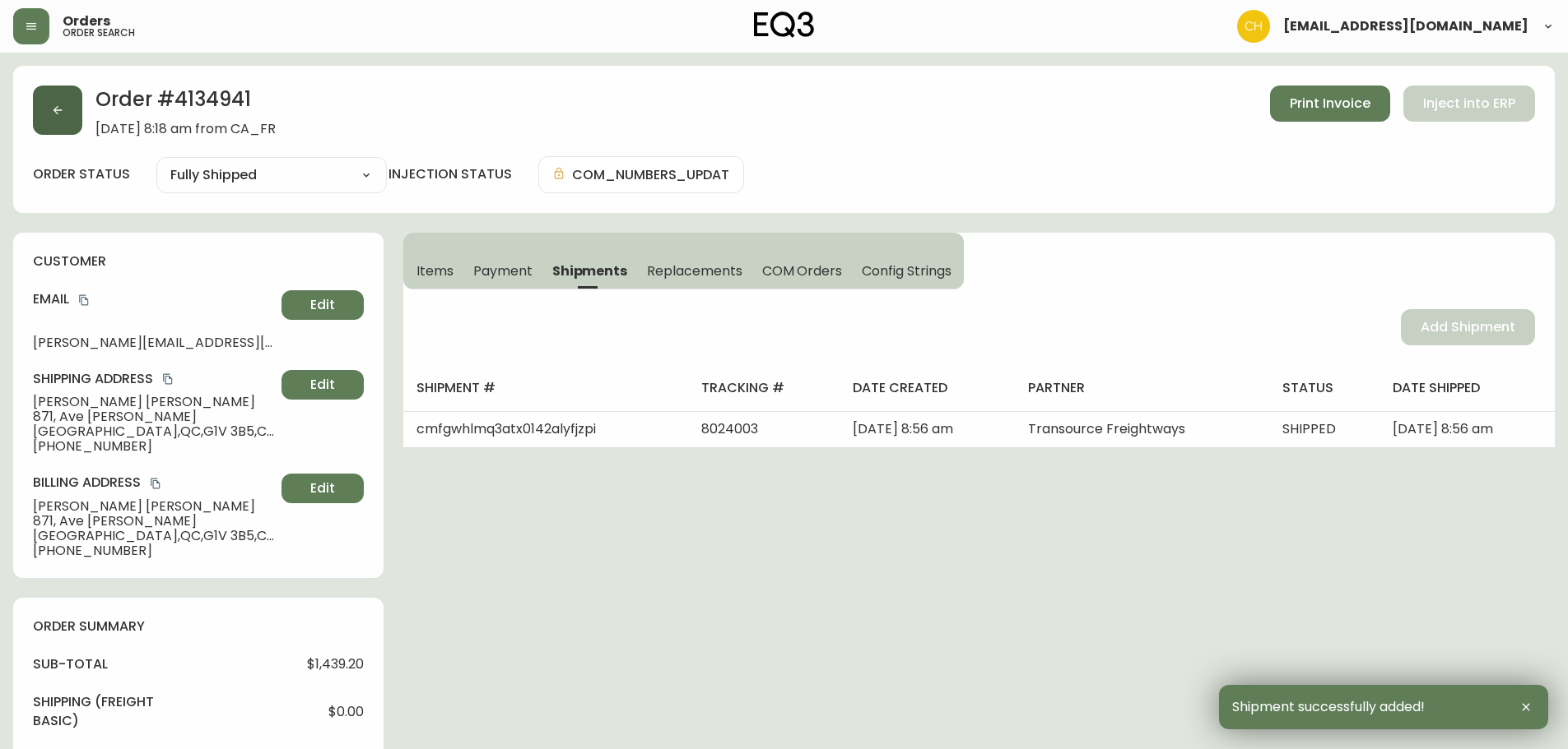
click at [58, 112] on icon "button" at bounding box center [57, 110] width 13 height 13
